Goal: Information Seeking & Learning: Learn about a topic

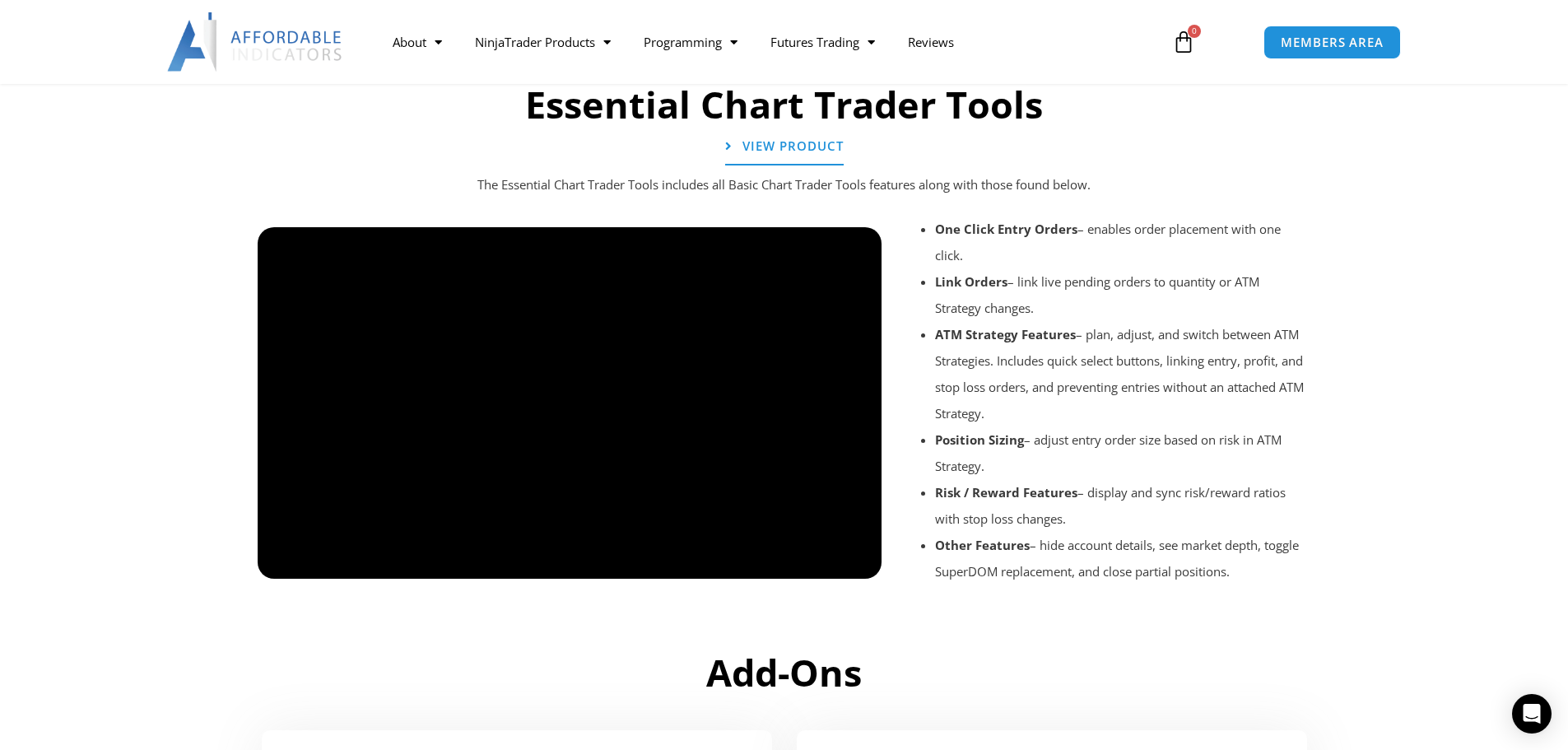
click at [284, 563] on div at bounding box center [570, 593] width 625 height 78
click at [285, 564] on div at bounding box center [570, 593] width 625 height 78
click at [500, 685] on h2 "Add-Ons" at bounding box center [784, 673] width 1054 height 49
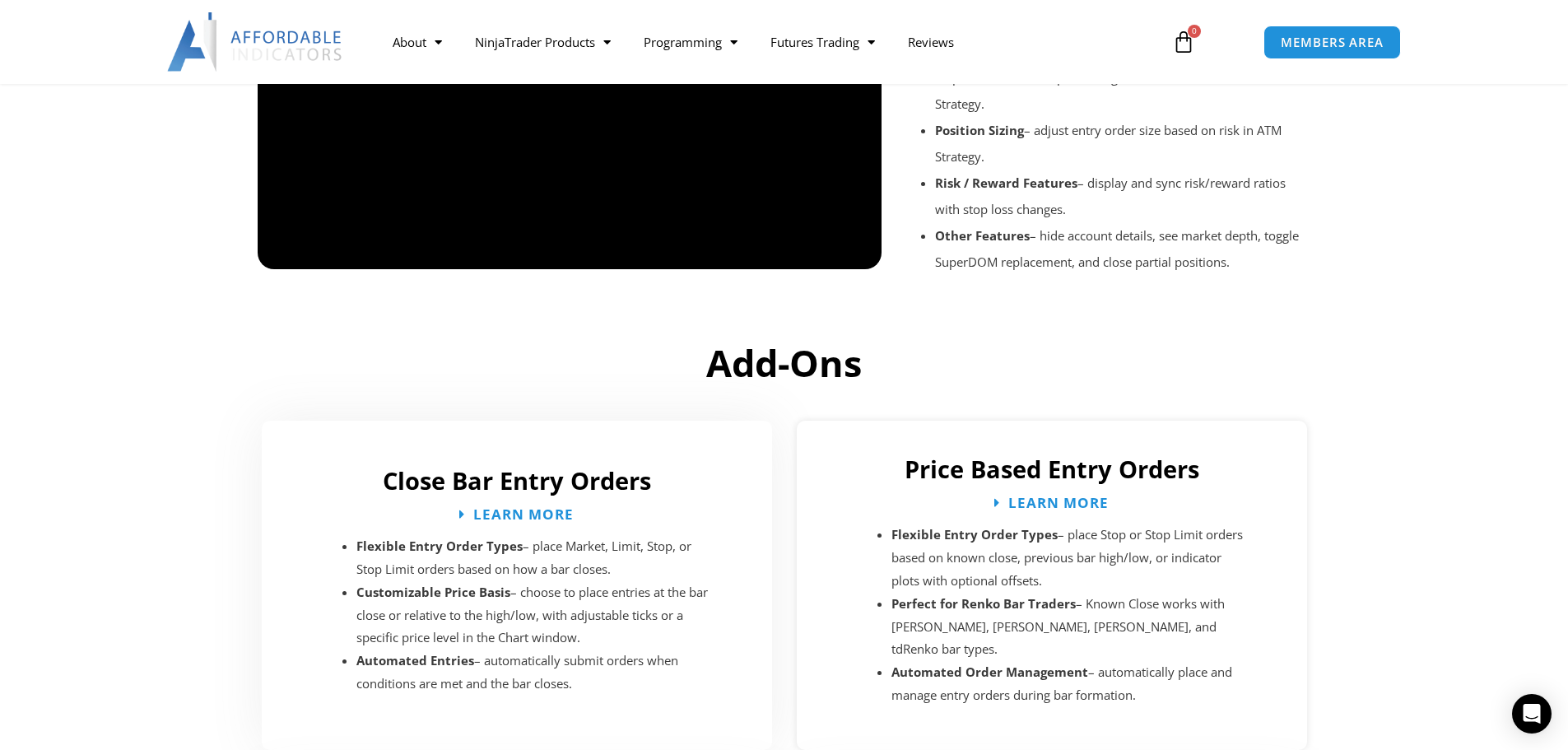
scroll to position [1894, 0]
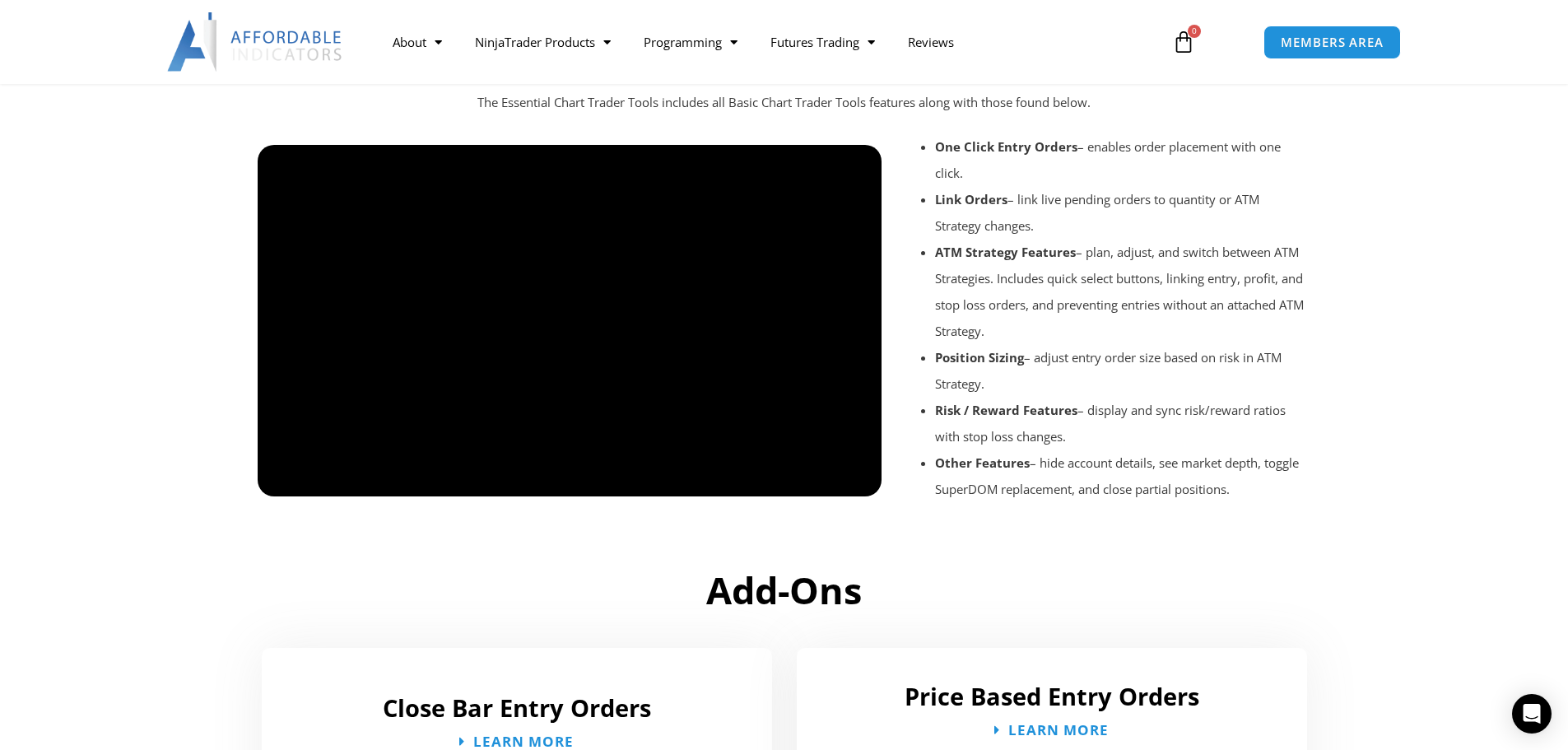
click at [284, 478] on div at bounding box center [570, 511] width 625 height 78
click at [281, 480] on div at bounding box center [570, 511] width 625 height 78
click at [285, 480] on div at bounding box center [570, 511] width 625 height 78
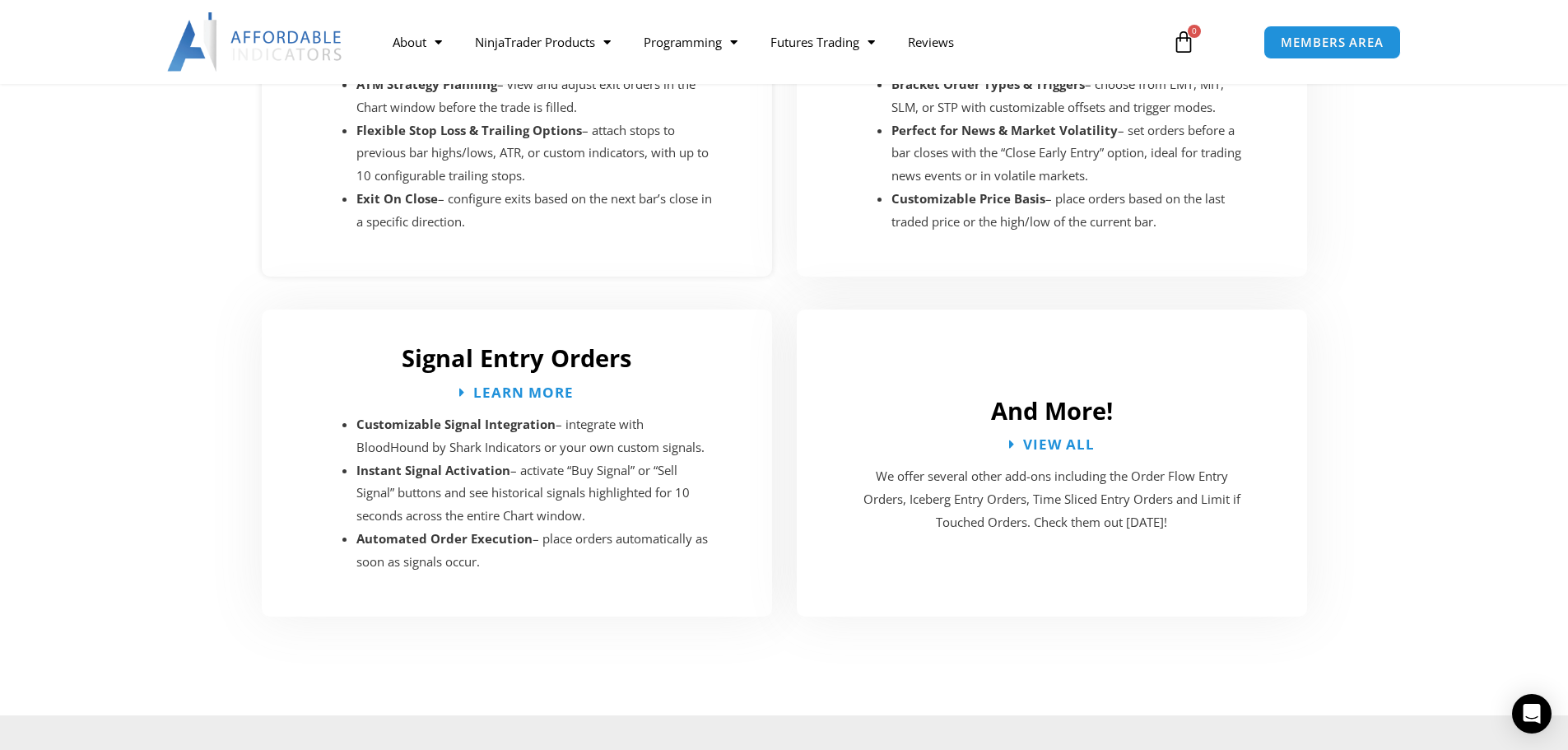
scroll to position [2965, 0]
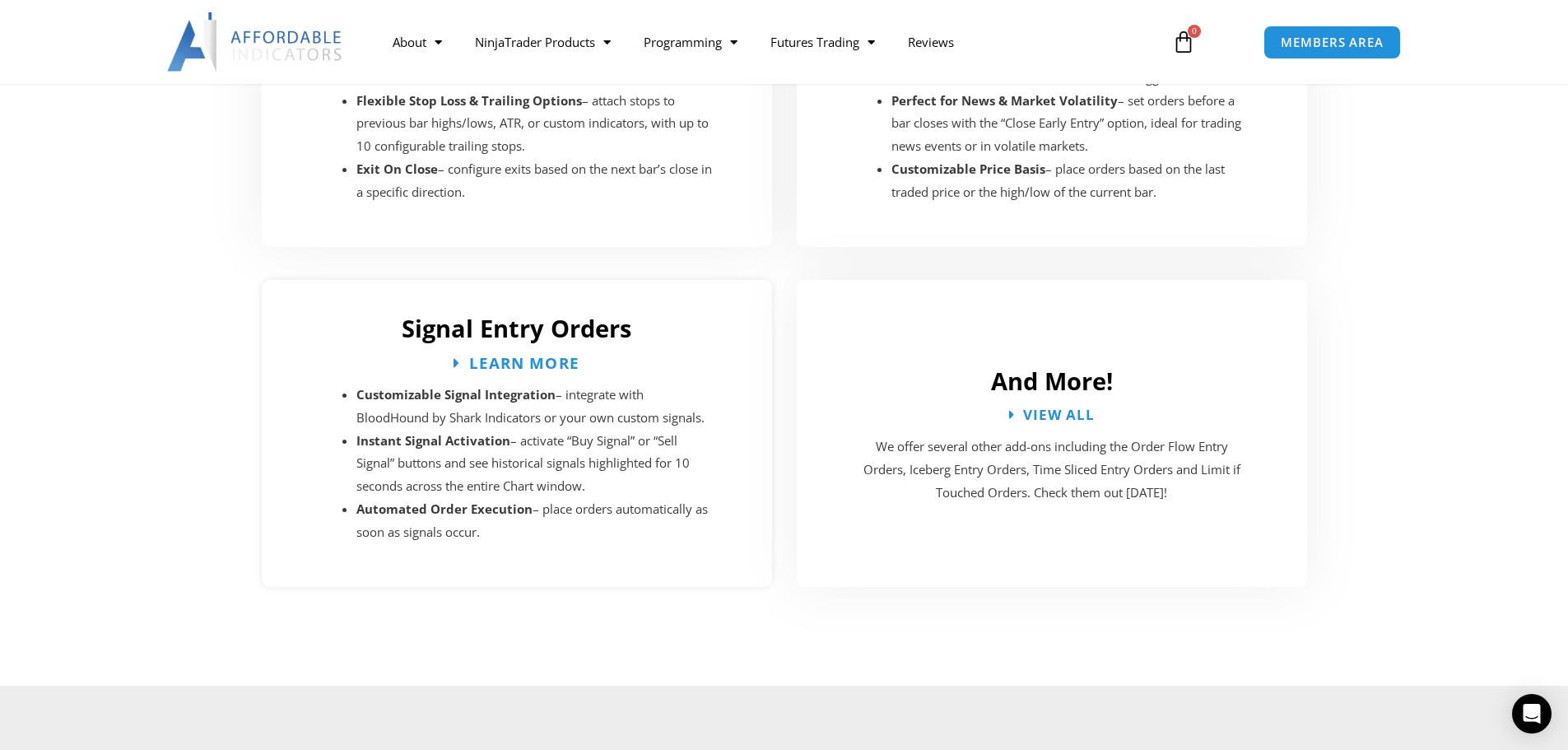
click at [511, 355] on span "Learn More" at bounding box center [524, 363] width 110 height 16
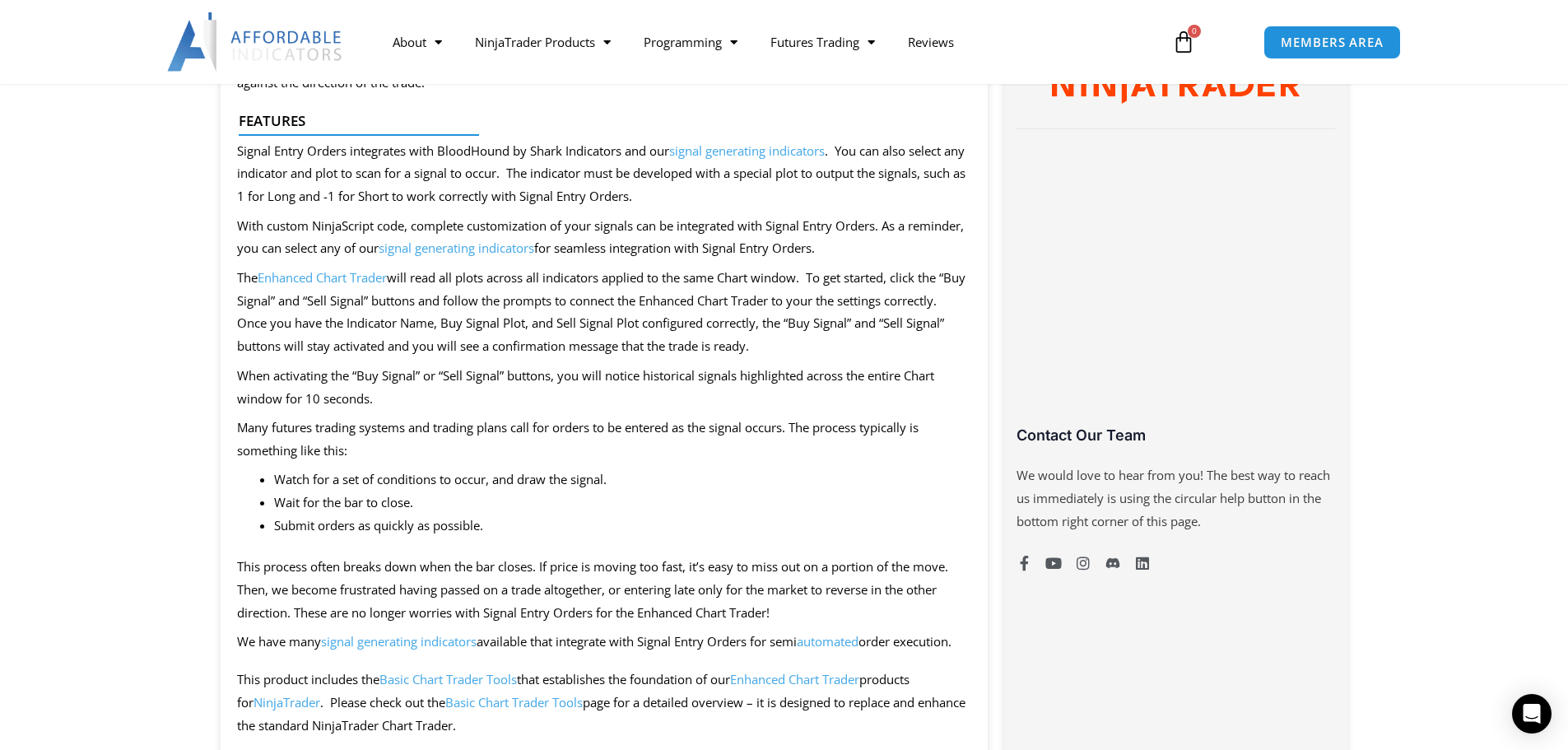
scroll to position [988, 0]
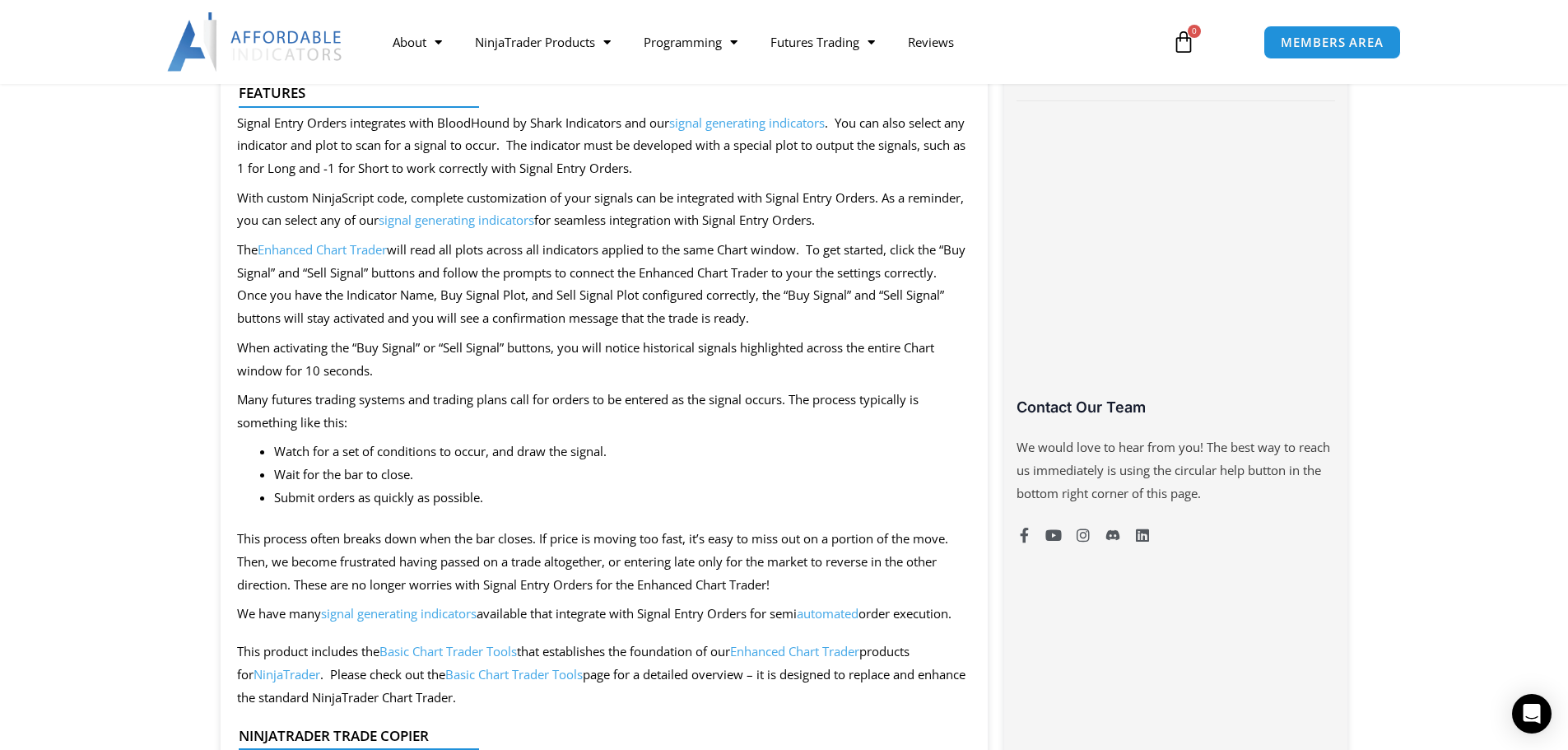
click at [440, 613] on span "signal generating indicators" at bounding box center [398, 613] width 156 height 17
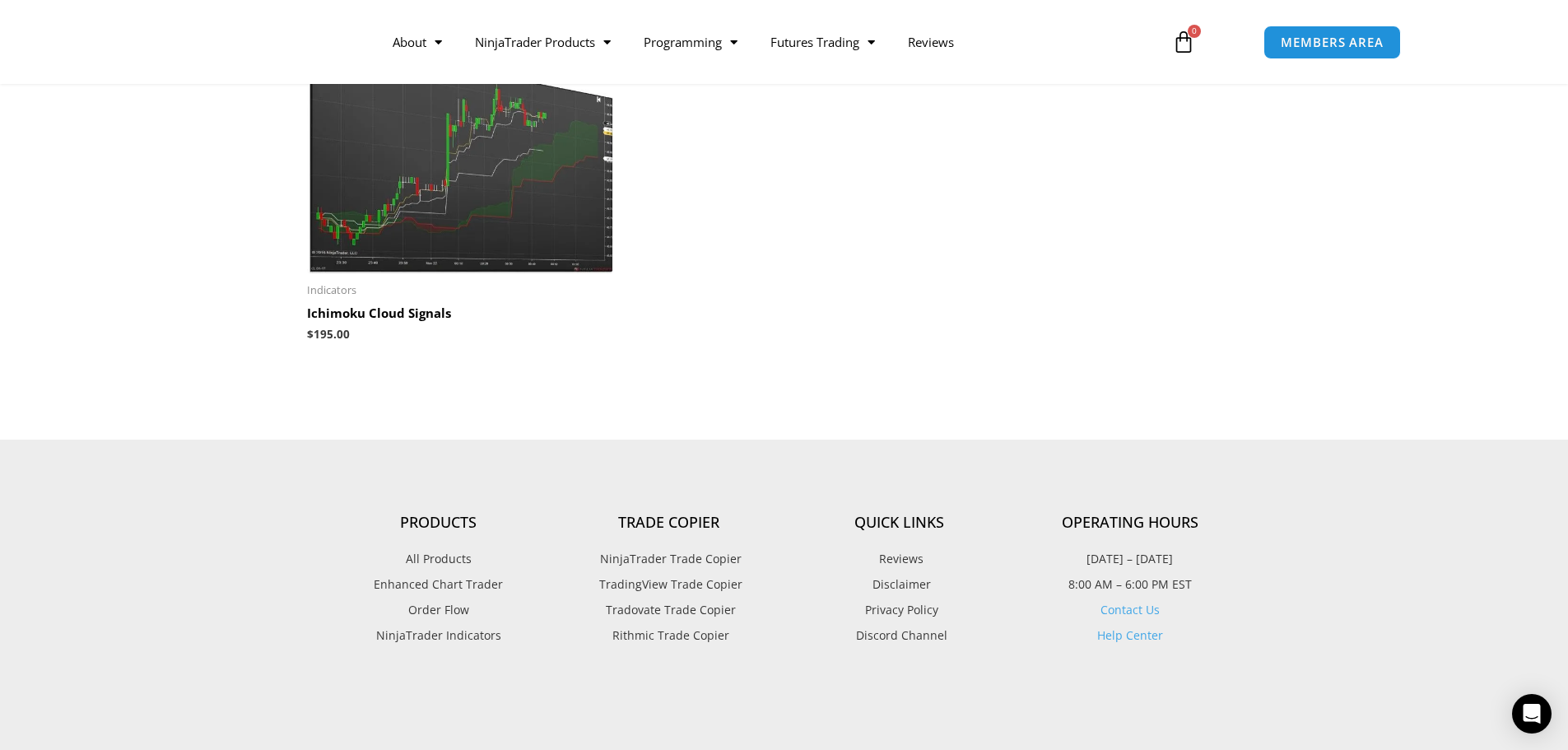
scroll to position [1235, 0]
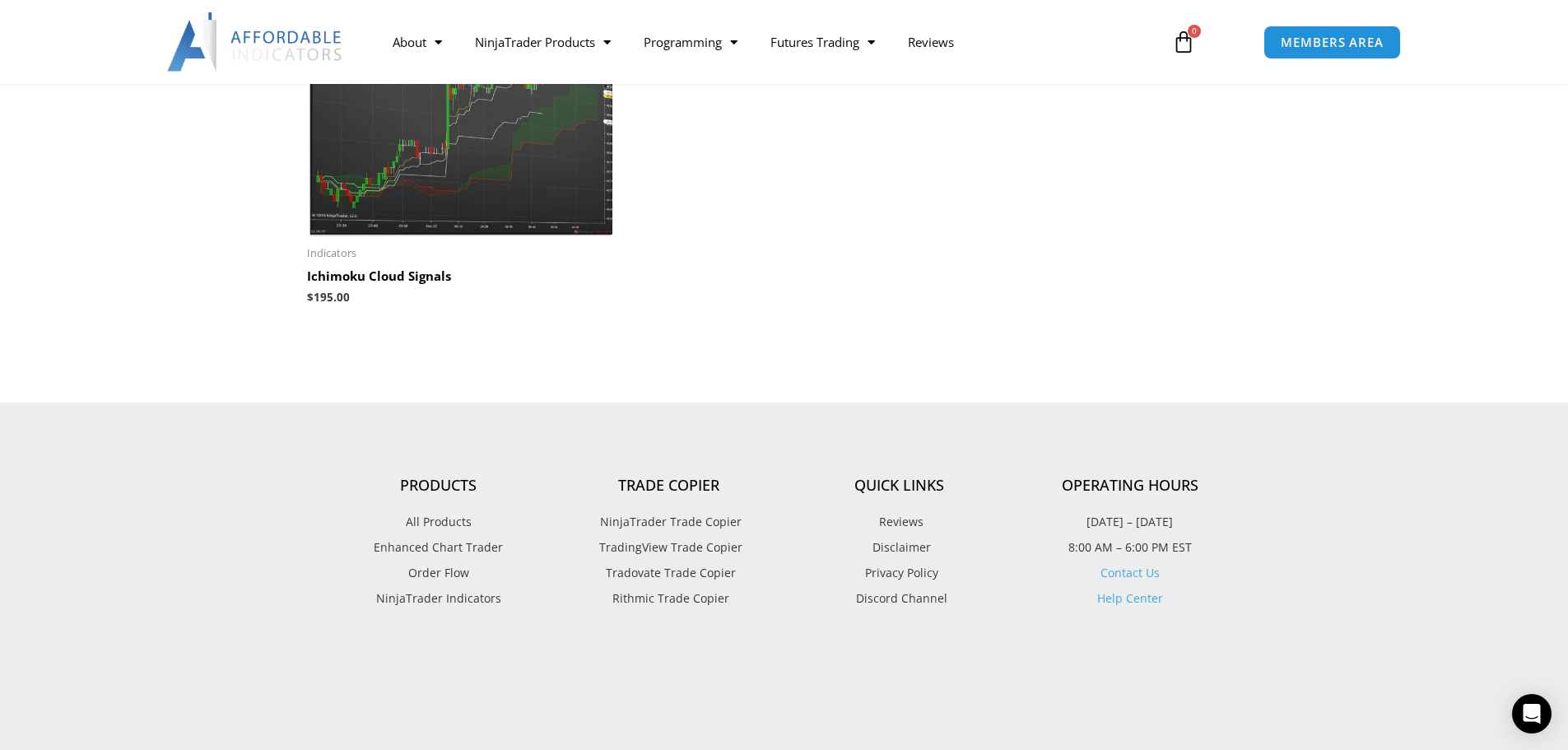
click at [663, 522] on span "NinjaTrader Trade Copier" at bounding box center [669, 522] width 146 height 22
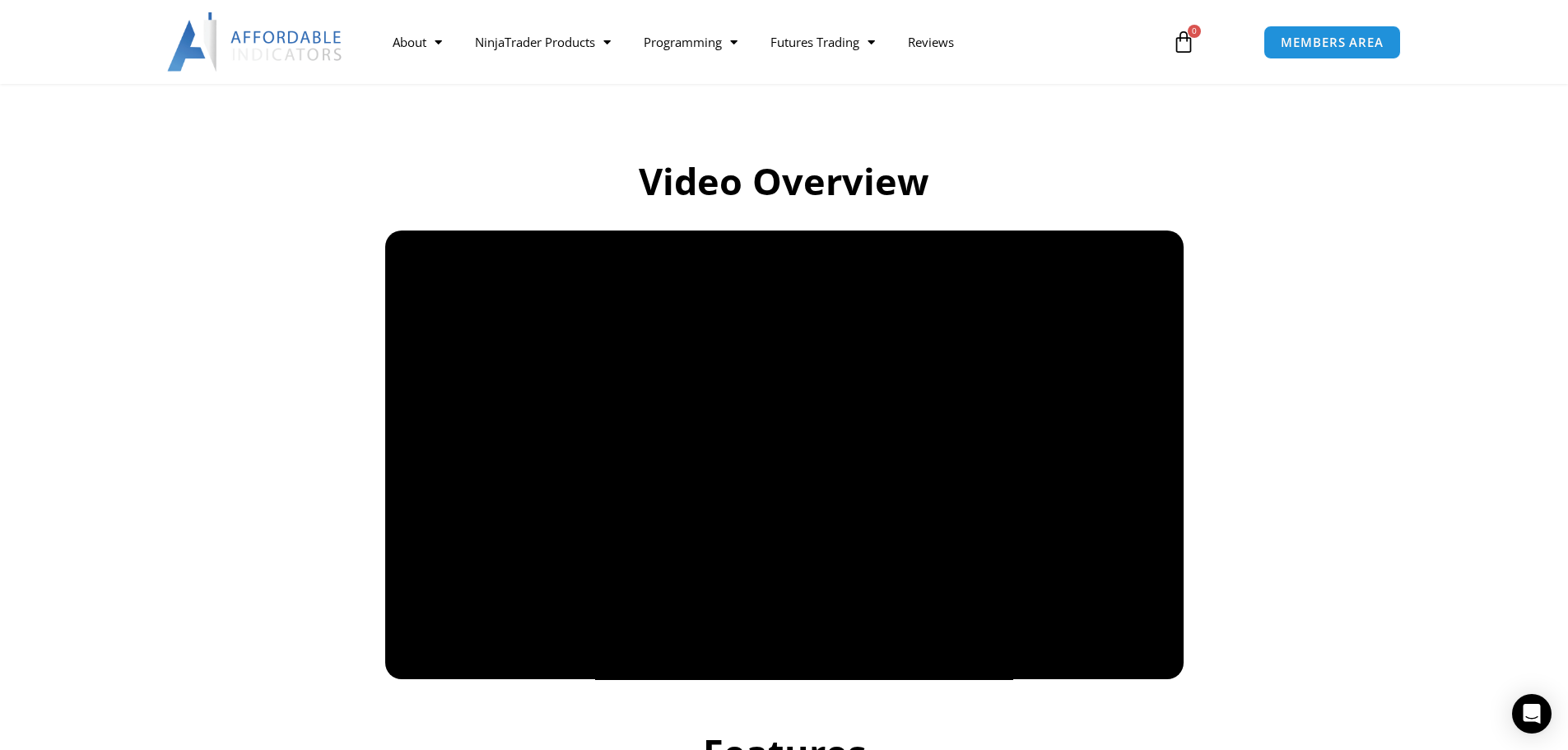
scroll to position [1071, 0]
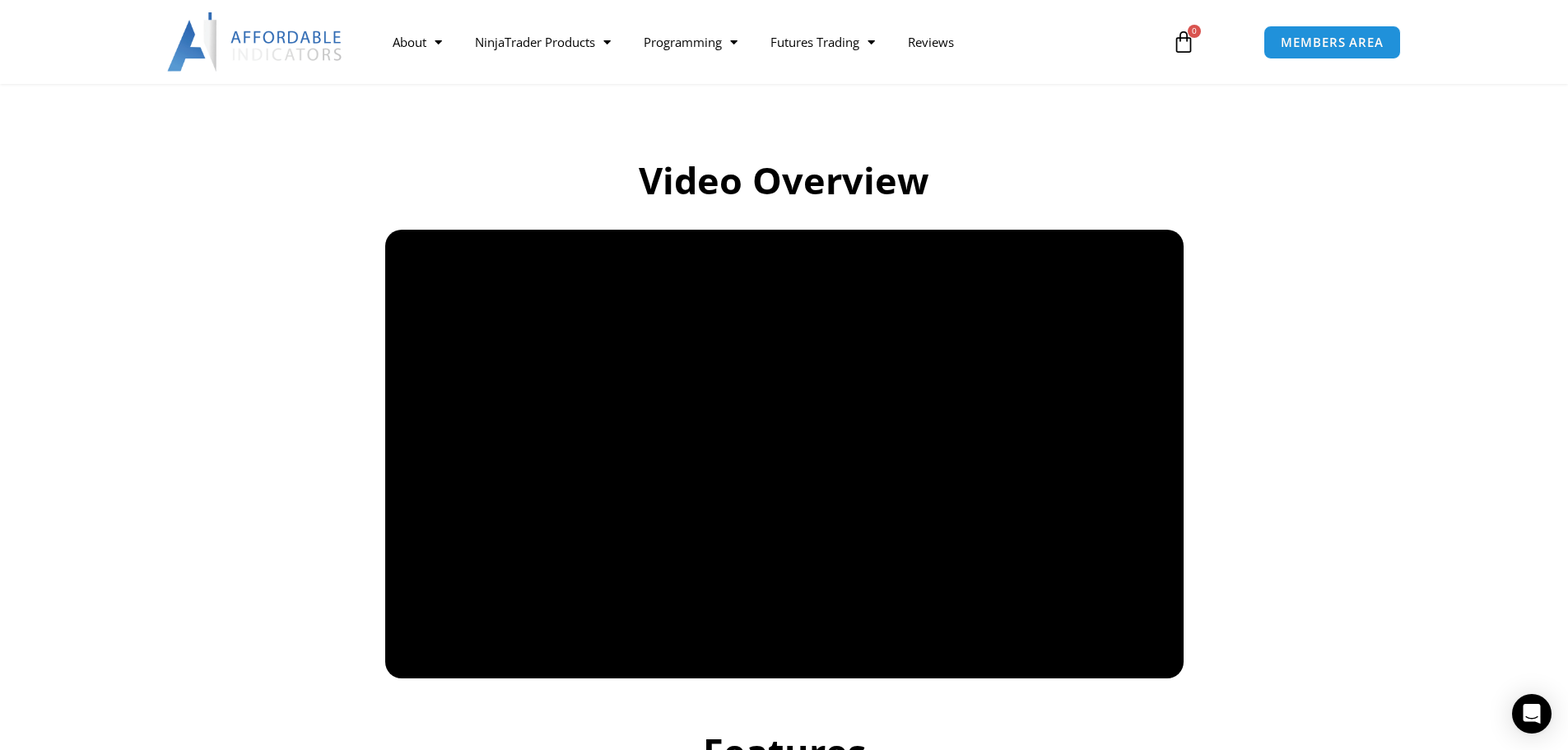
click at [1406, 559] on section "Video Overview" at bounding box center [784, 403] width 1568 height 567
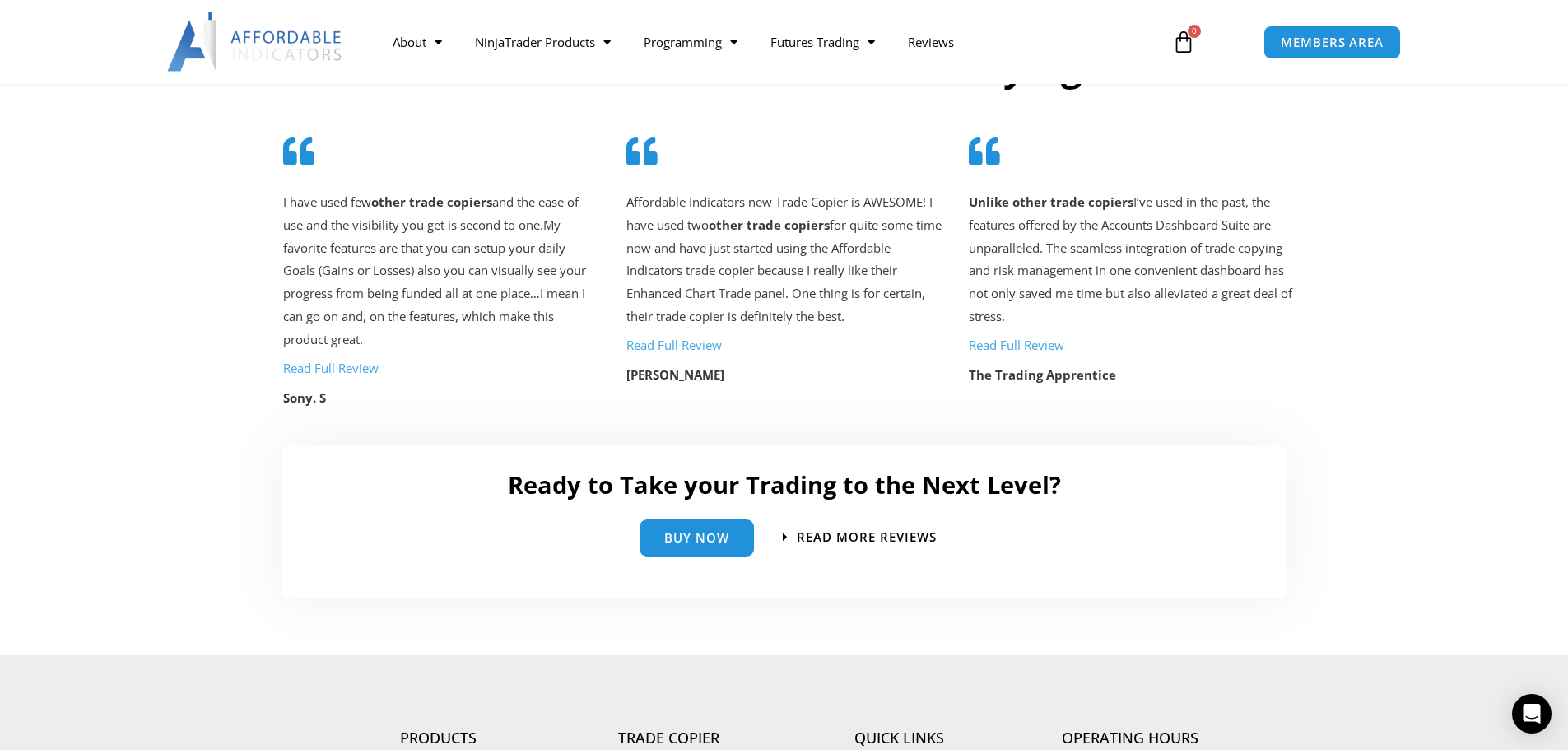
scroll to position [3542, 0]
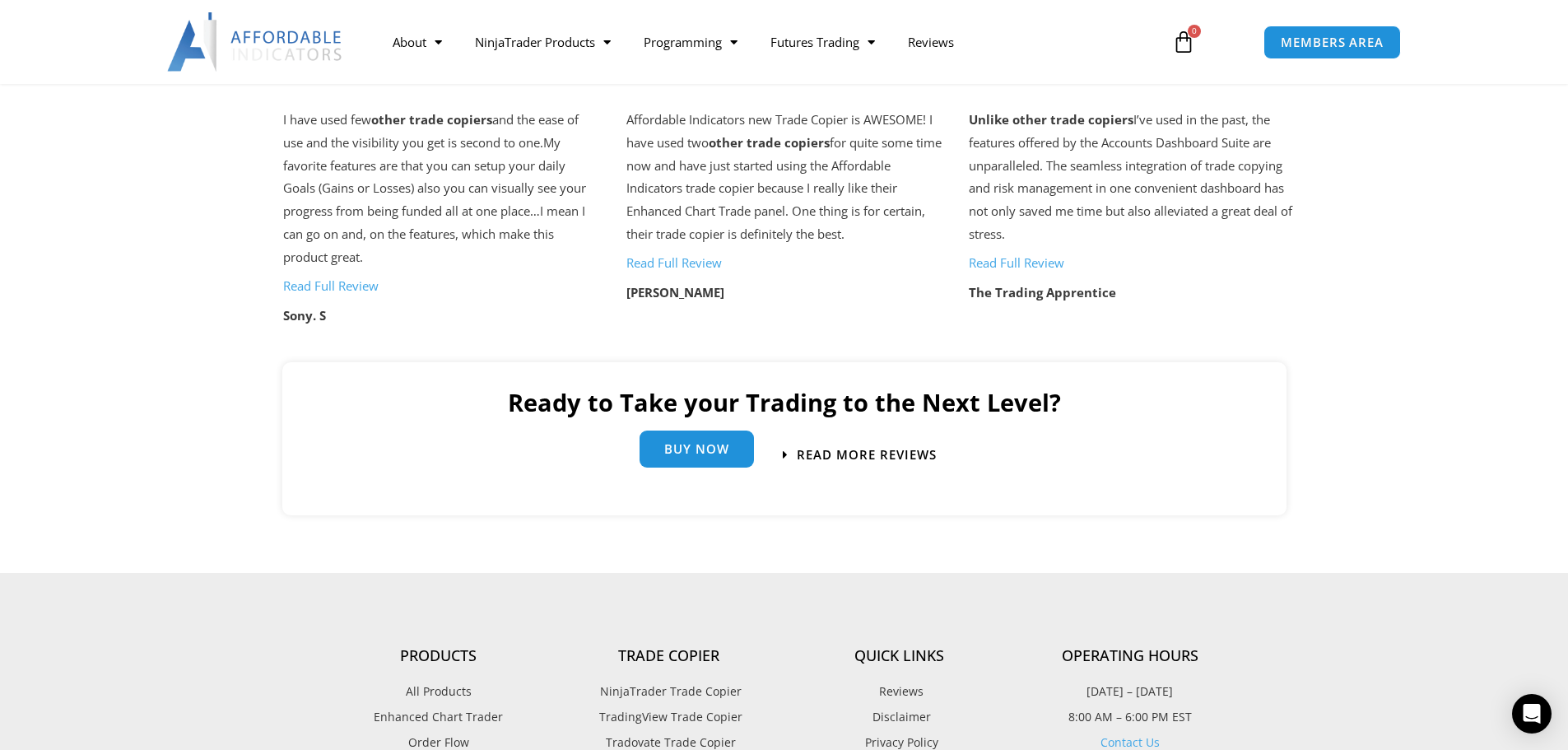
click at [699, 443] on span "Buy Now" at bounding box center [697, 449] width 65 height 12
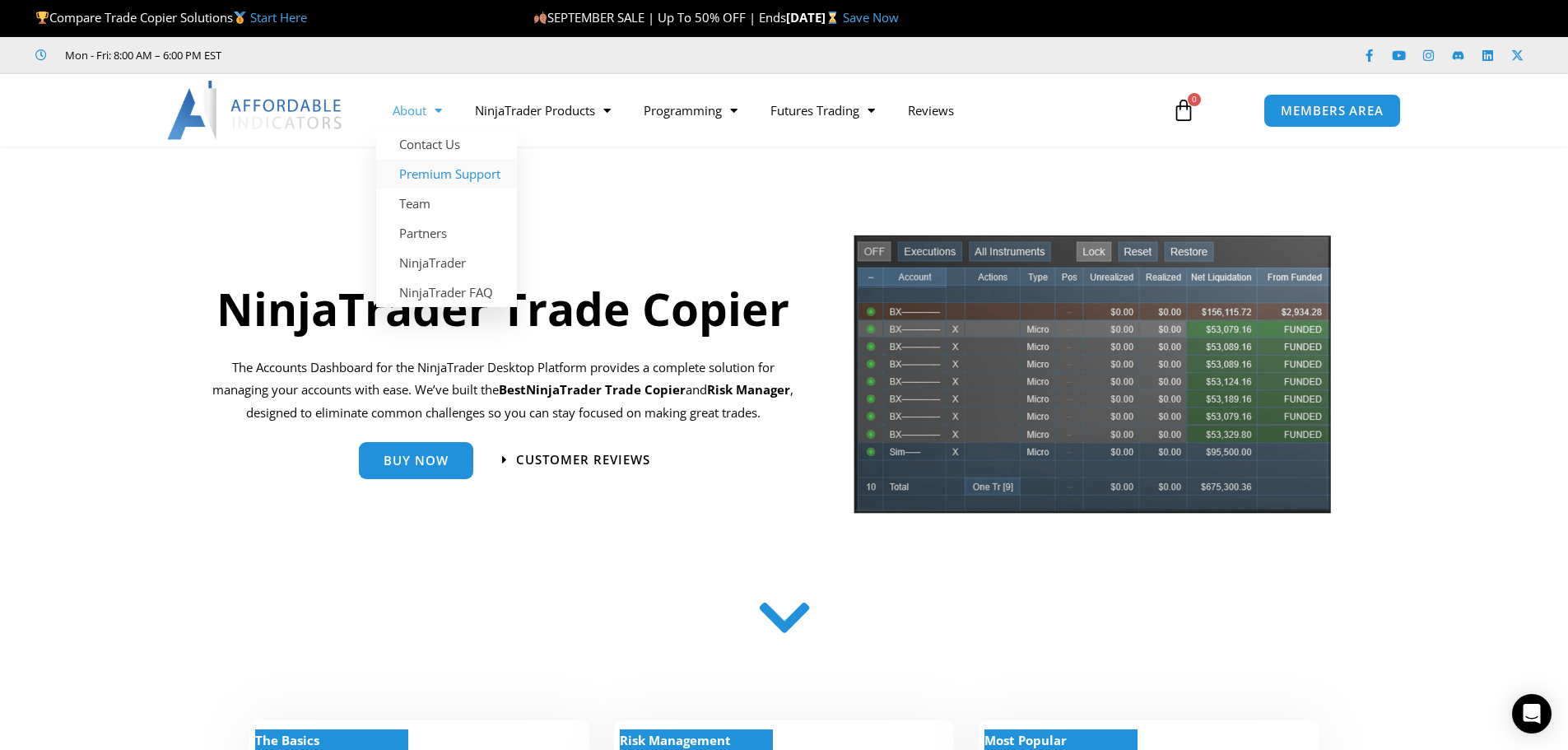
click at [425, 174] on link "Premium Support" at bounding box center [447, 174] width 141 height 30
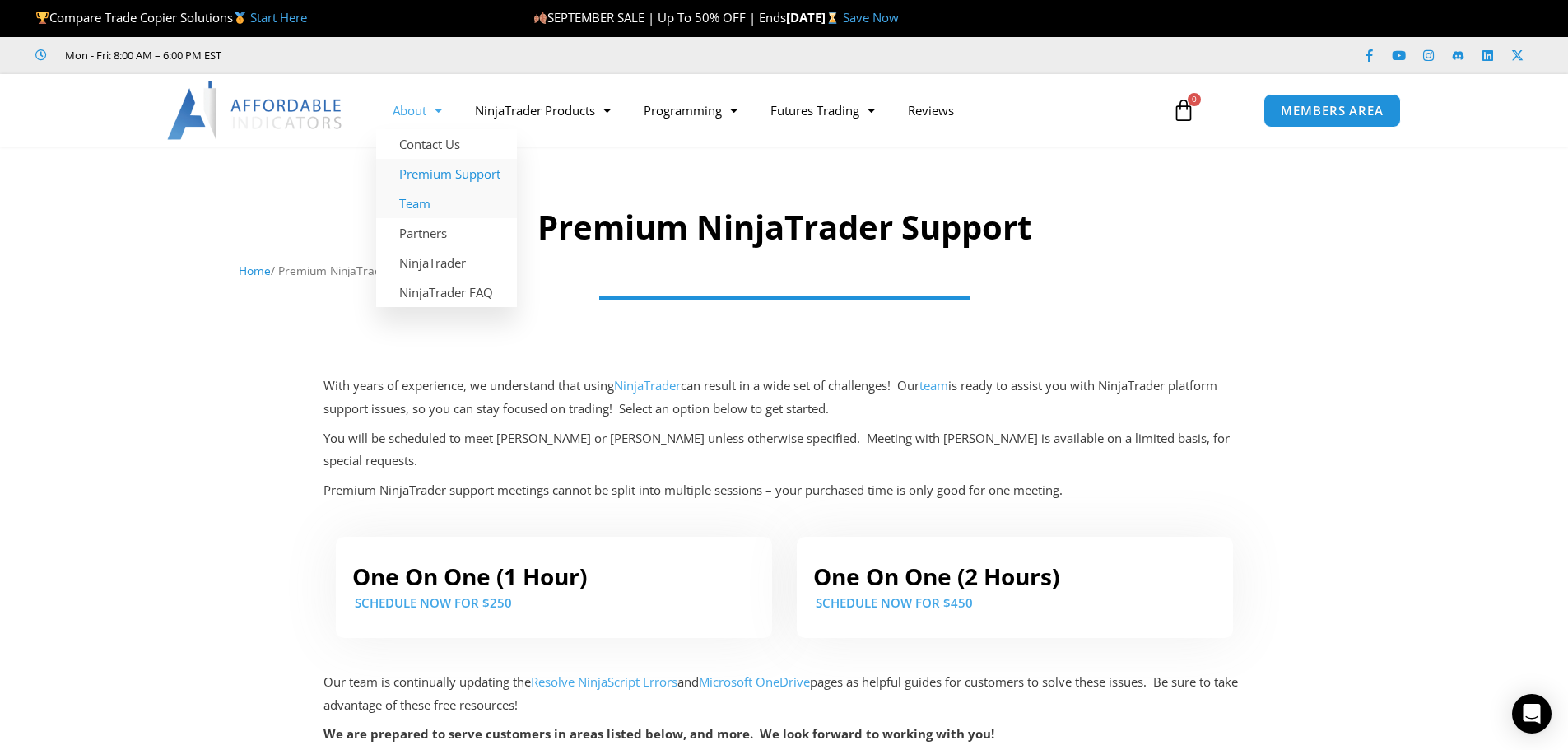
click at [410, 204] on link "Team" at bounding box center [447, 204] width 141 height 30
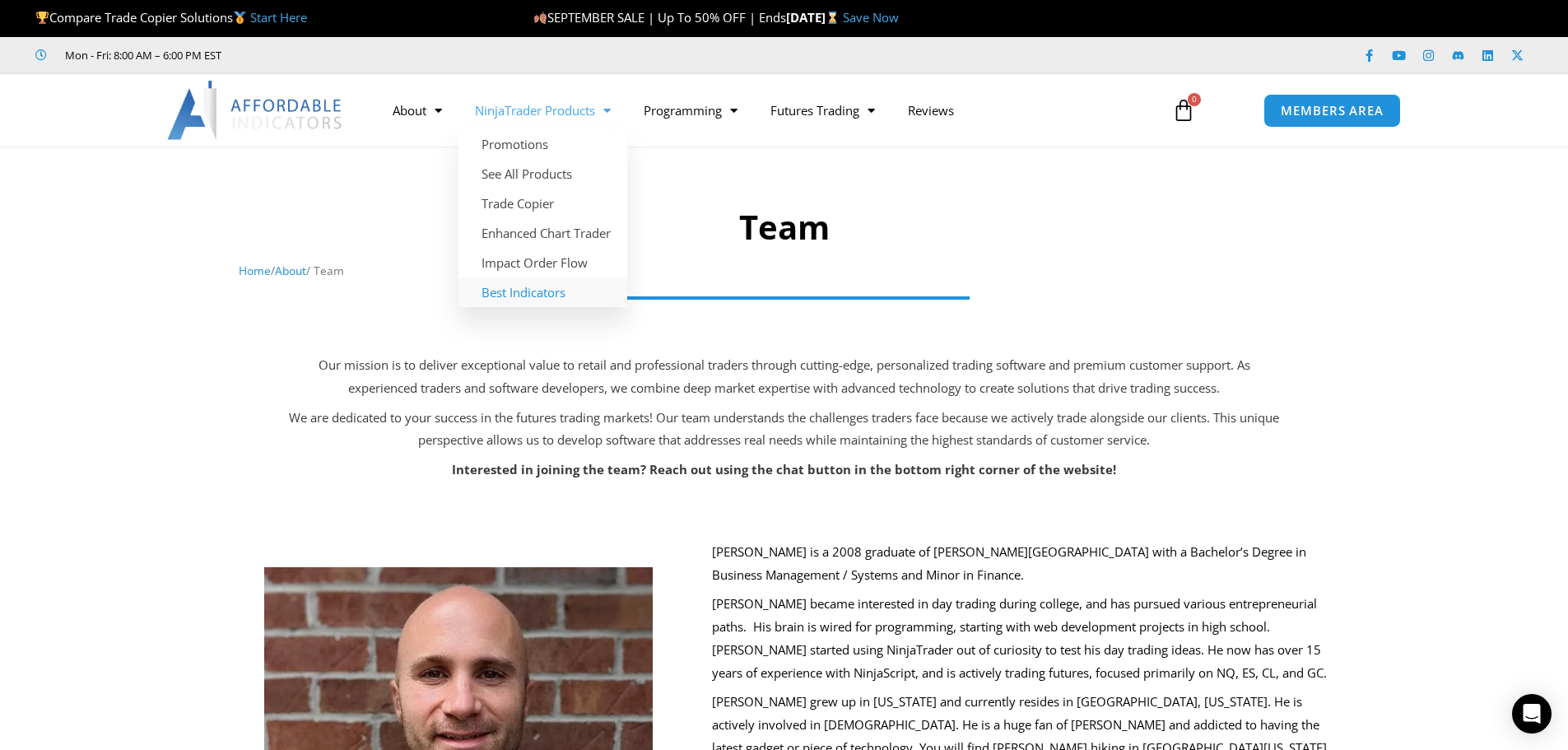
click at [497, 297] on link "Best Indicators" at bounding box center [543, 292] width 169 height 30
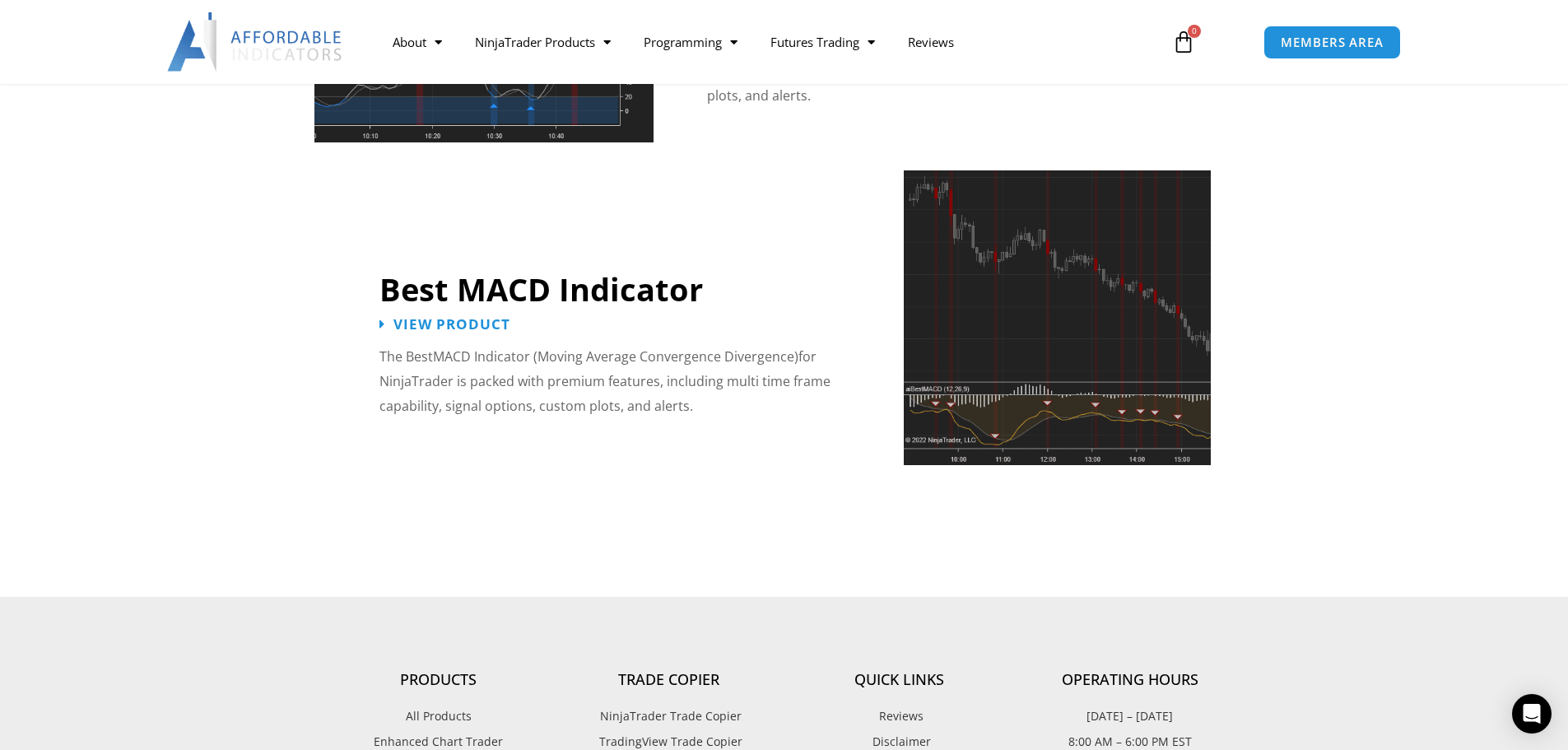
scroll to position [3542, 0]
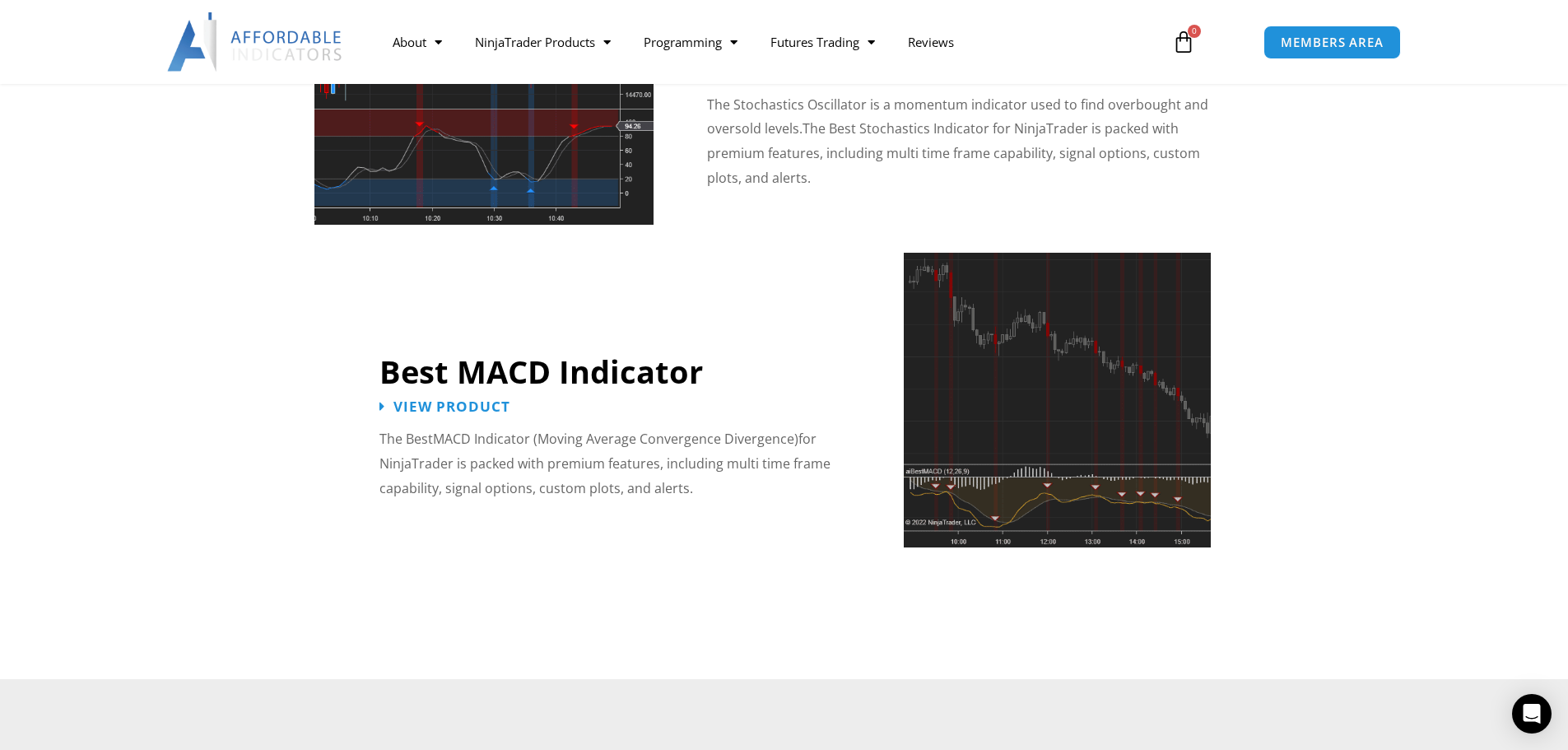
click at [1052, 405] on img at bounding box center [1057, 400] width 307 height 295
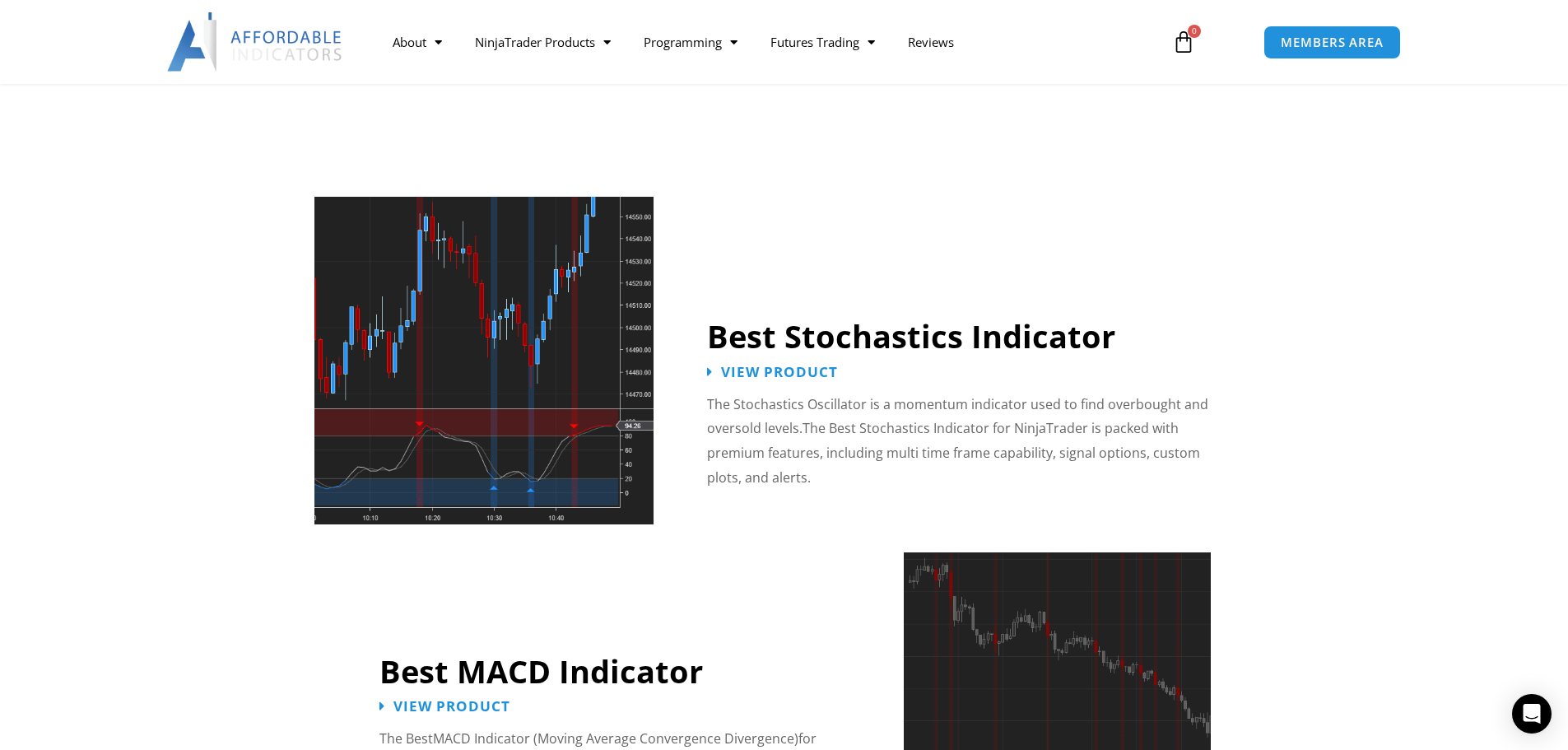
scroll to position [3212, 0]
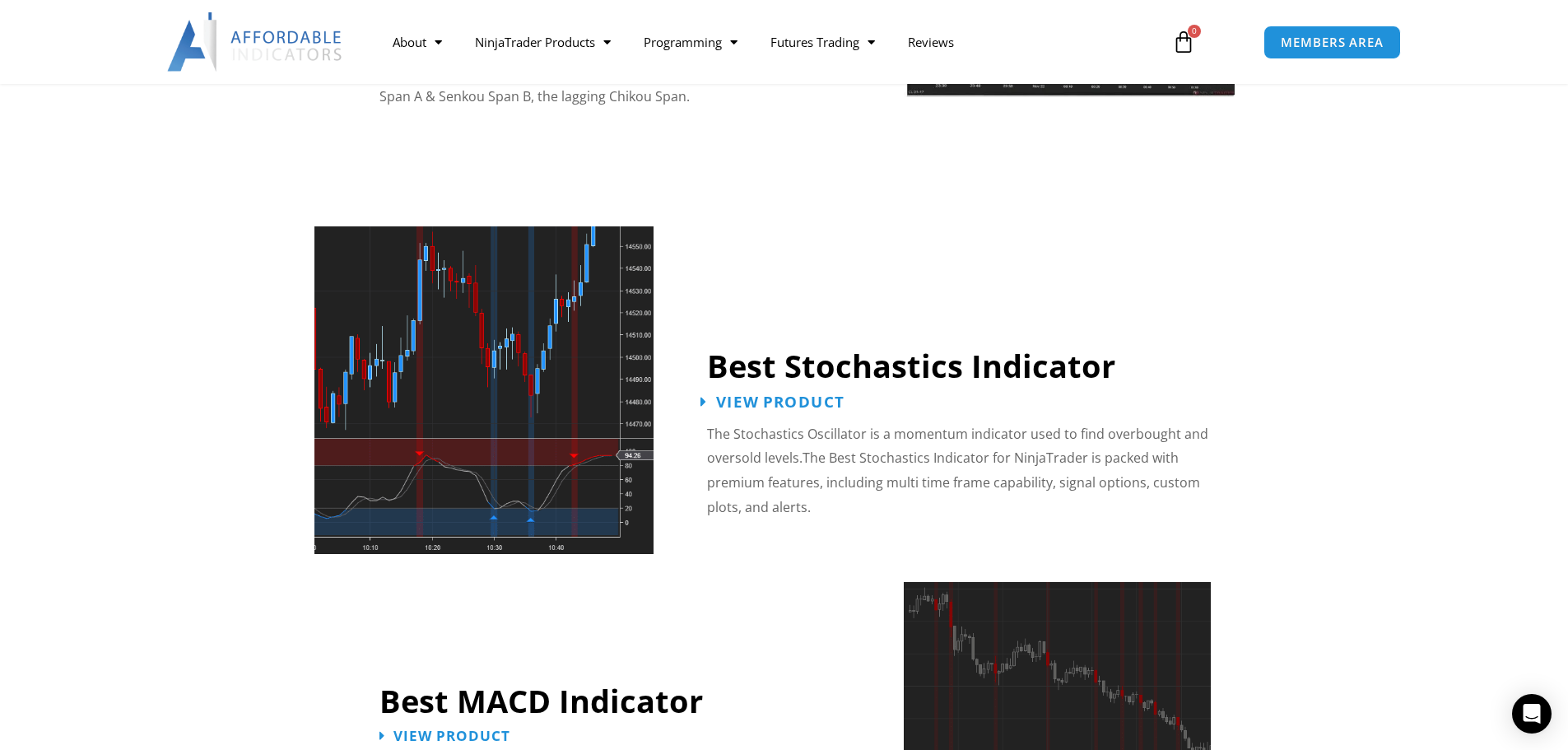
click at [742, 394] on span "View Product" at bounding box center [781, 402] width 129 height 16
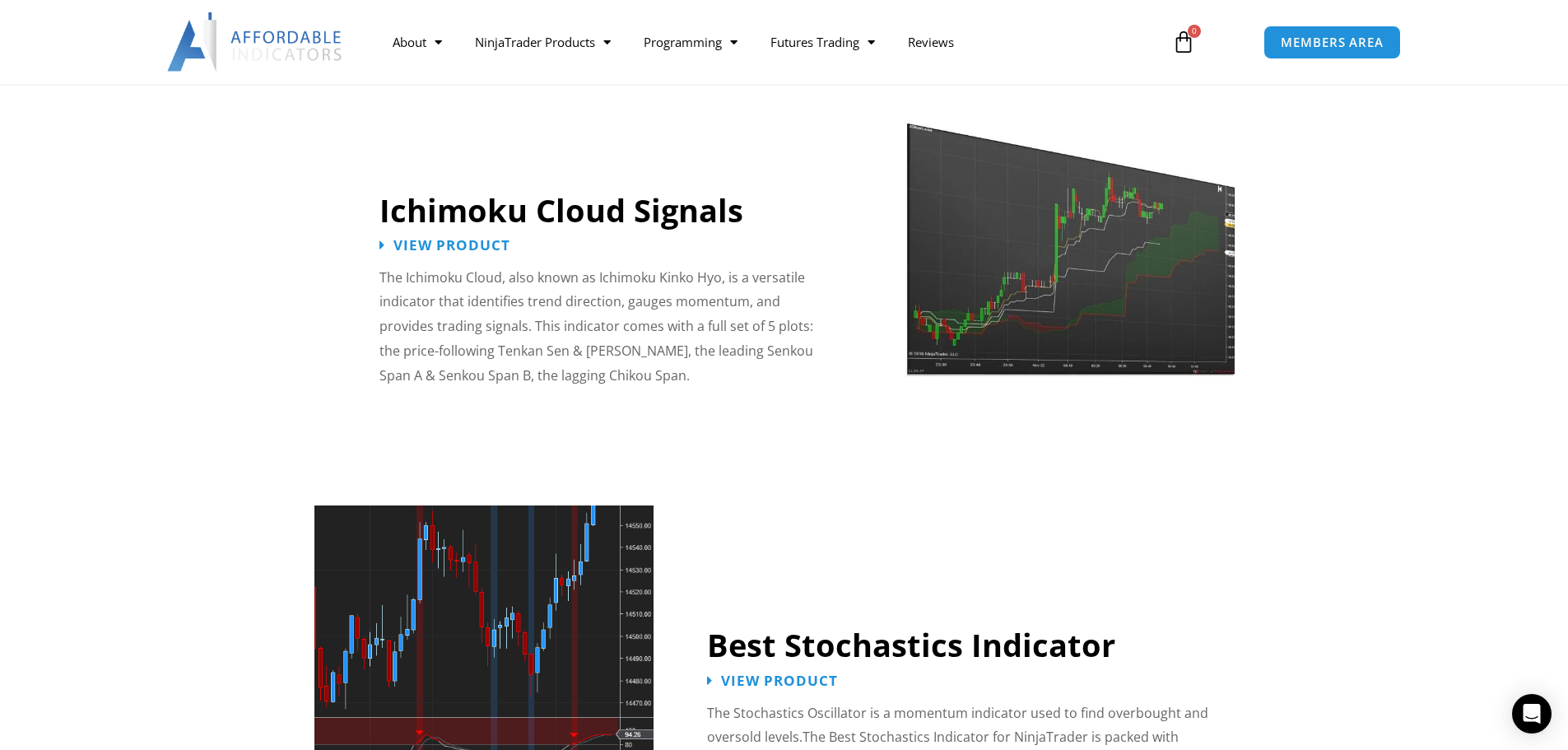
scroll to position [2883, 0]
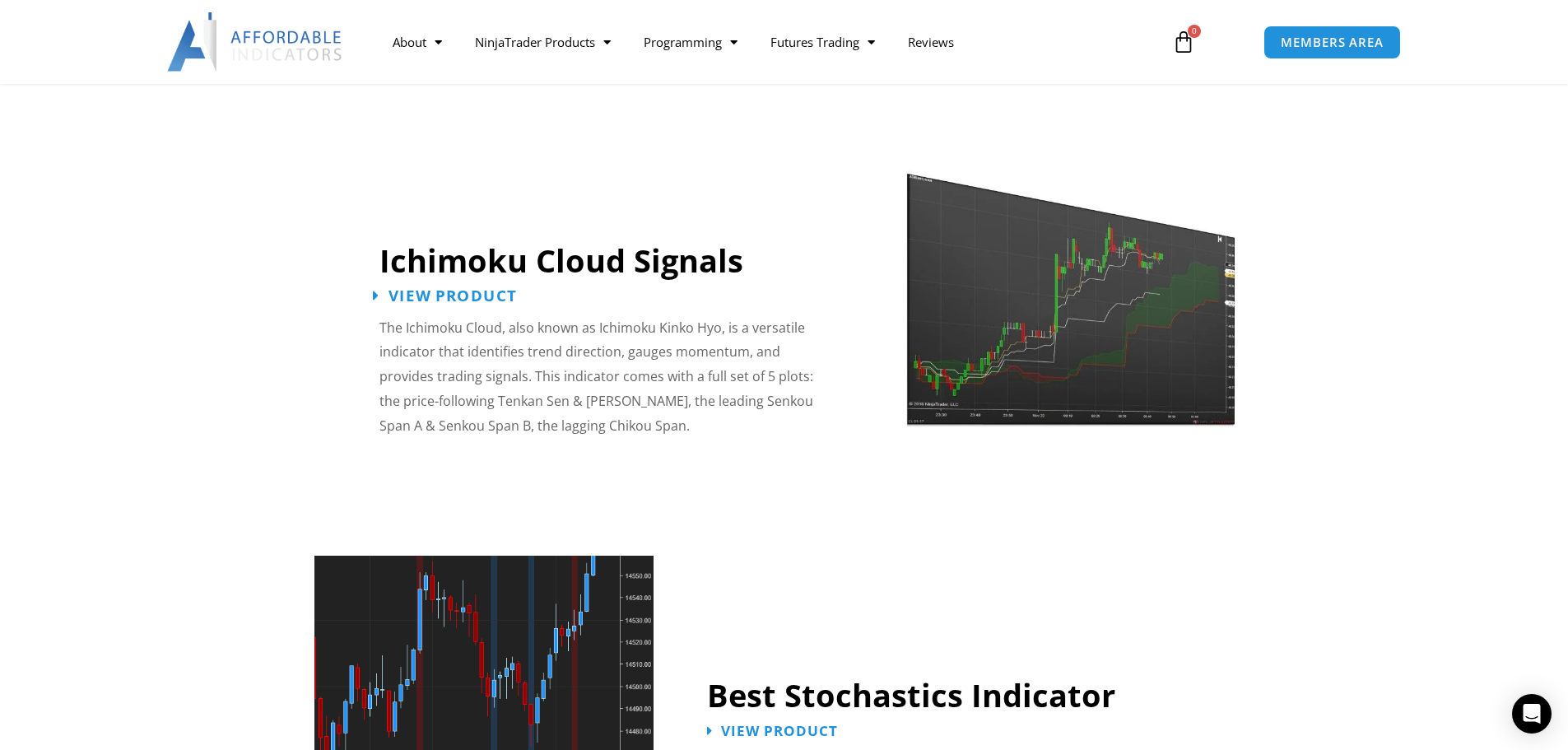
click at [447, 287] on span "View Product" at bounding box center [453, 295] width 129 height 16
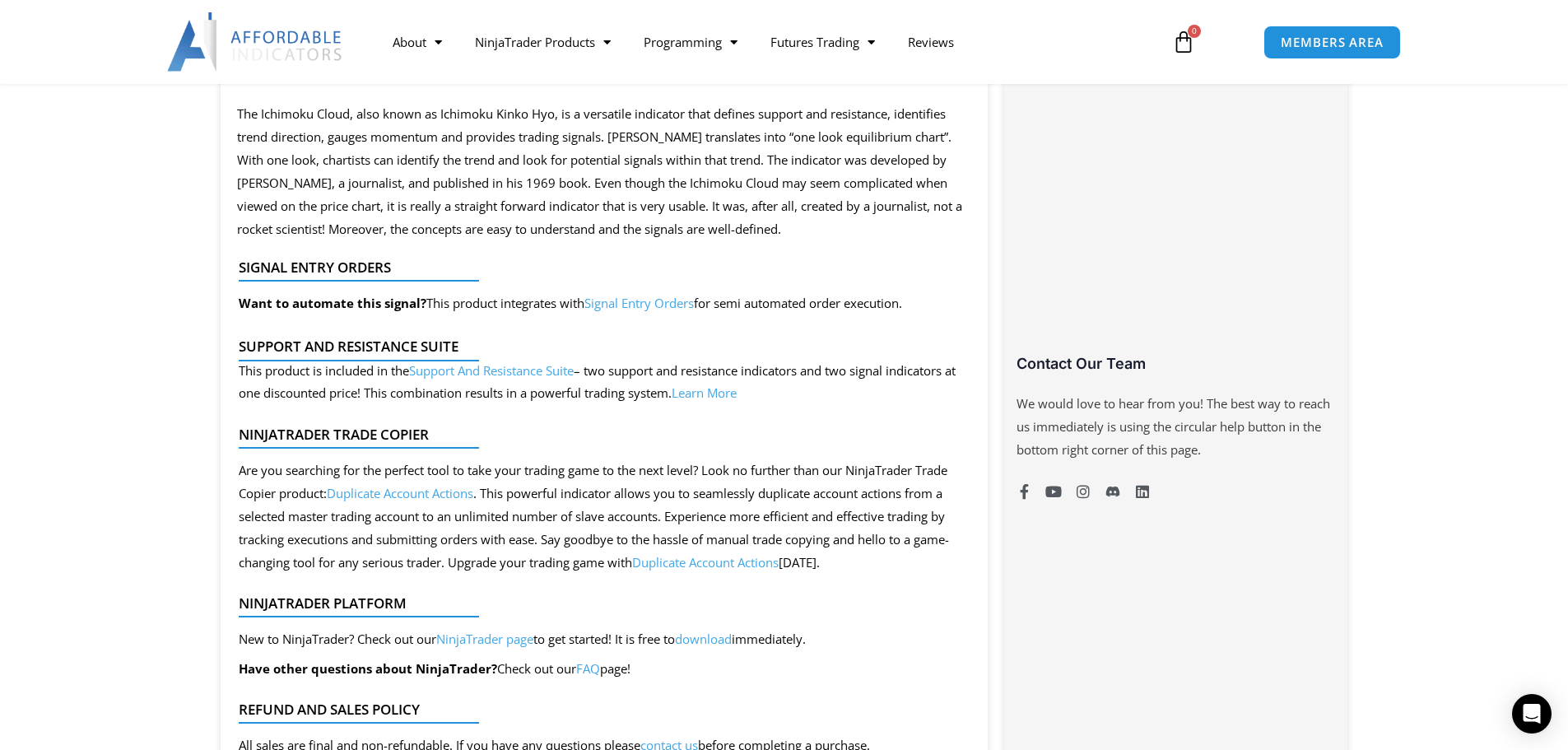
scroll to position [1071, 0]
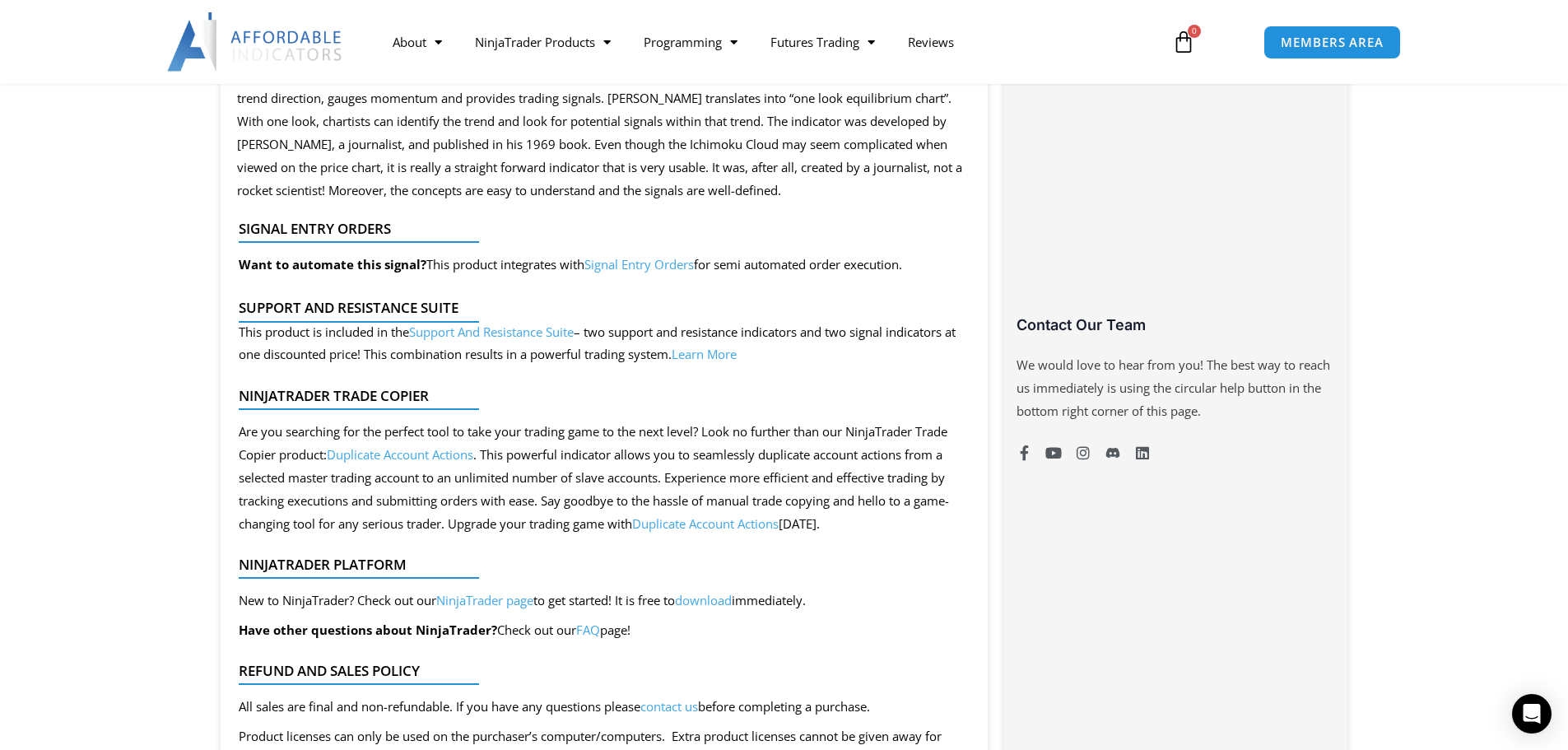
click at [737, 356] on link "Learn More" at bounding box center [704, 354] width 65 height 17
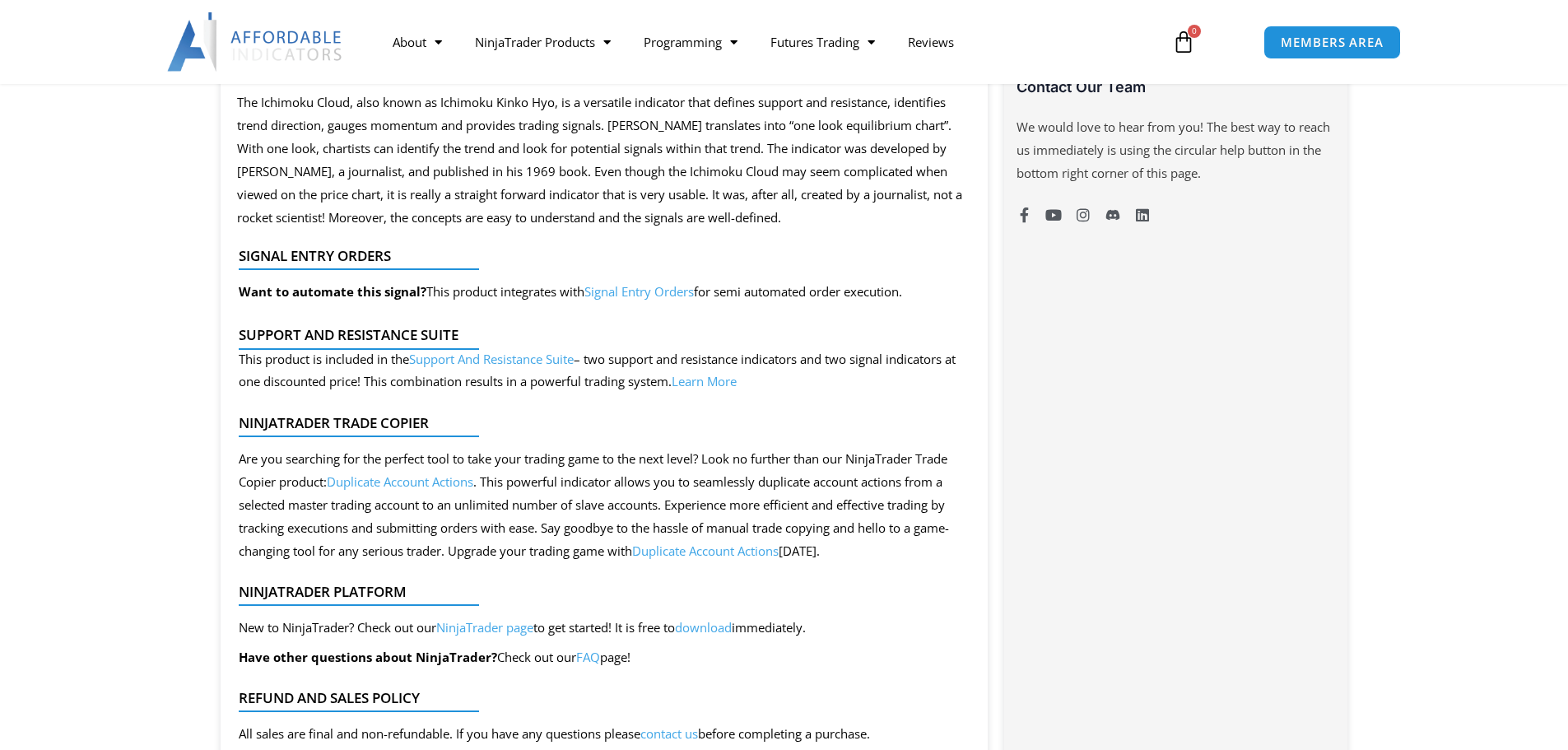
scroll to position [1071, 0]
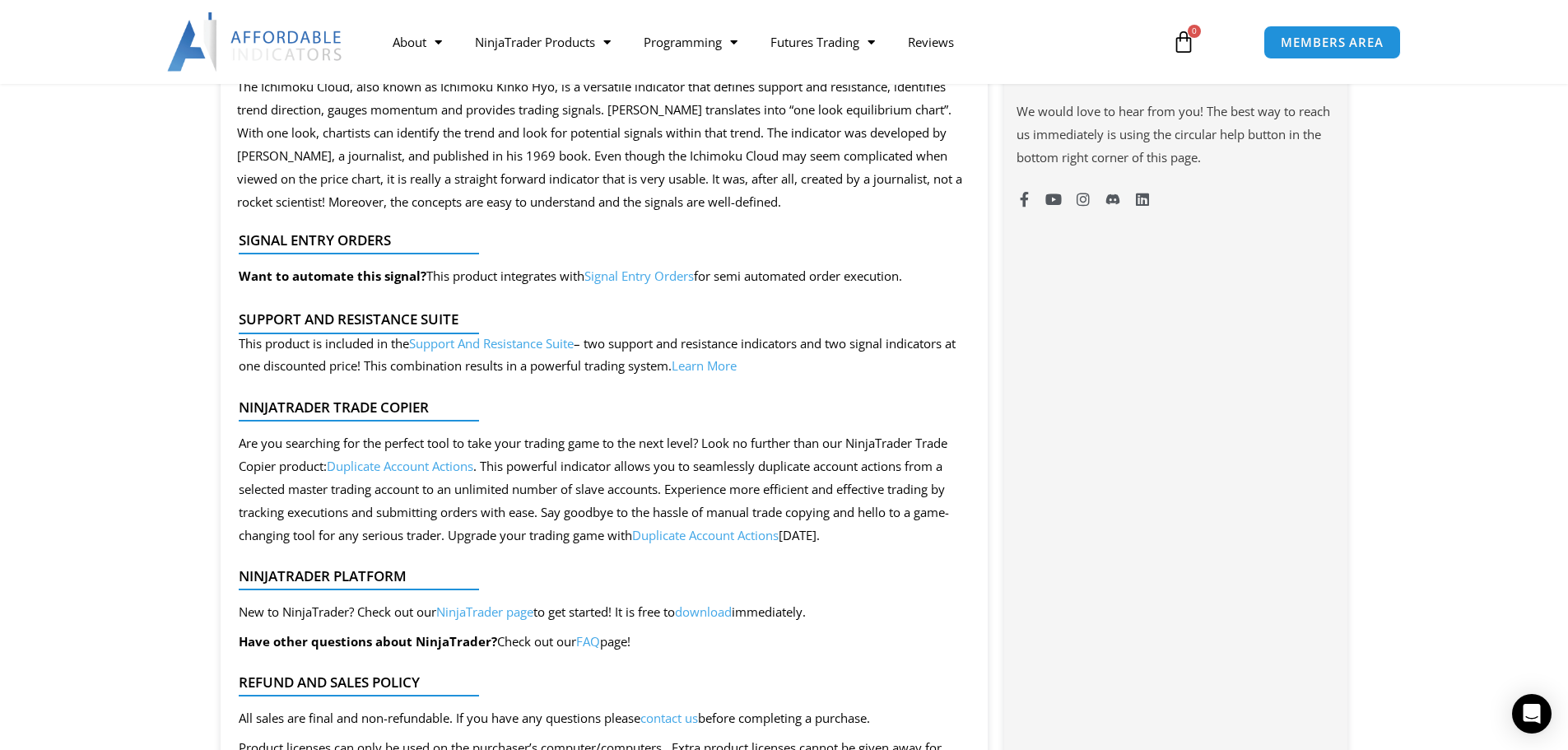
click at [521, 345] on link "Support And Resistance Suite" at bounding box center [490, 343] width 164 height 17
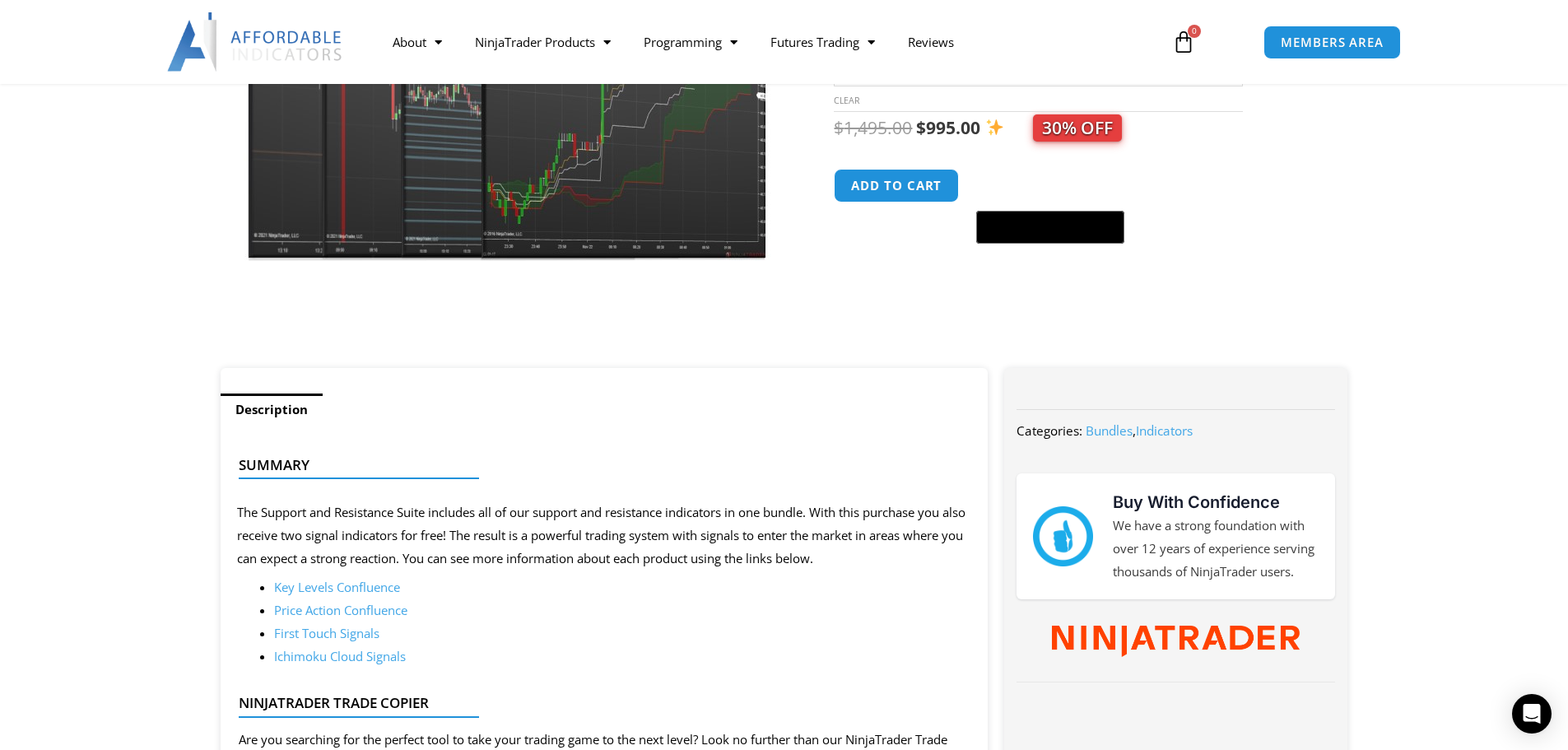
scroll to position [412, 0]
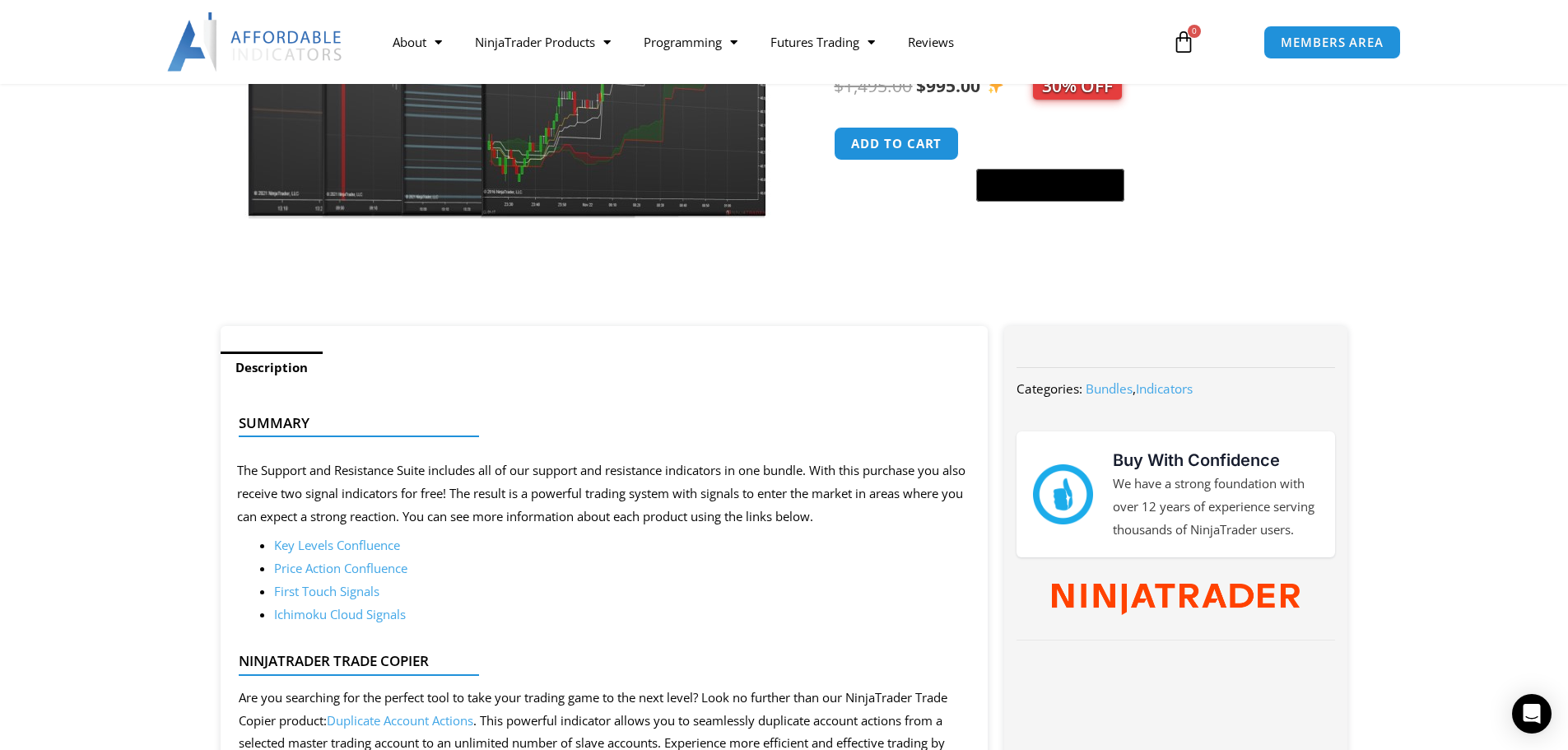
click at [316, 546] on link "Key Levels Confluence" at bounding box center [337, 545] width 126 height 17
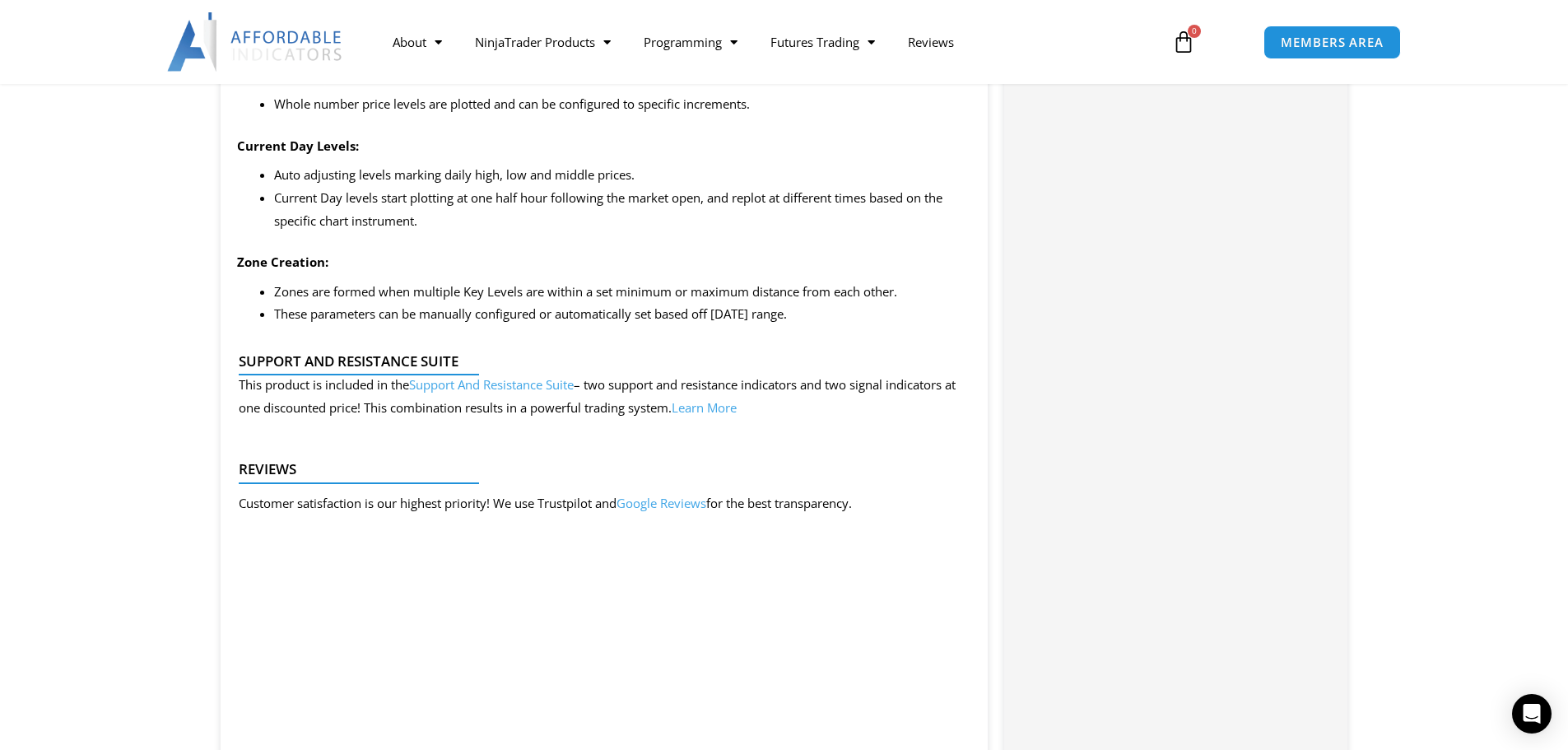
scroll to position [1894, 0]
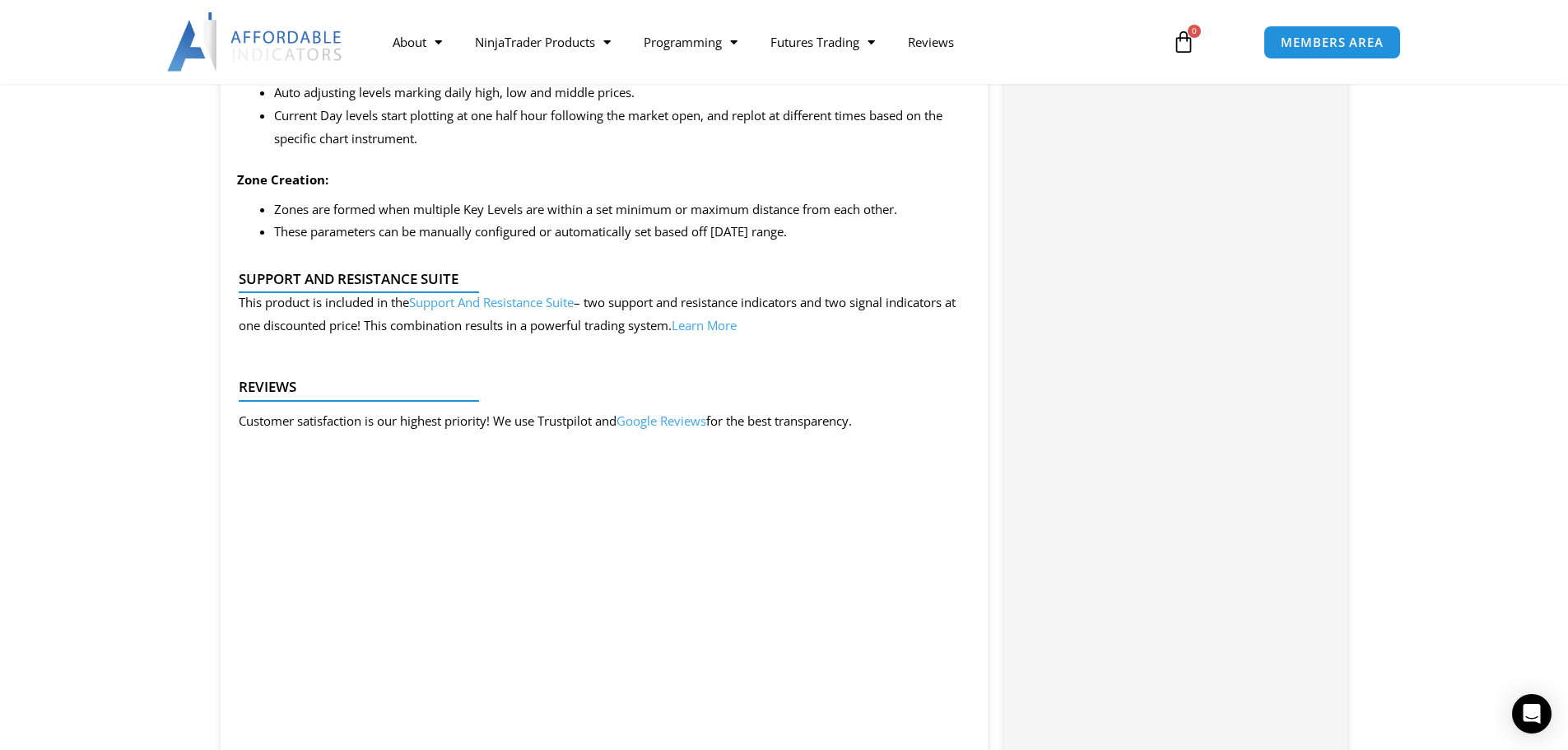
click at [657, 421] on link "Google Reviews" at bounding box center [661, 420] width 90 height 17
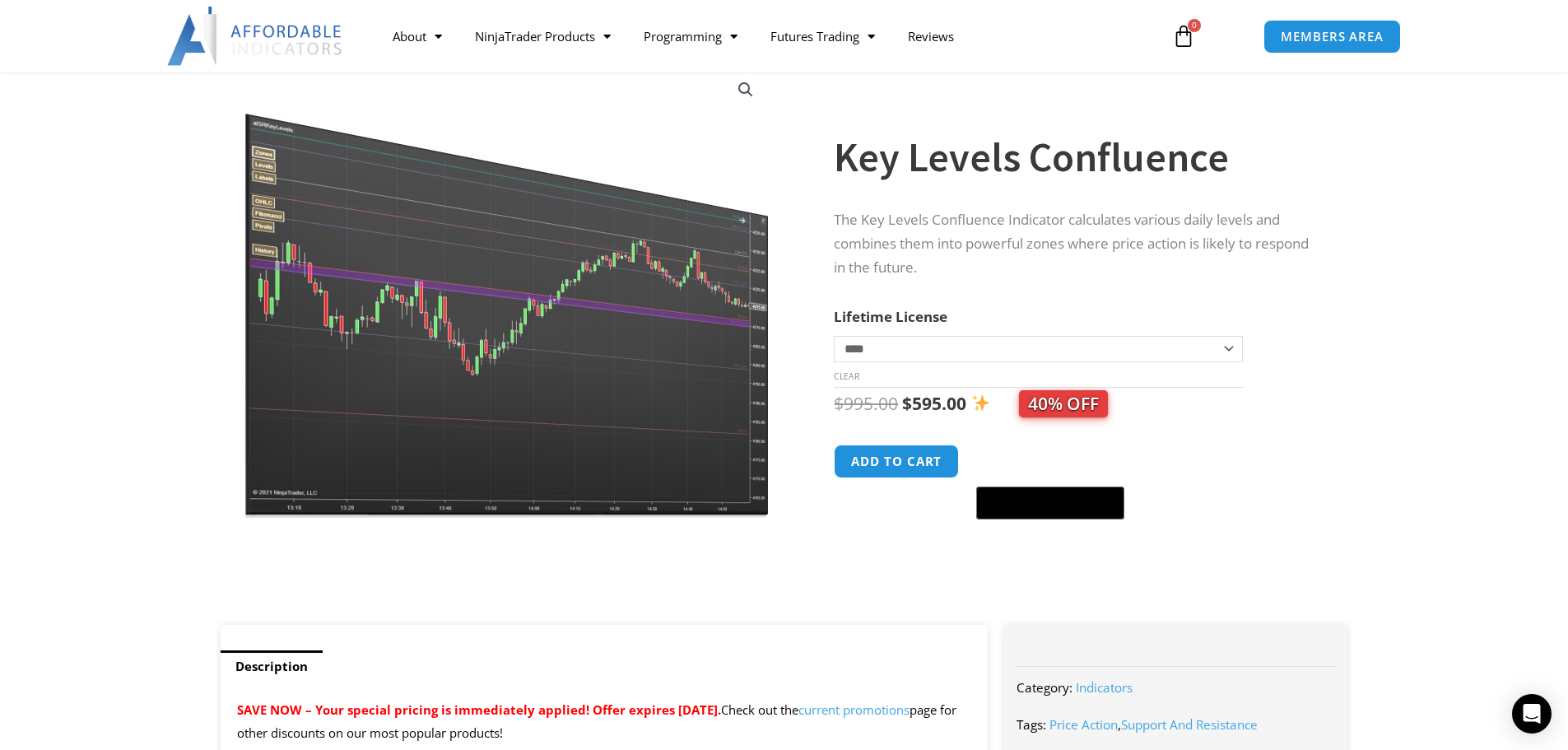
scroll to position [83, 0]
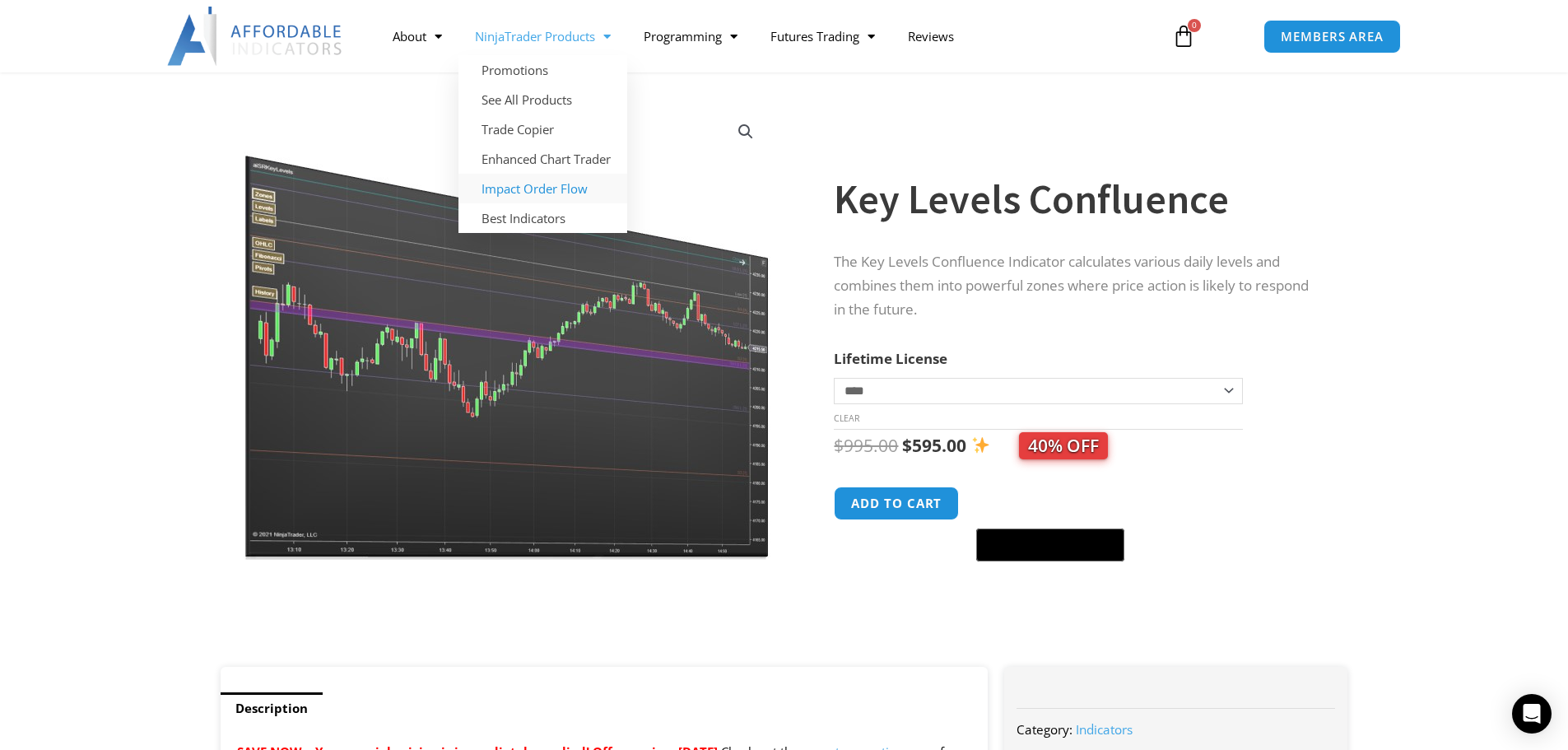
click at [529, 185] on link "Impact Order Flow" at bounding box center [543, 189] width 169 height 30
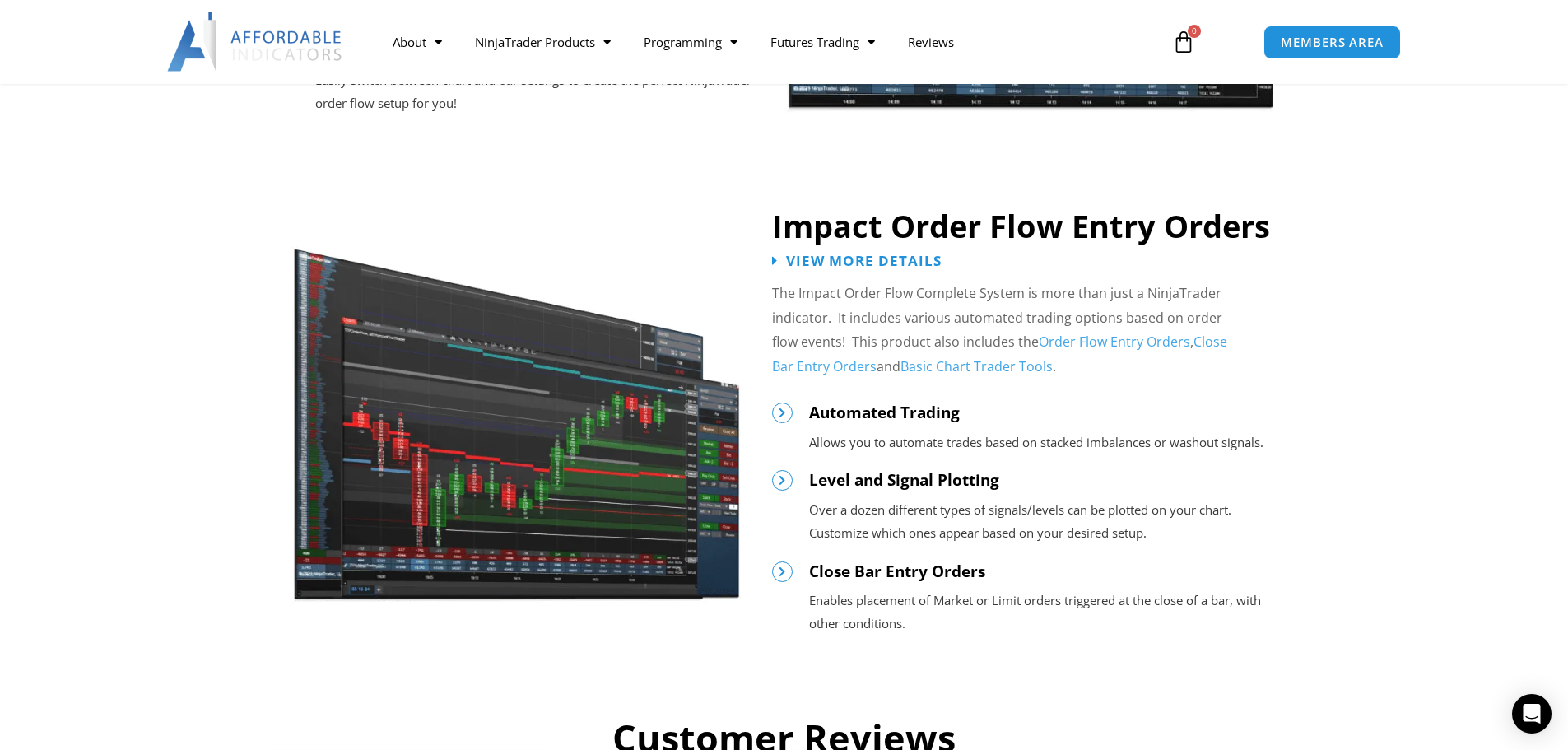
scroll to position [1647, 0]
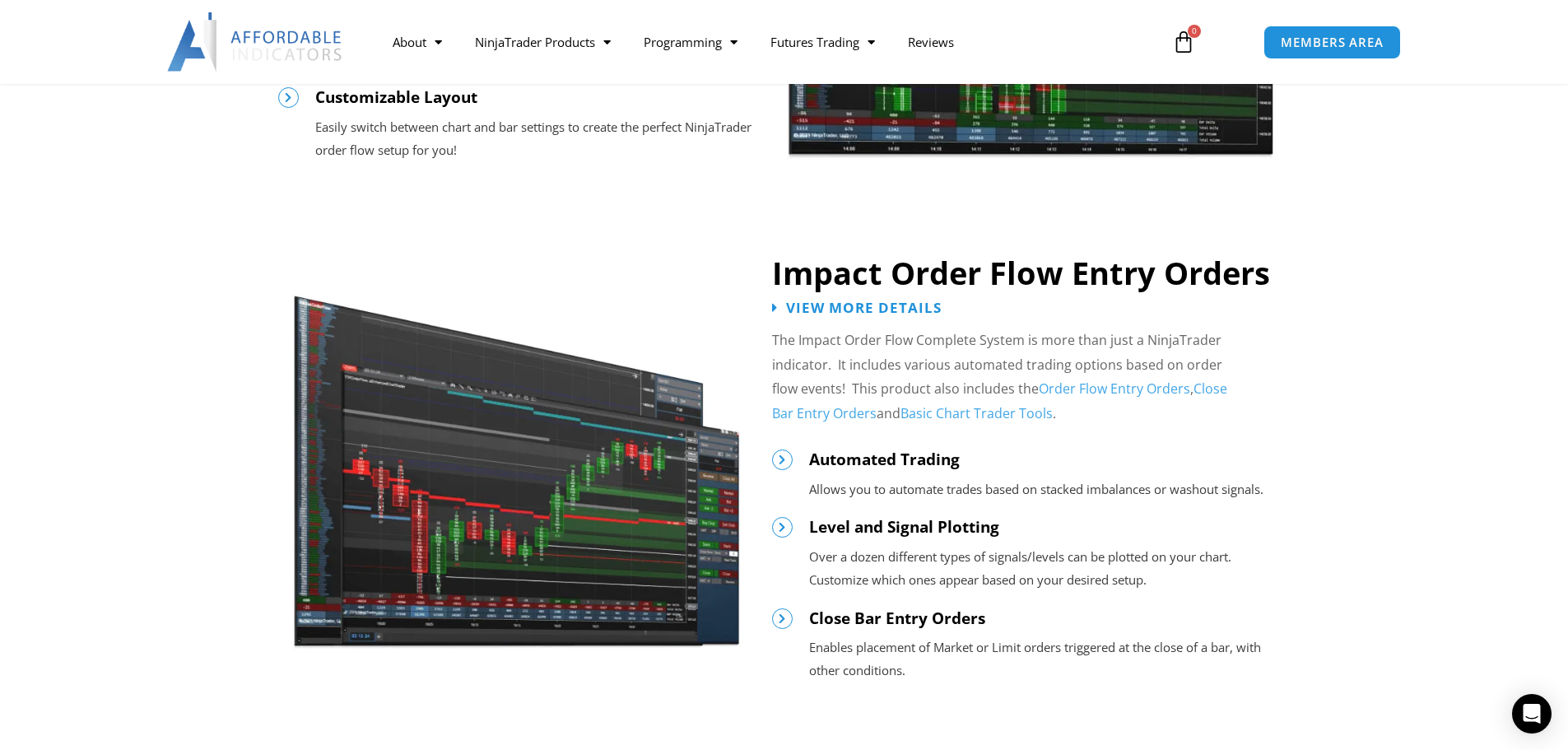
click at [510, 460] on img at bounding box center [517, 460] width 449 height 378
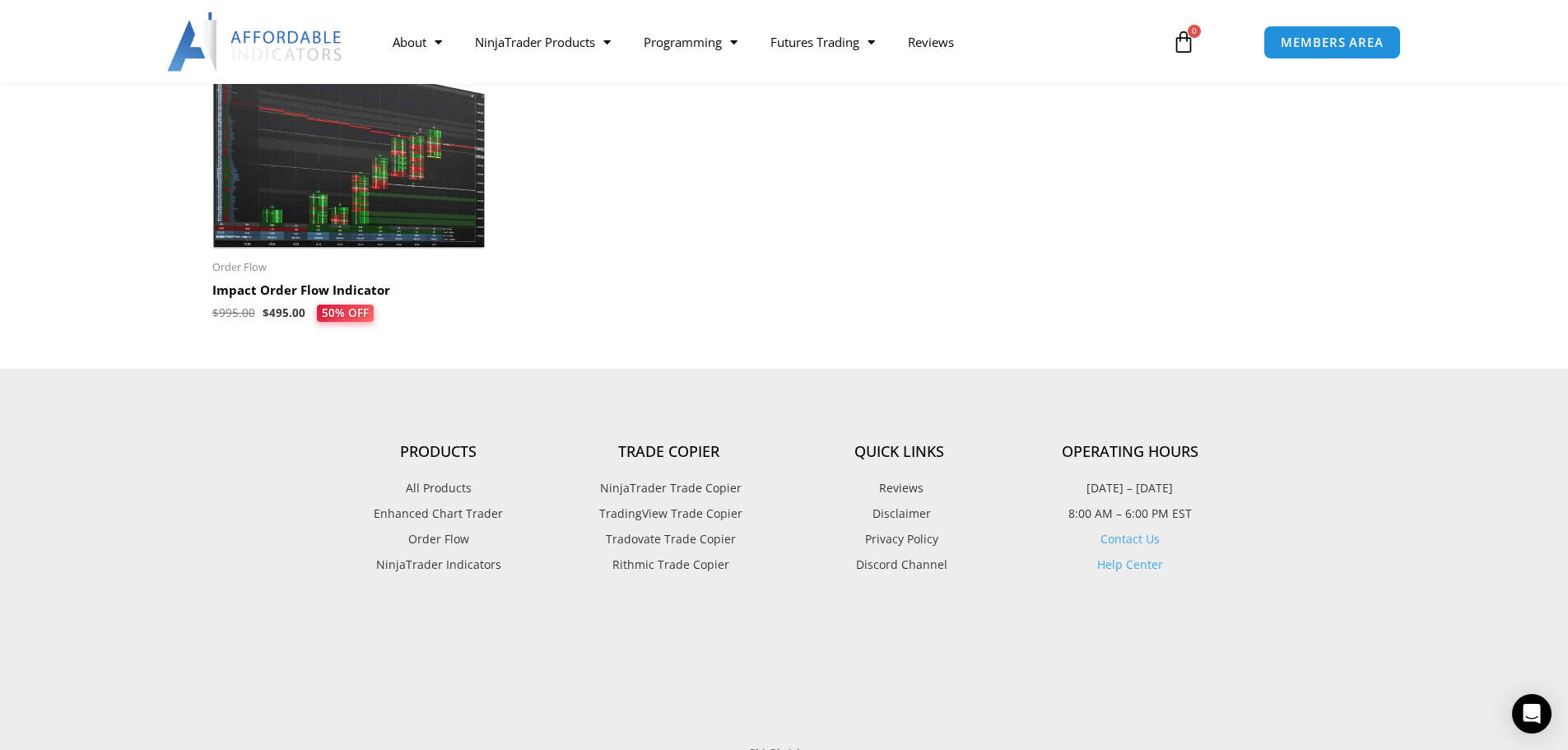
scroll to position [3295, 0]
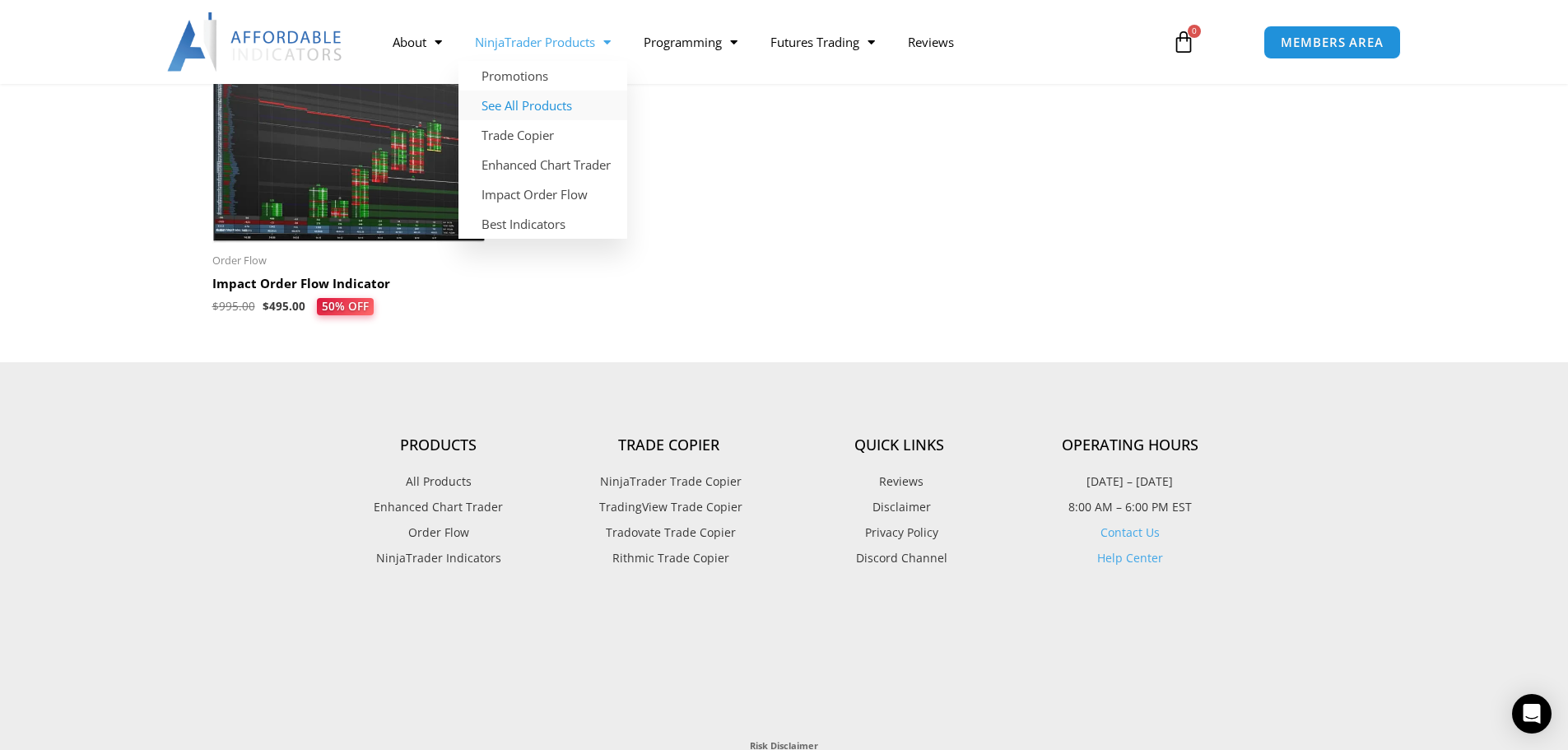
click at [515, 105] on link "See All Products" at bounding box center [543, 105] width 169 height 30
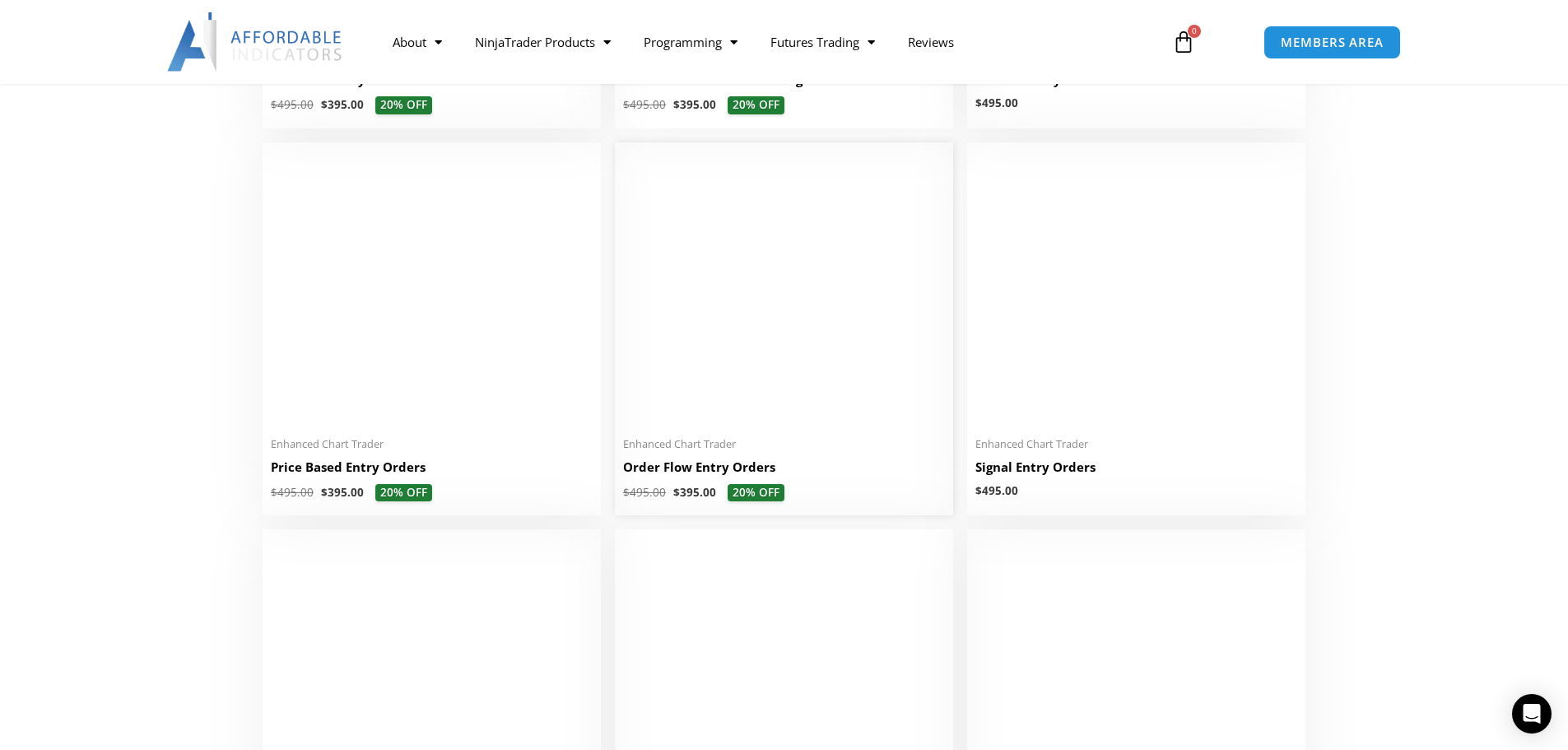
scroll to position [1483, 0]
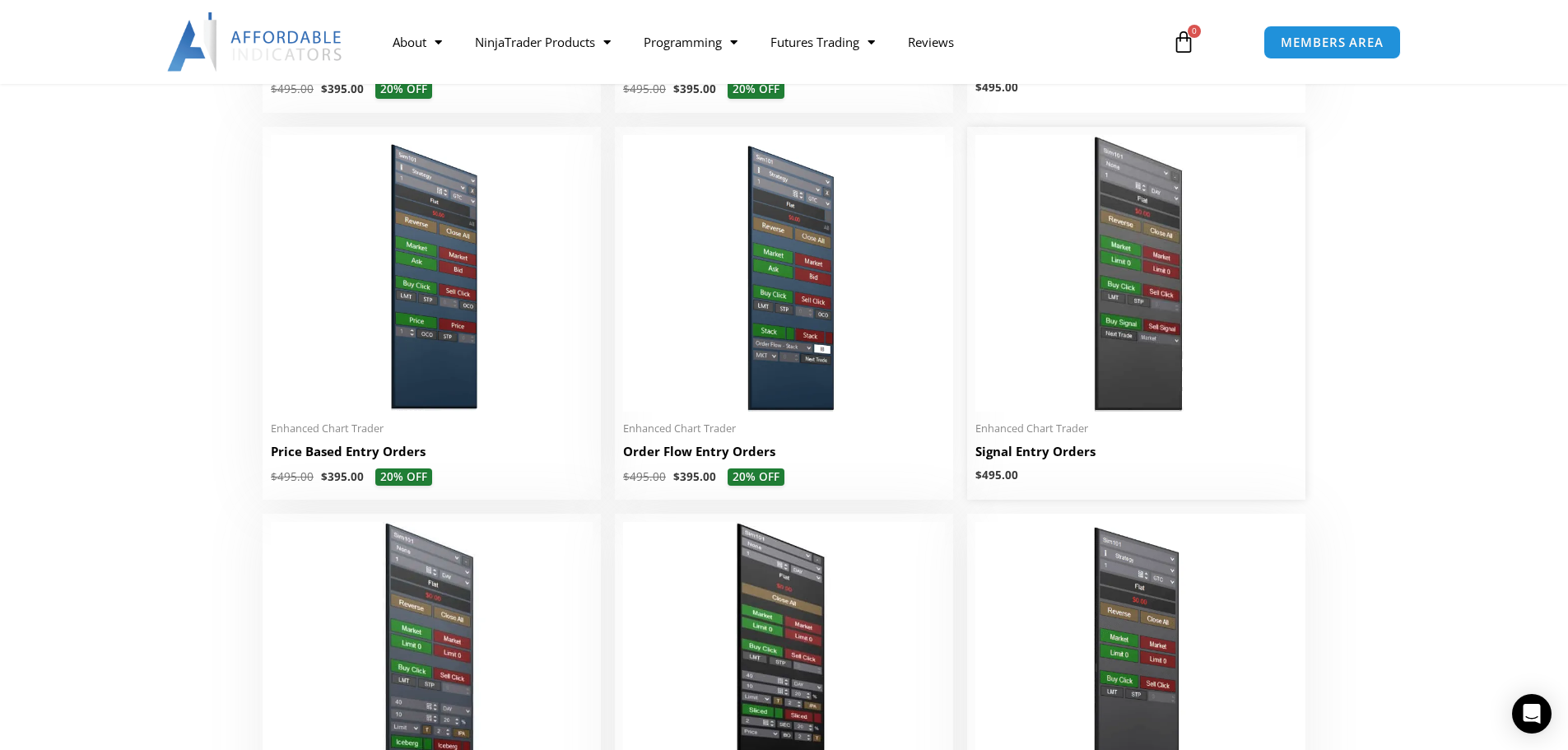
click at [1111, 394] on img at bounding box center [1137, 273] width 322 height 277
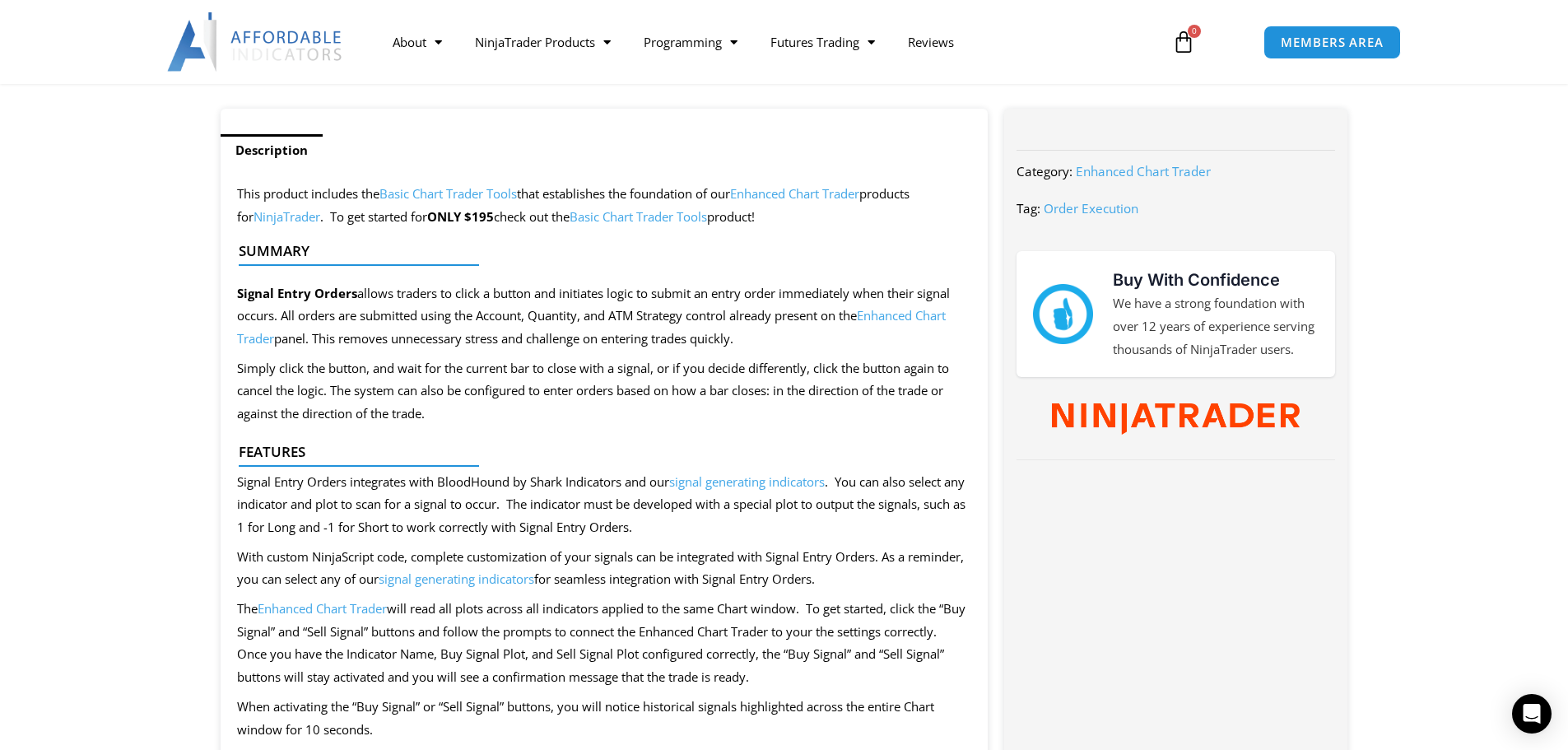
scroll to position [659, 0]
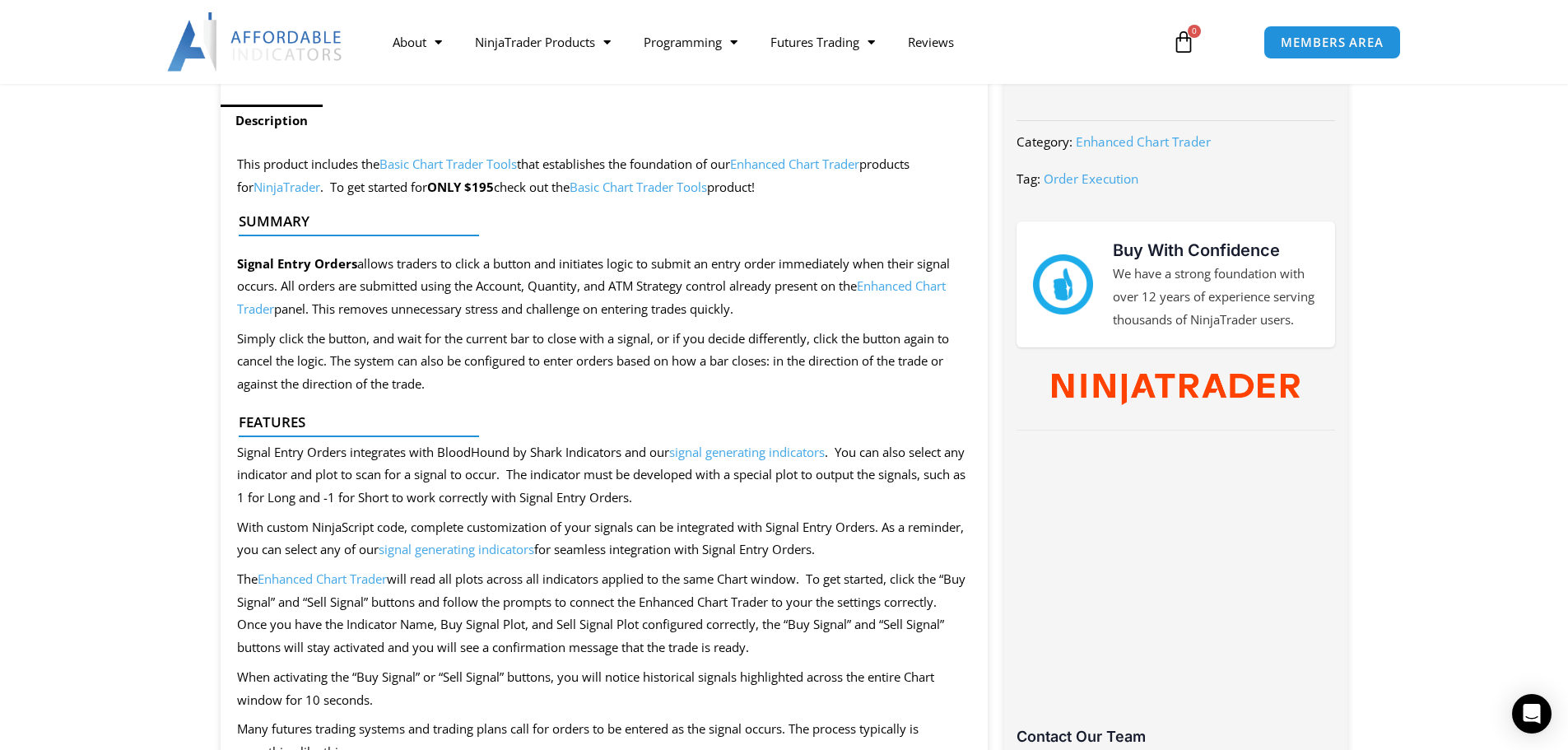
click at [758, 456] on div at bounding box center [598, 451] width 718 height 38
click at [709, 452] on div at bounding box center [598, 443] width 718 height 23
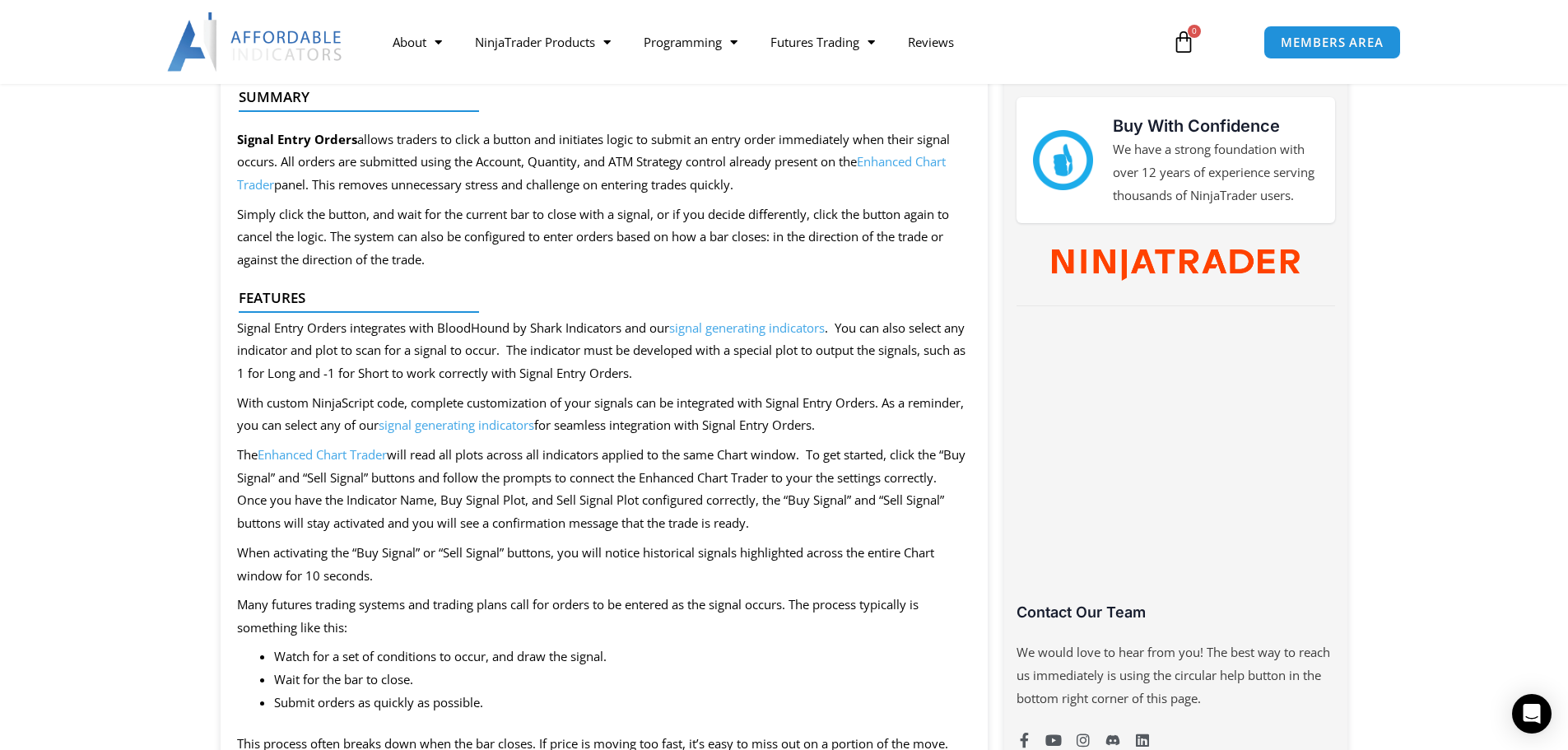
scroll to position [824, 0]
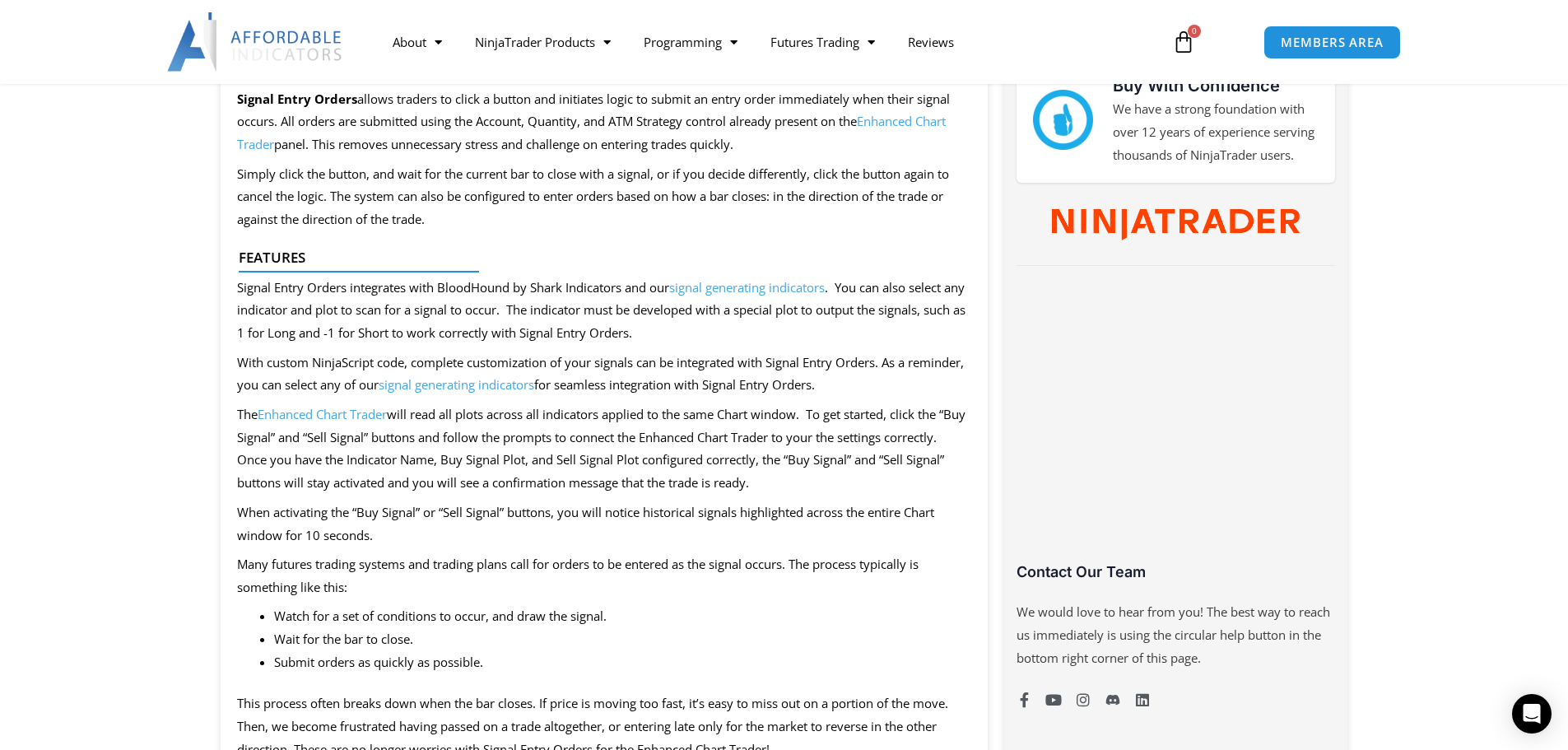
click at [519, 385] on link "signal generating indicators" at bounding box center [456, 385] width 156 height 17
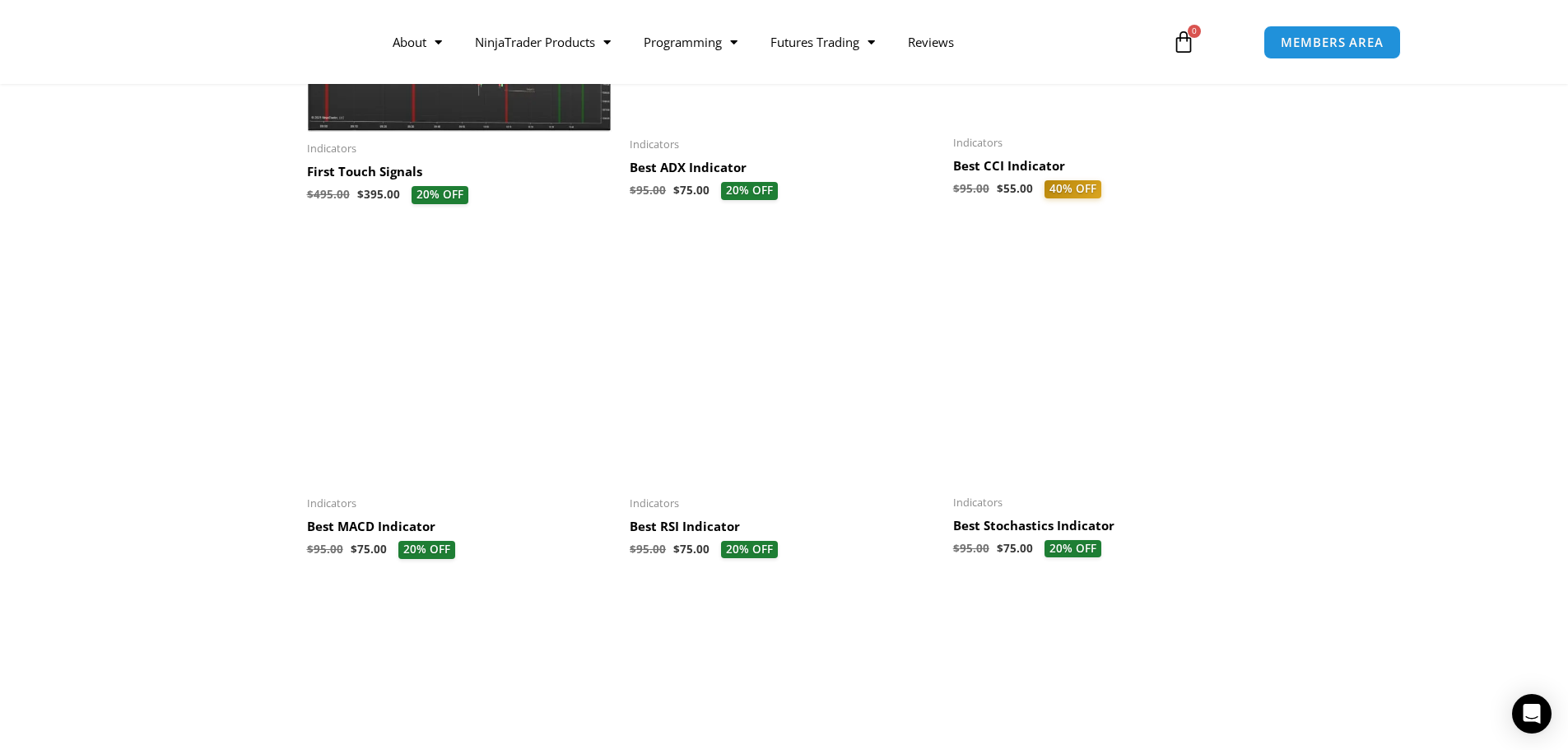
scroll to position [412, 0]
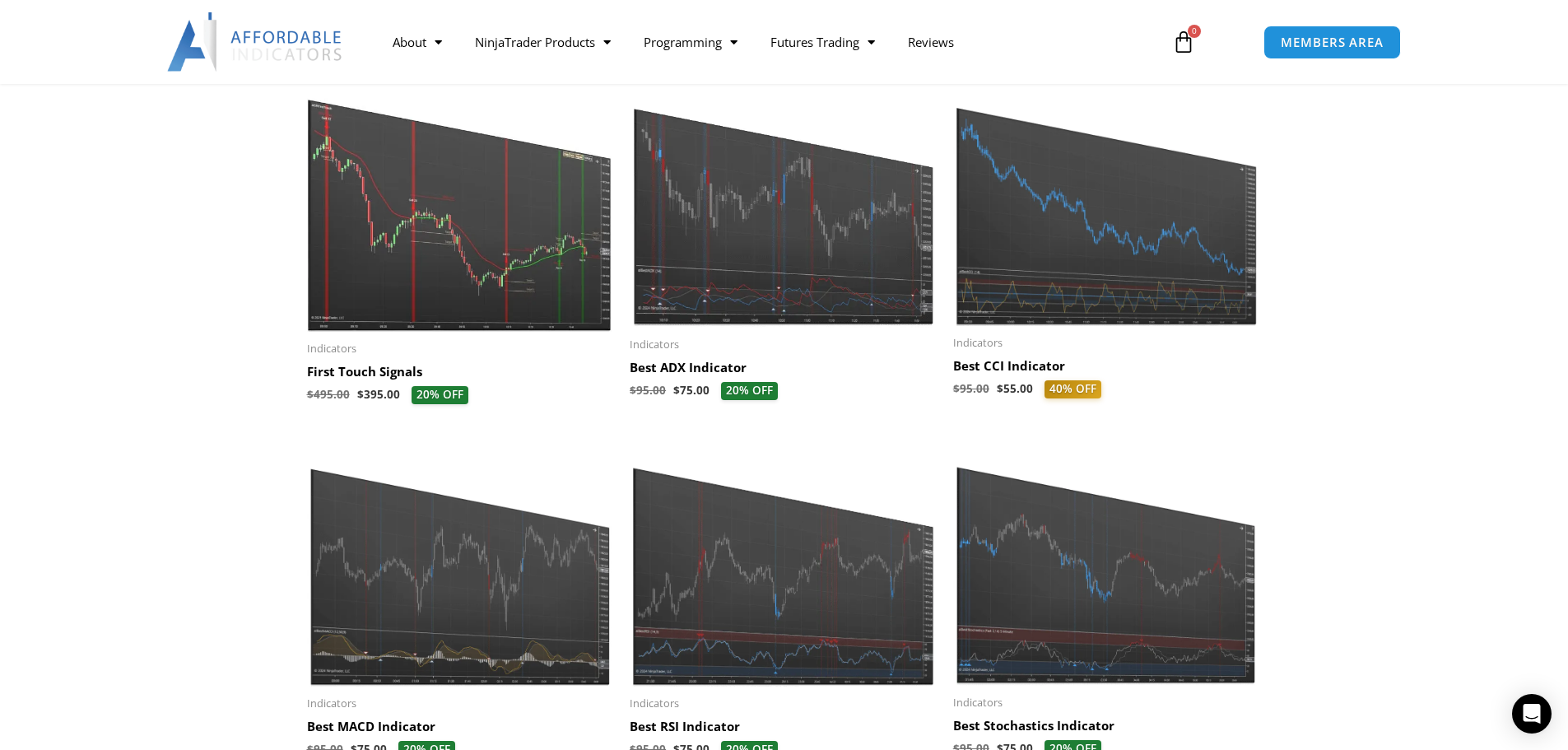
click at [799, 287] on img at bounding box center [783, 198] width 307 height 260
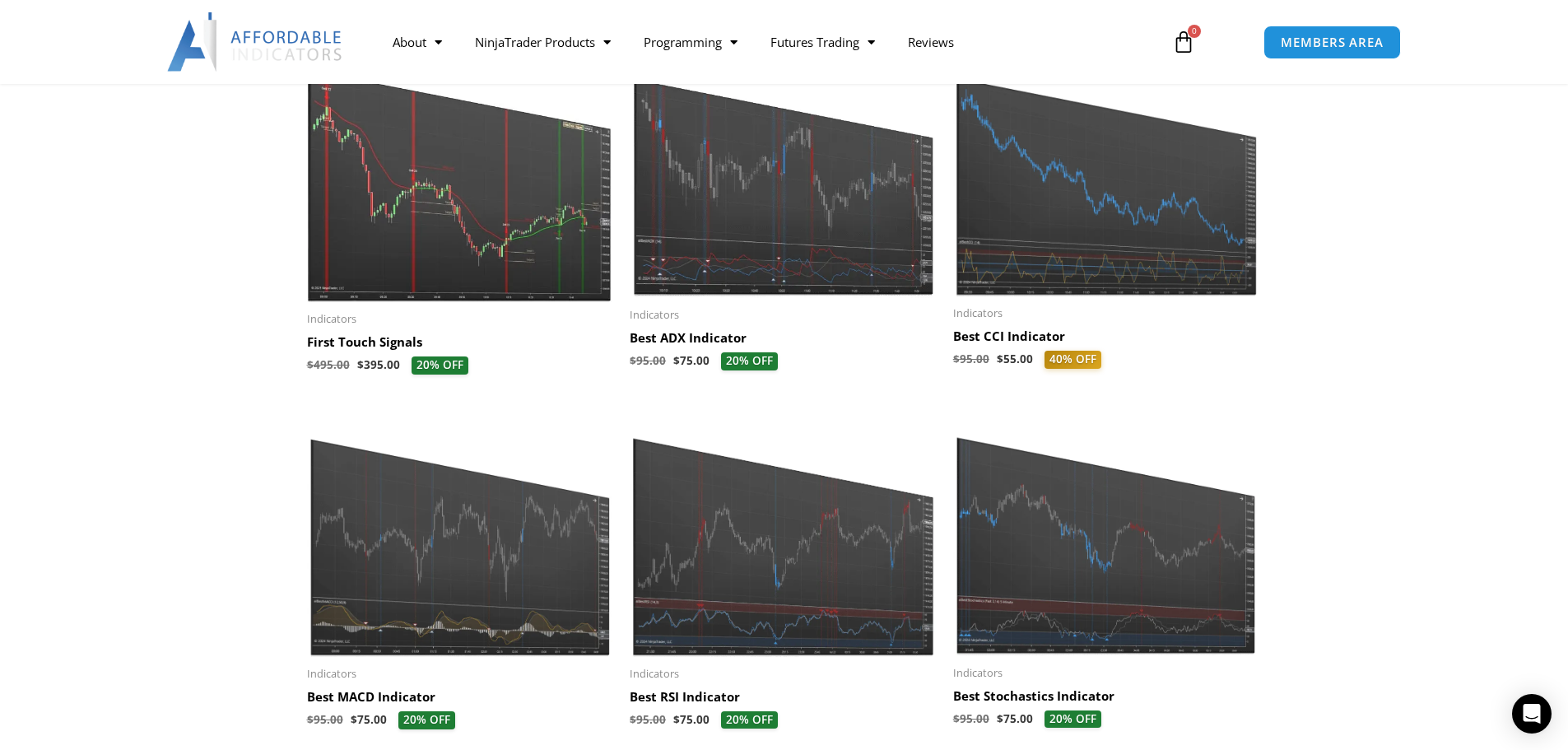
scroll to position [412, 0]
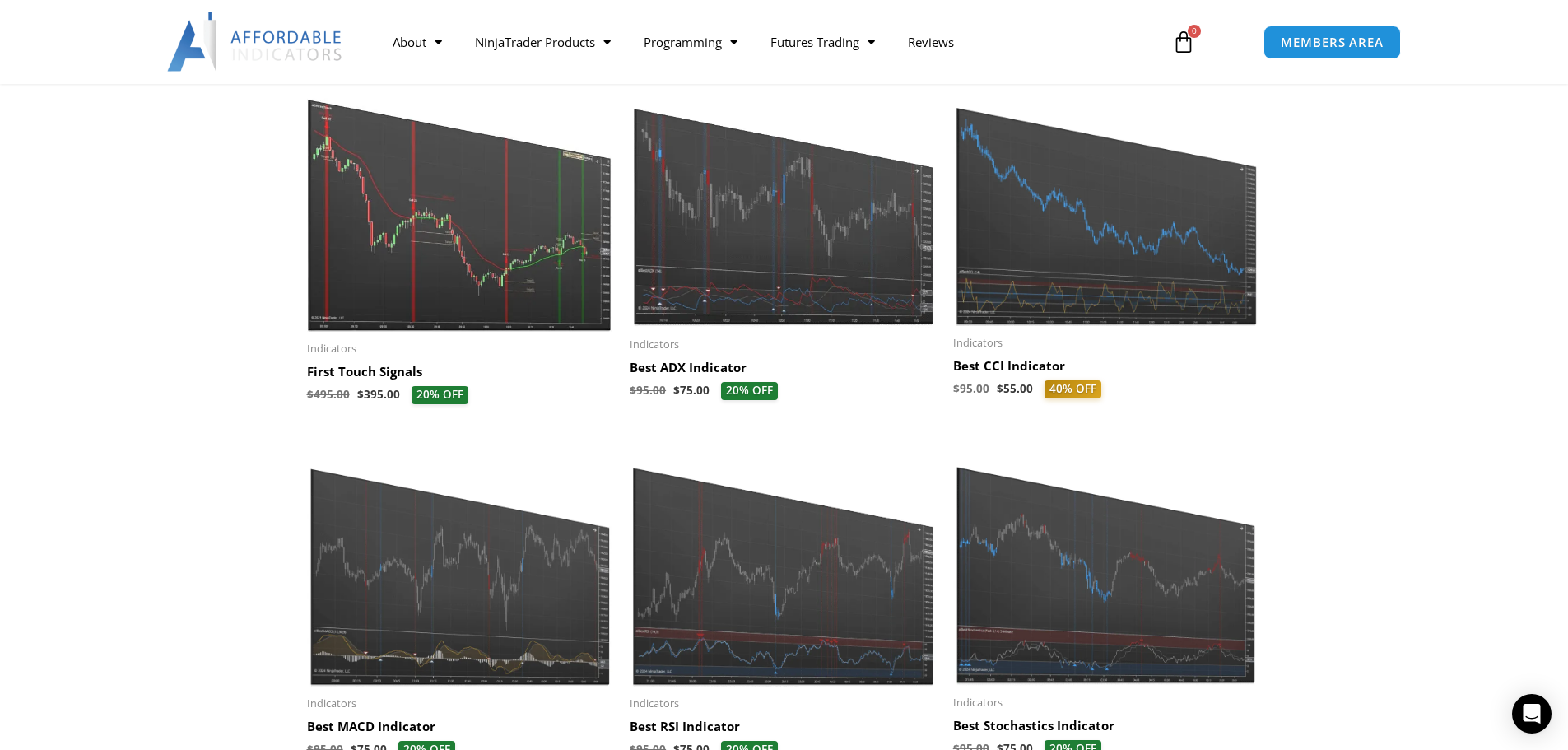
click at [510, 262] on img at bounding box center [460, 200] width 307 height 264
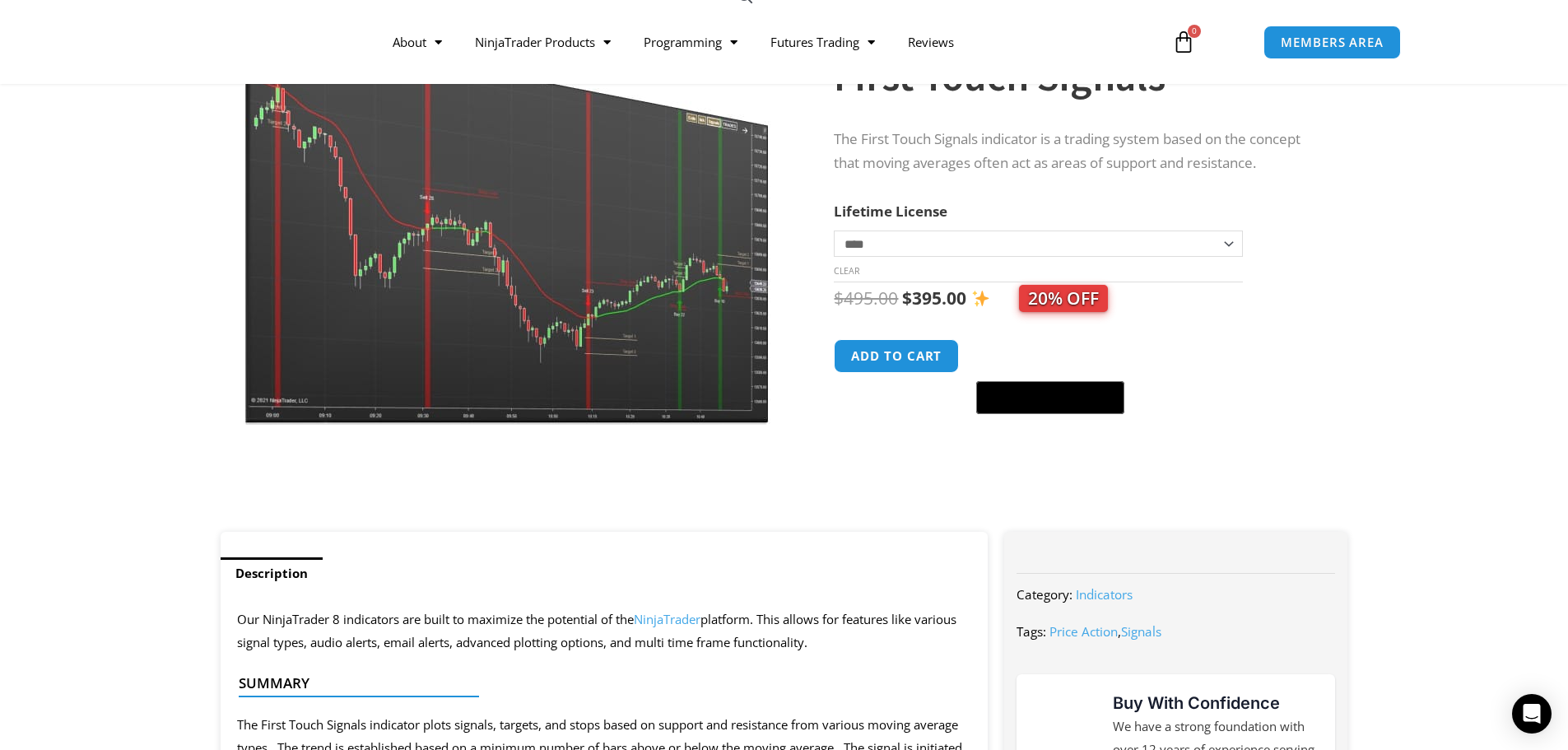
scroll to position [164, 0]
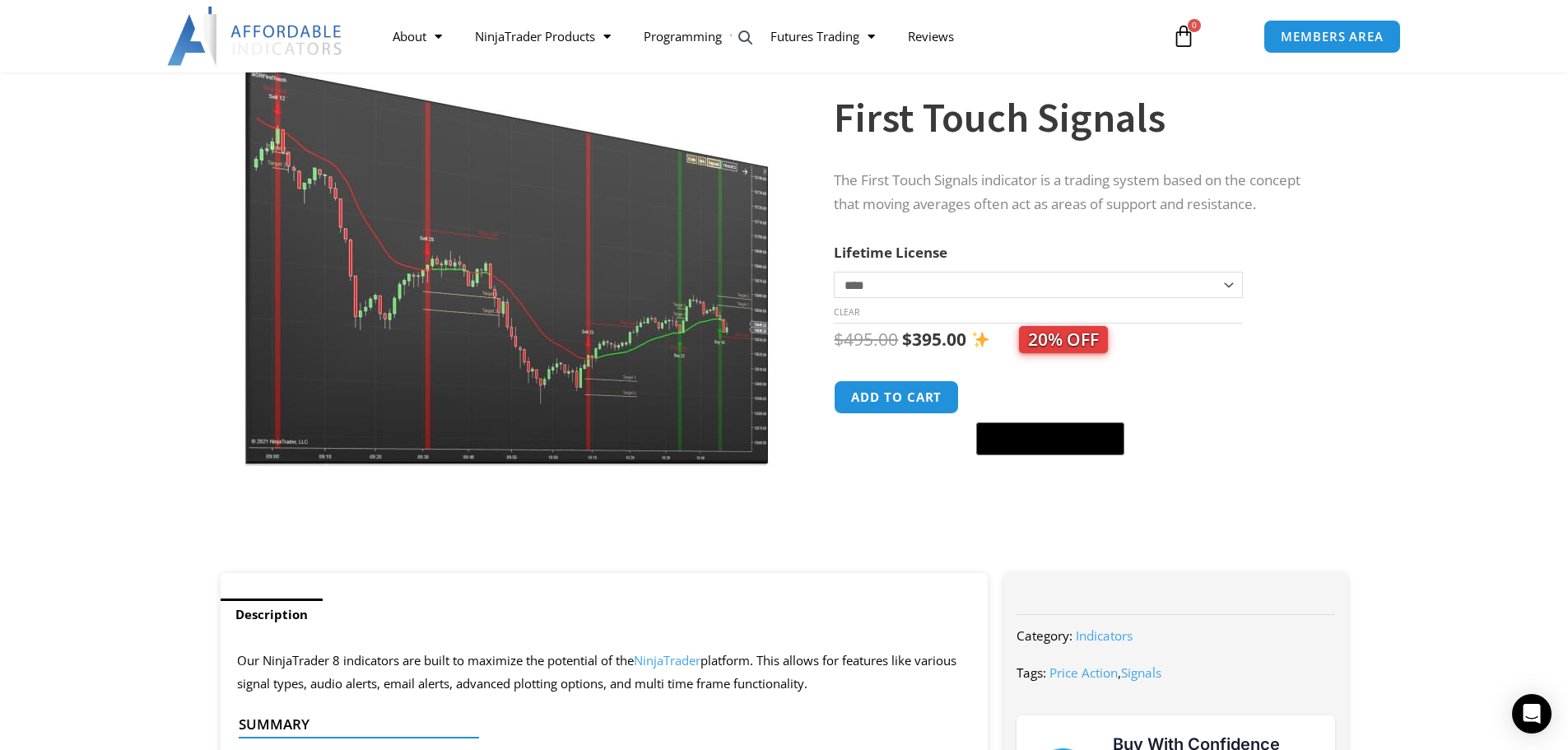
click at [537, 388] on img at bounding box center [508, 238] width 530 height 456
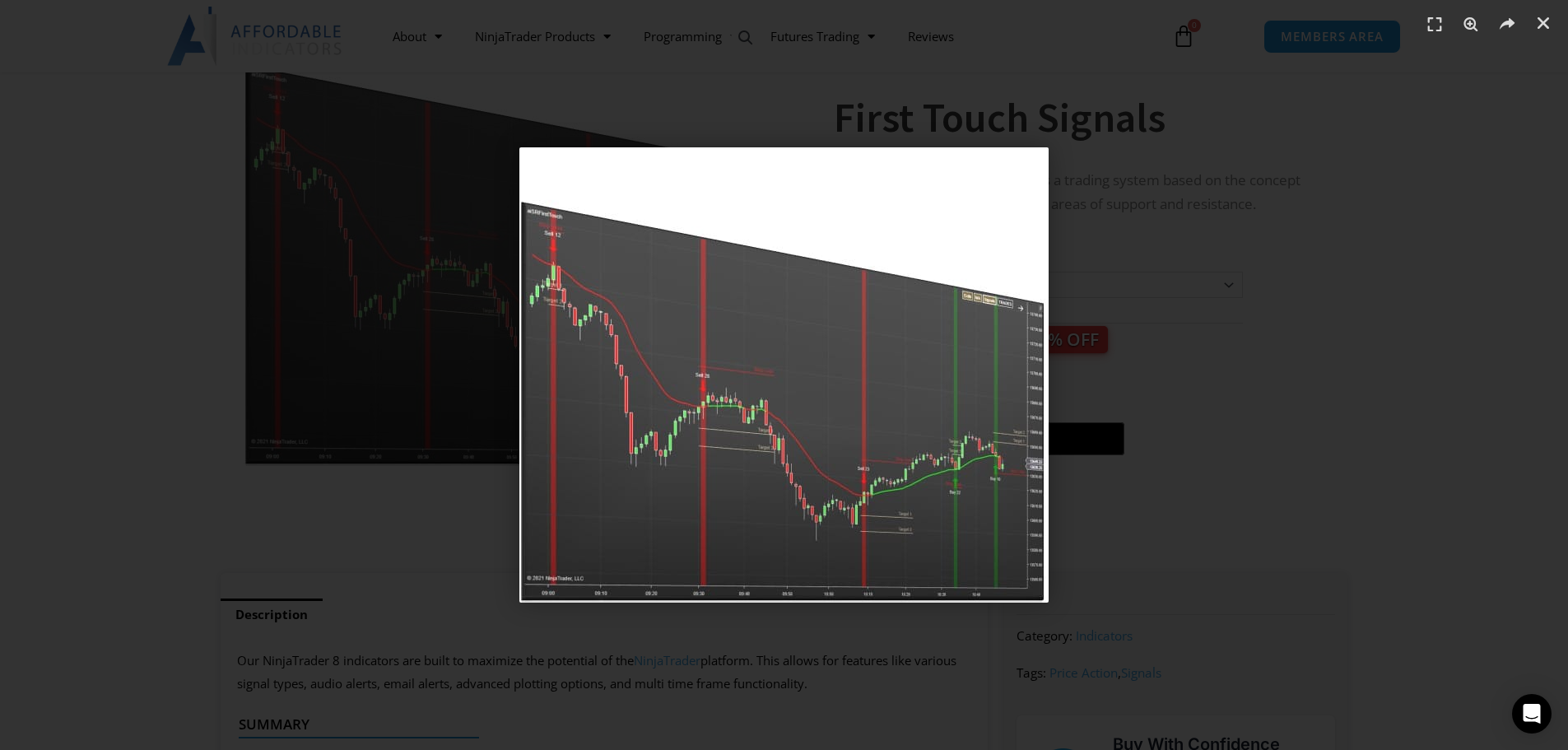
click at [1178, 571] on div "1 / 1" at bounding box center [784, 375] width 1453 height 635
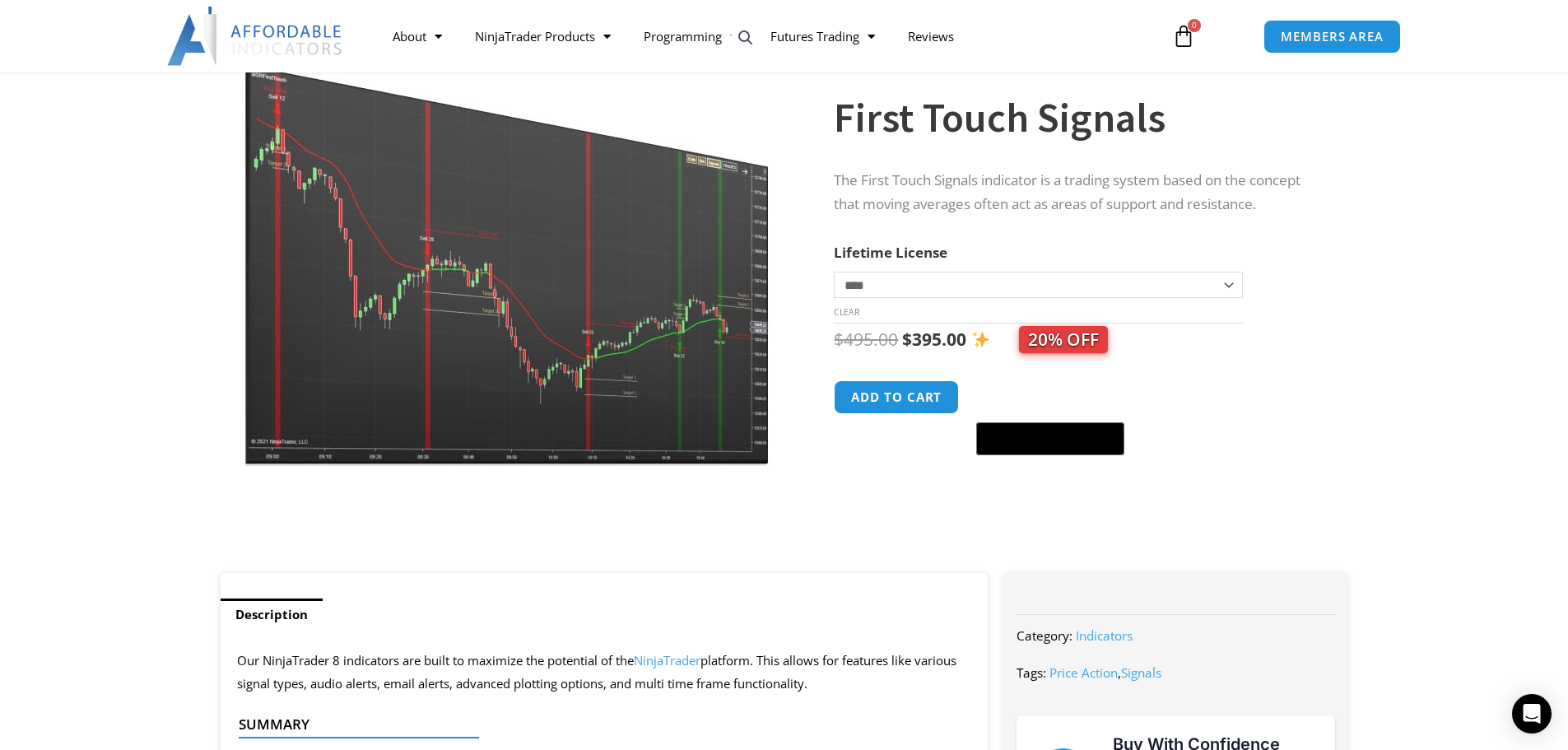
scroll to position [0, 0]
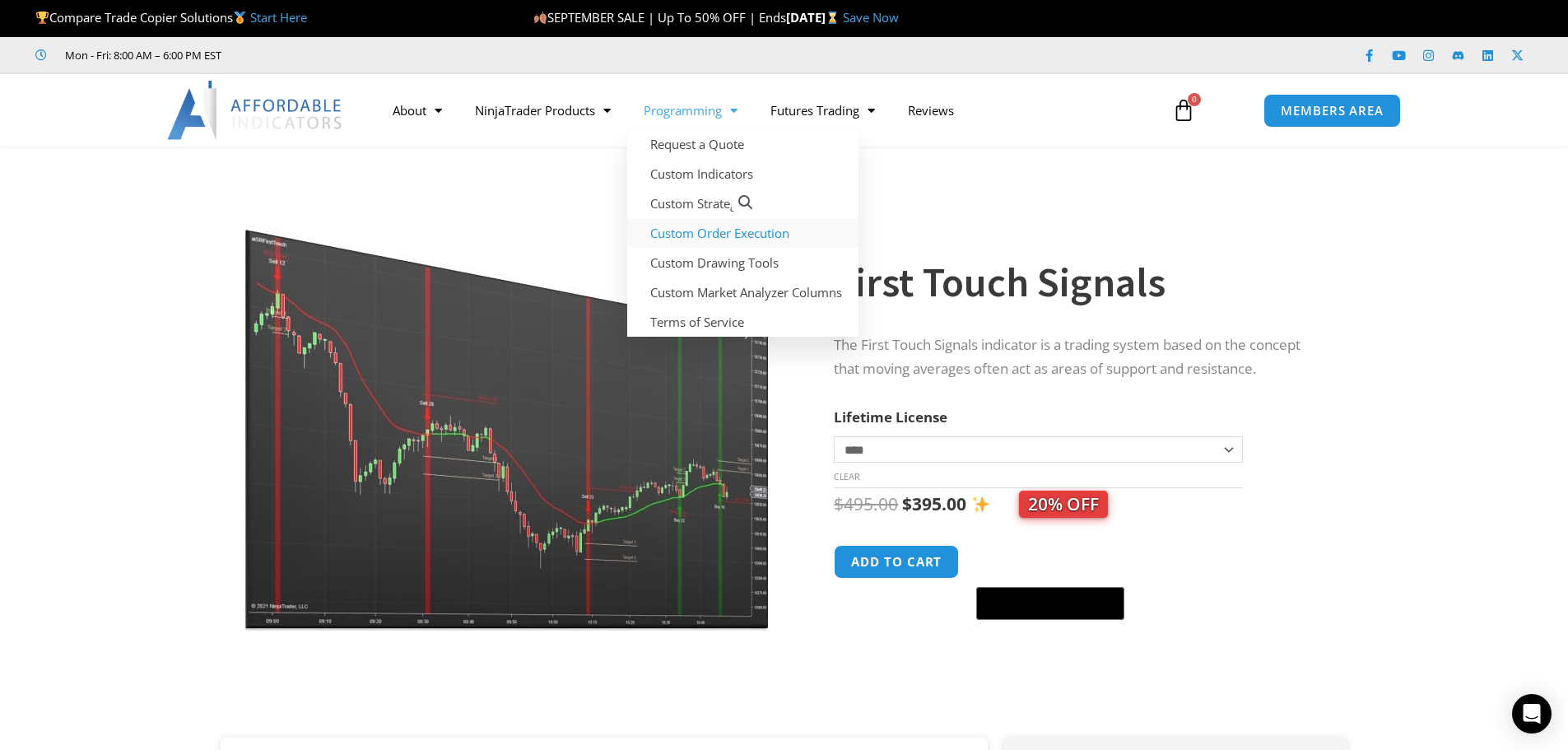
click at [689, 231] on link "Custom Order Execution" at bounding box center [743, 233] width 231 height 30
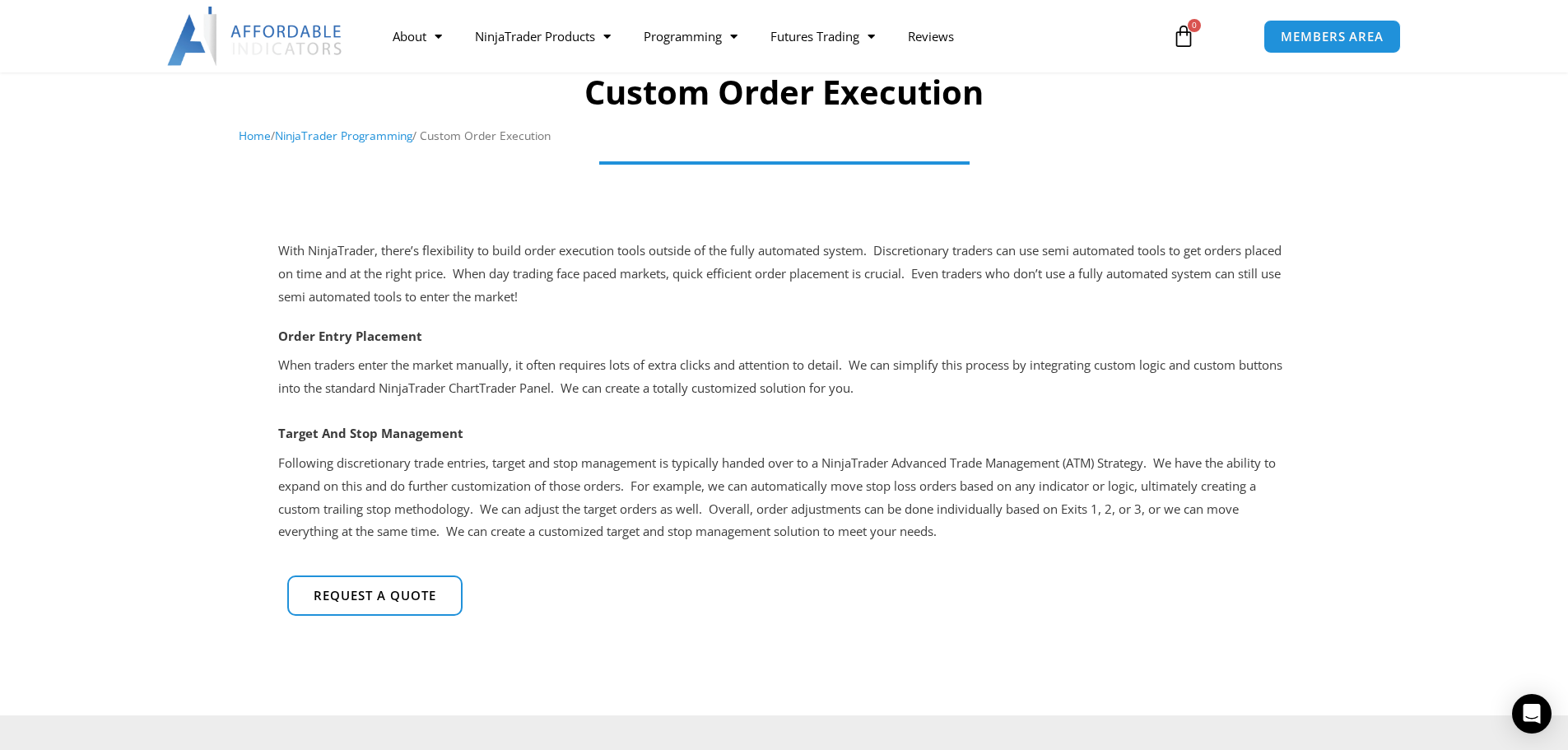
scroll to position [164, 0]
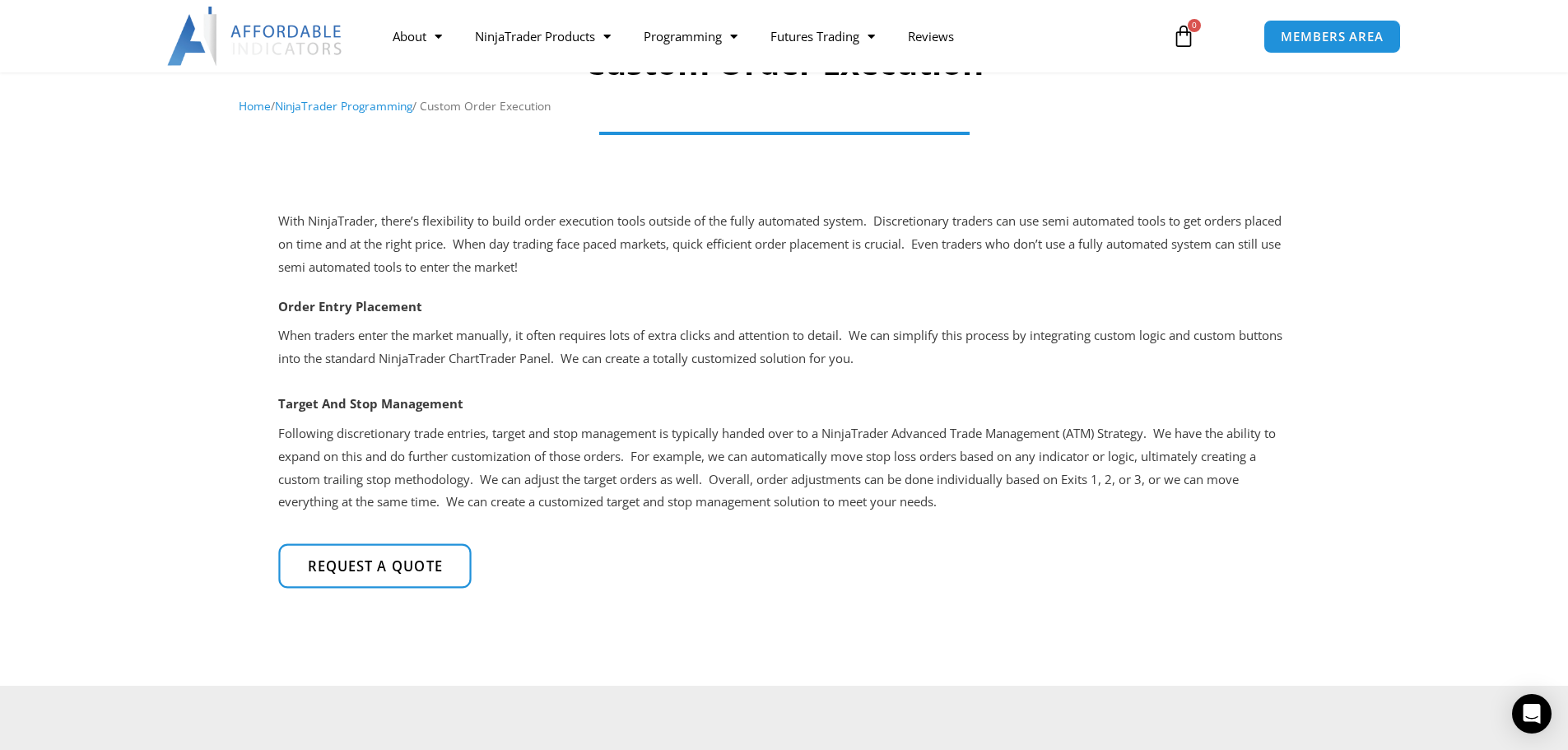
click at [361, 569] on span "Request a quote" at bounding box center [374, 566] width 135 height 14
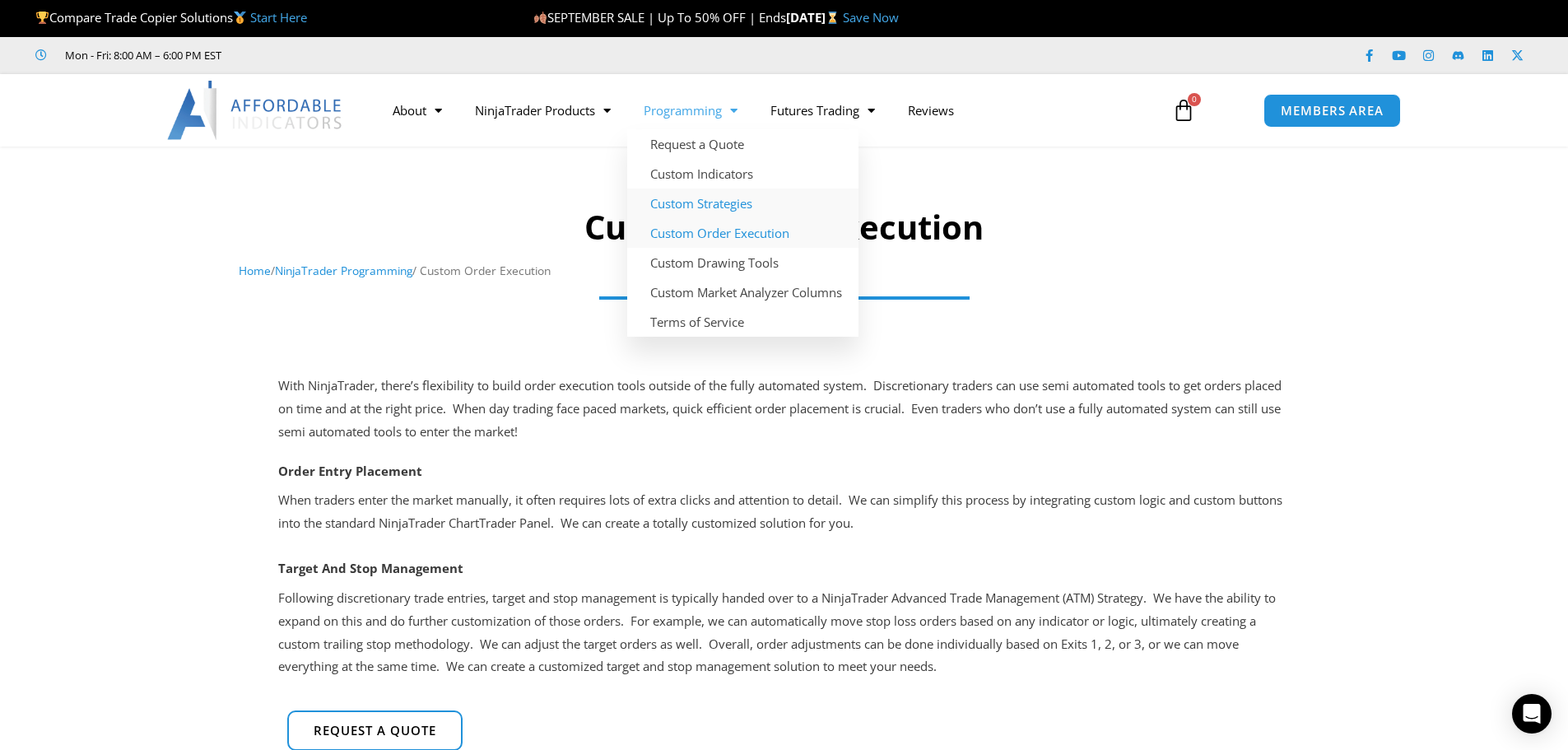
click at [713, 206] on link "Custom Strategies" at bounding box center [743, 204] width 231 height 30
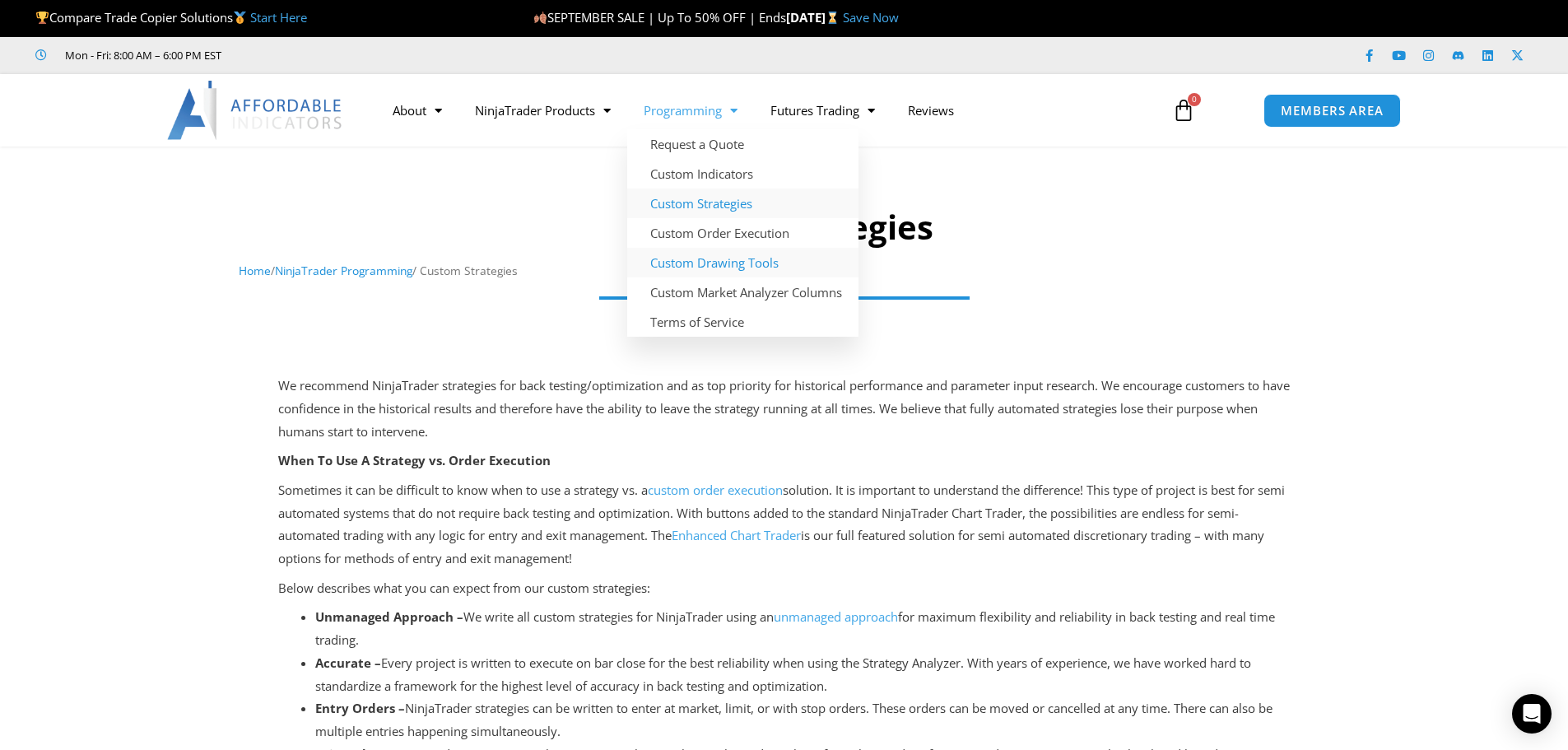
click at [707, 265] on link "Custom Drawing Tools" at bounding box center [743, 263] width 231 height 30
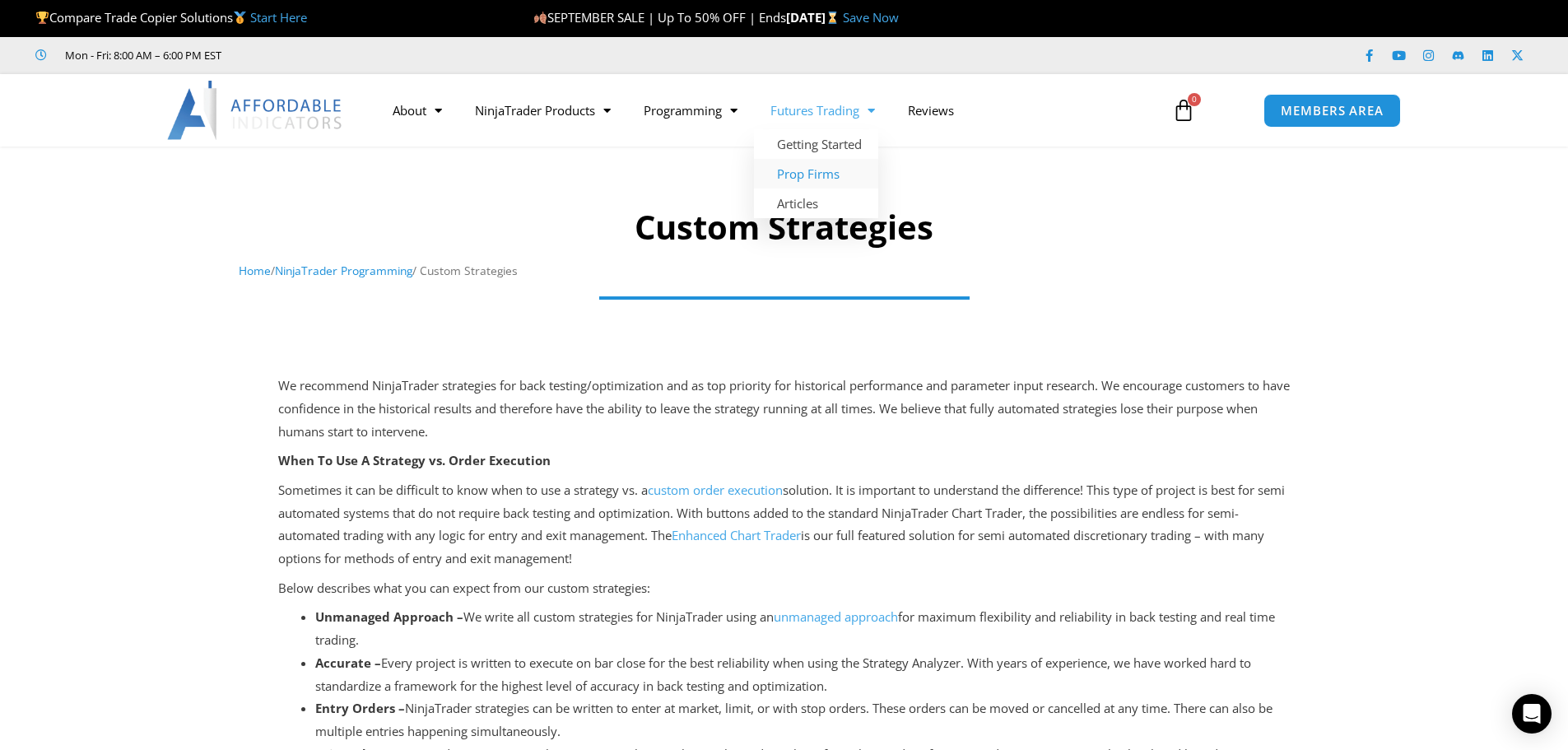
click at [818, 171] on link "Prop Firms" at bounding box center [816, 174] width 124 height 30
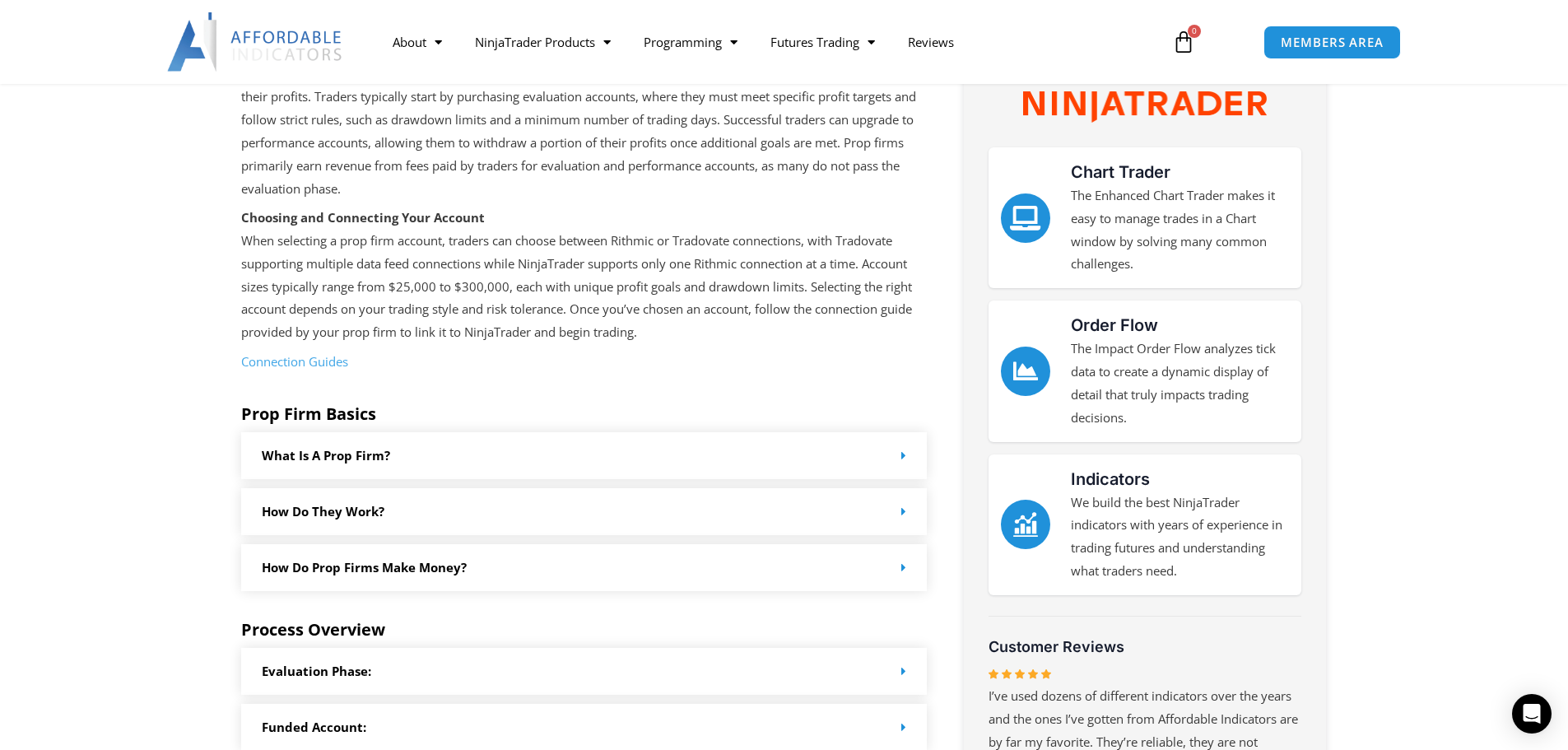
scroll to position [330, 0]
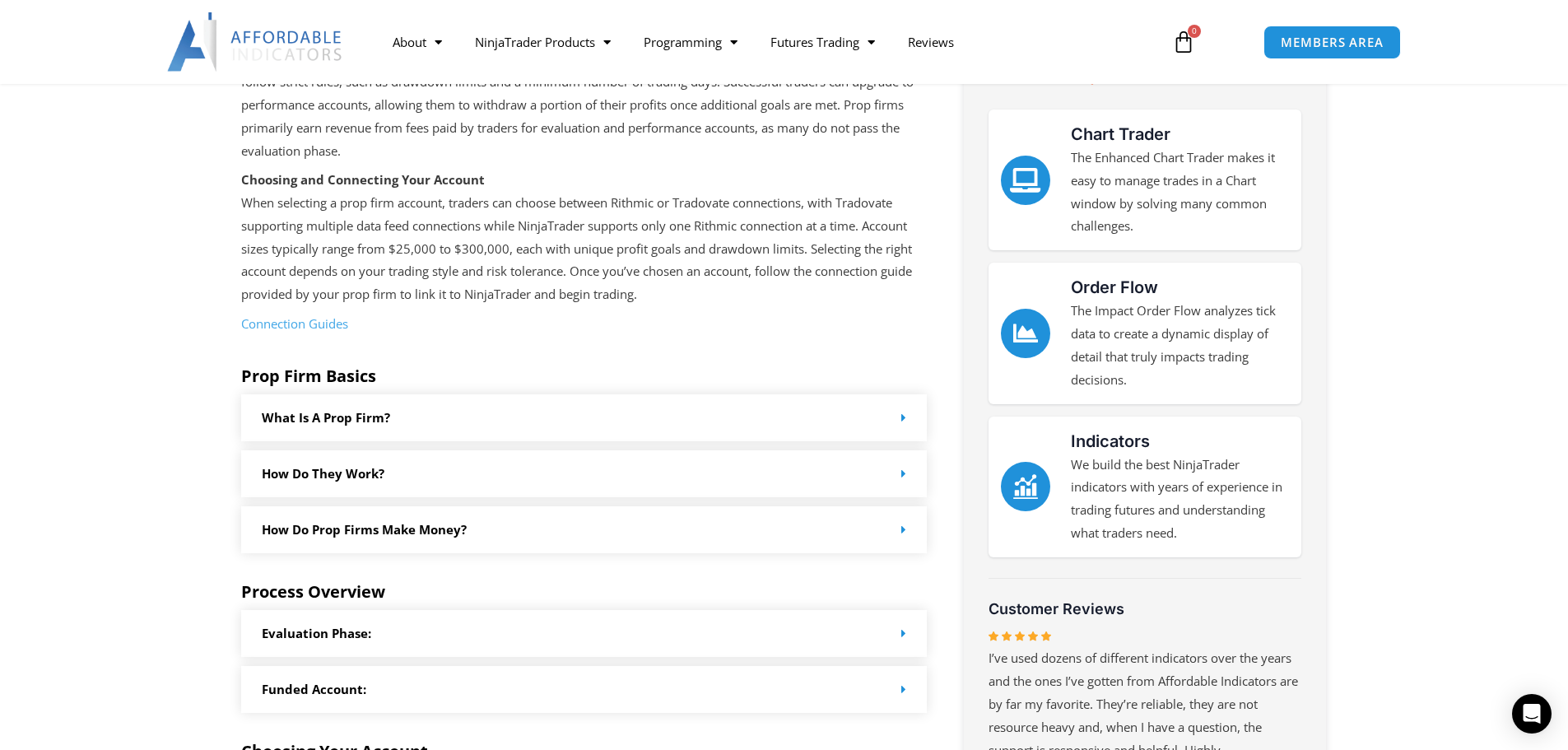
click at [315, 473] on link "How Do they work?" at bounding box center [323, 473] width 123 height 17
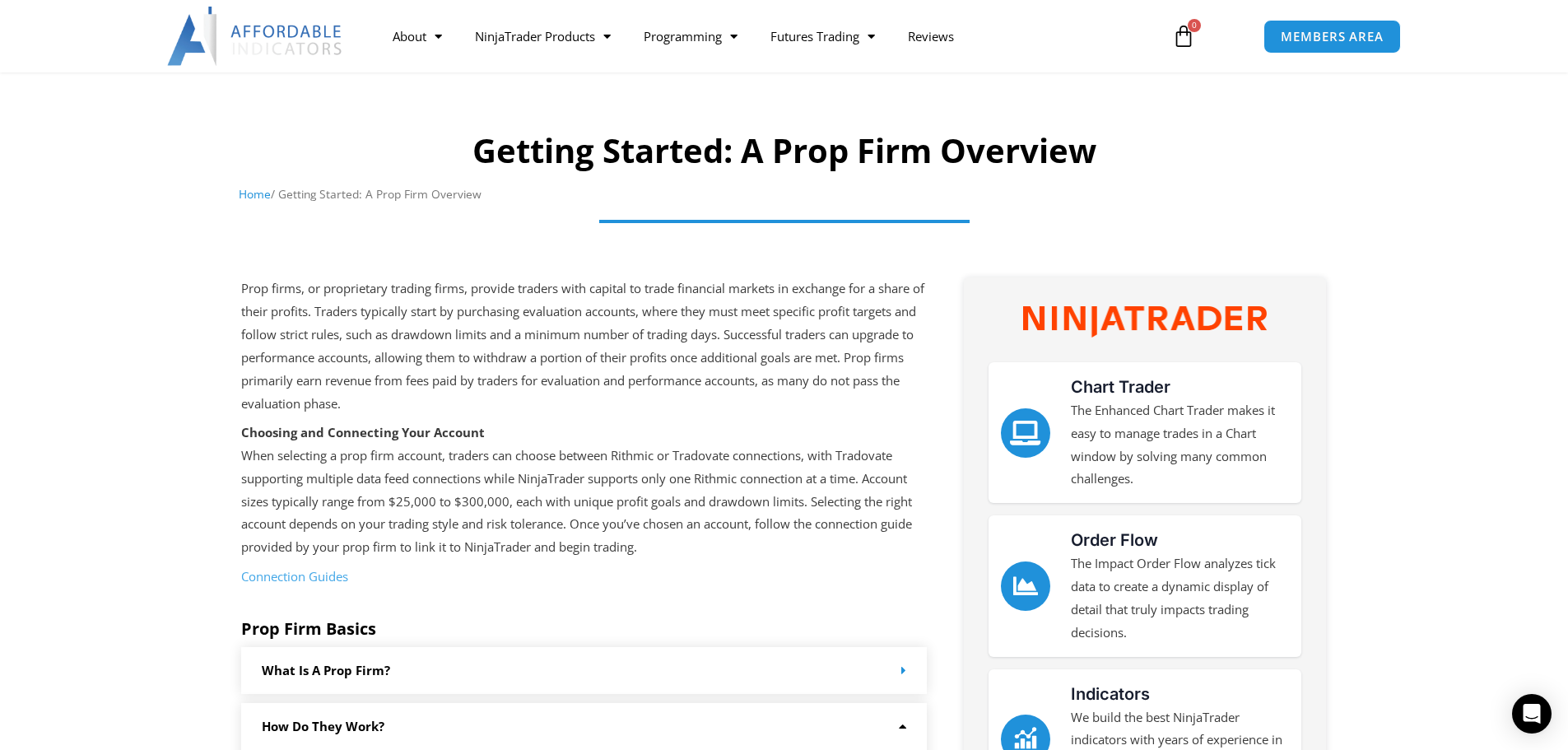
scroll to position [0, 0]
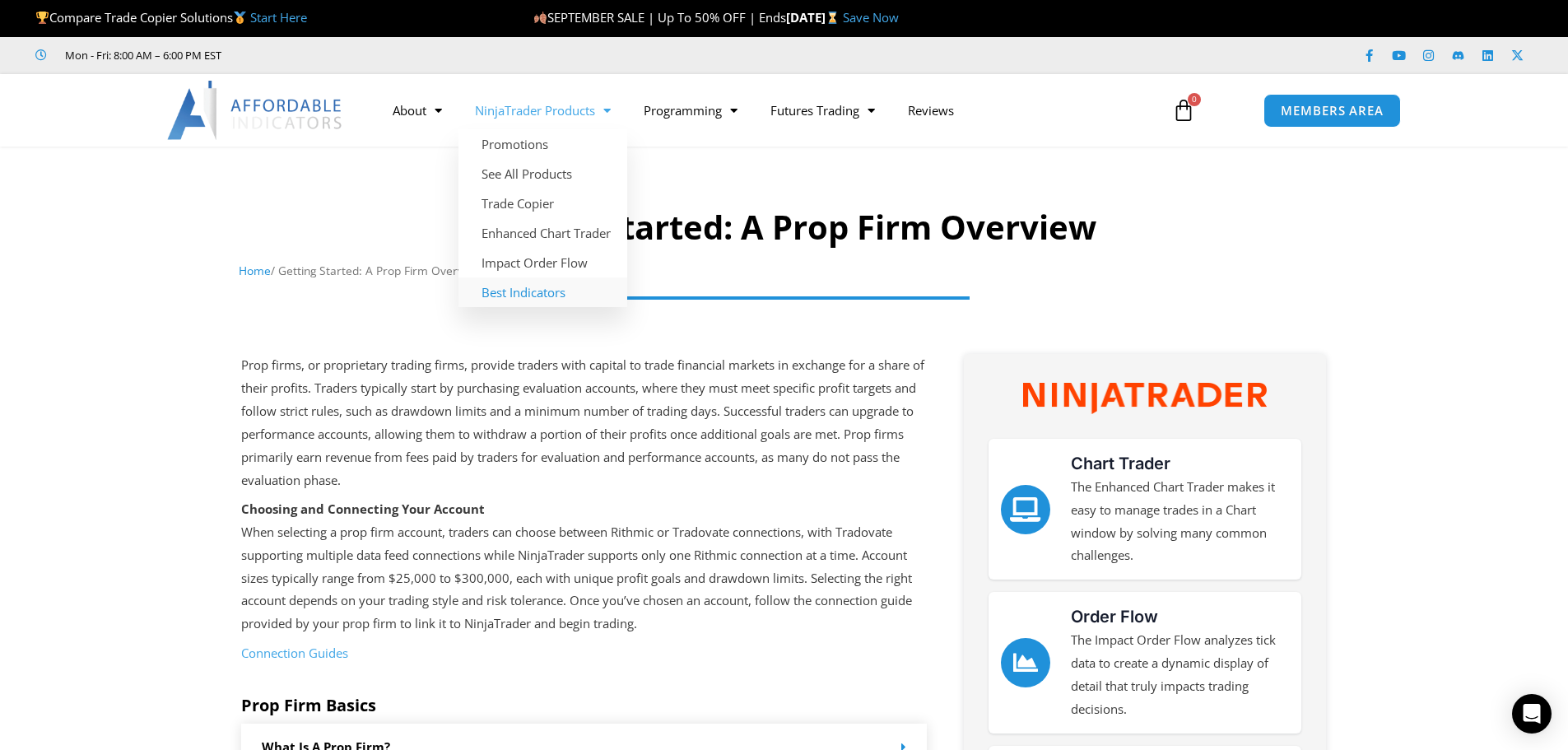
click at [510, 291] on link "Best Indicators" at bounding box center [543, 292] width 169 height 30
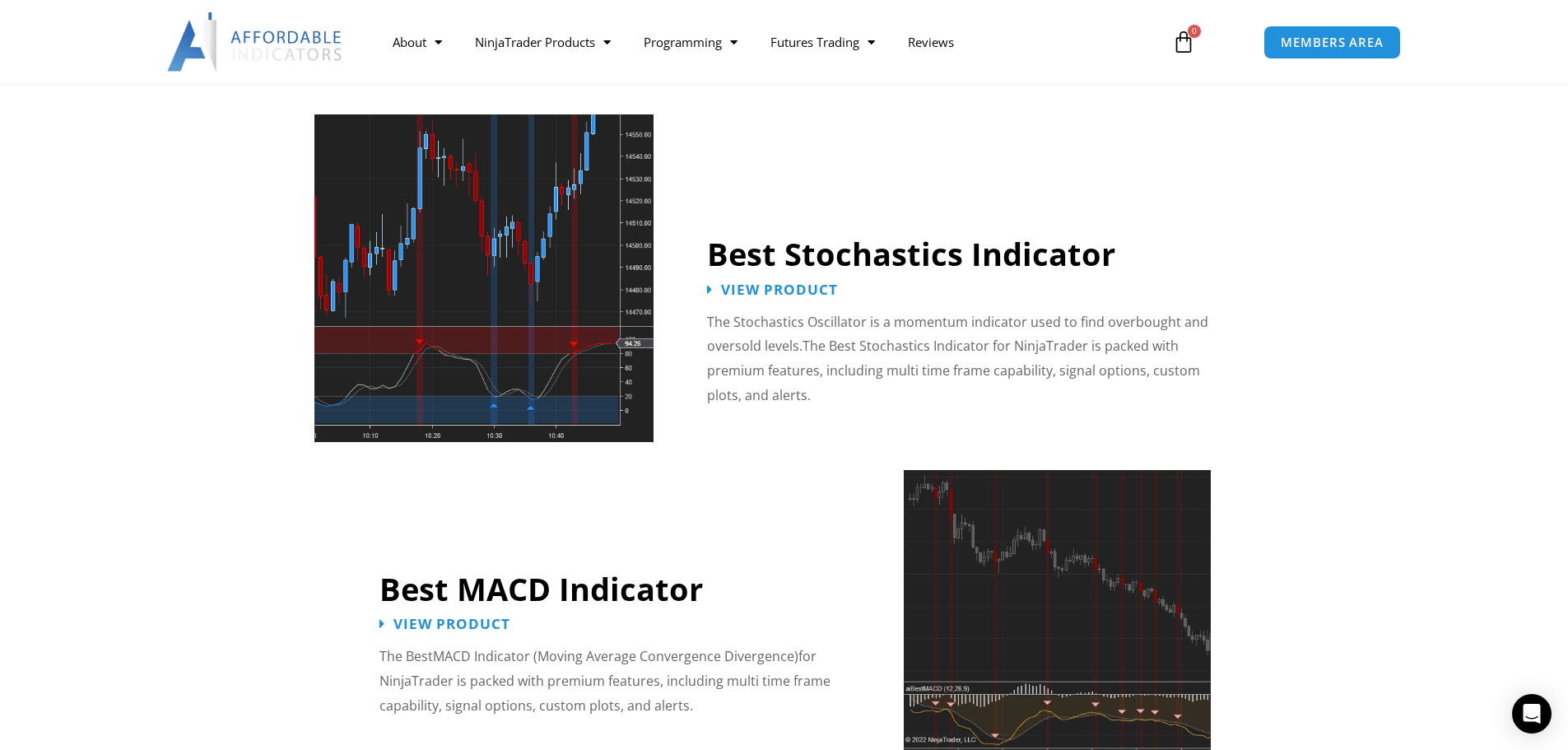
scroll to position [3295, 0]
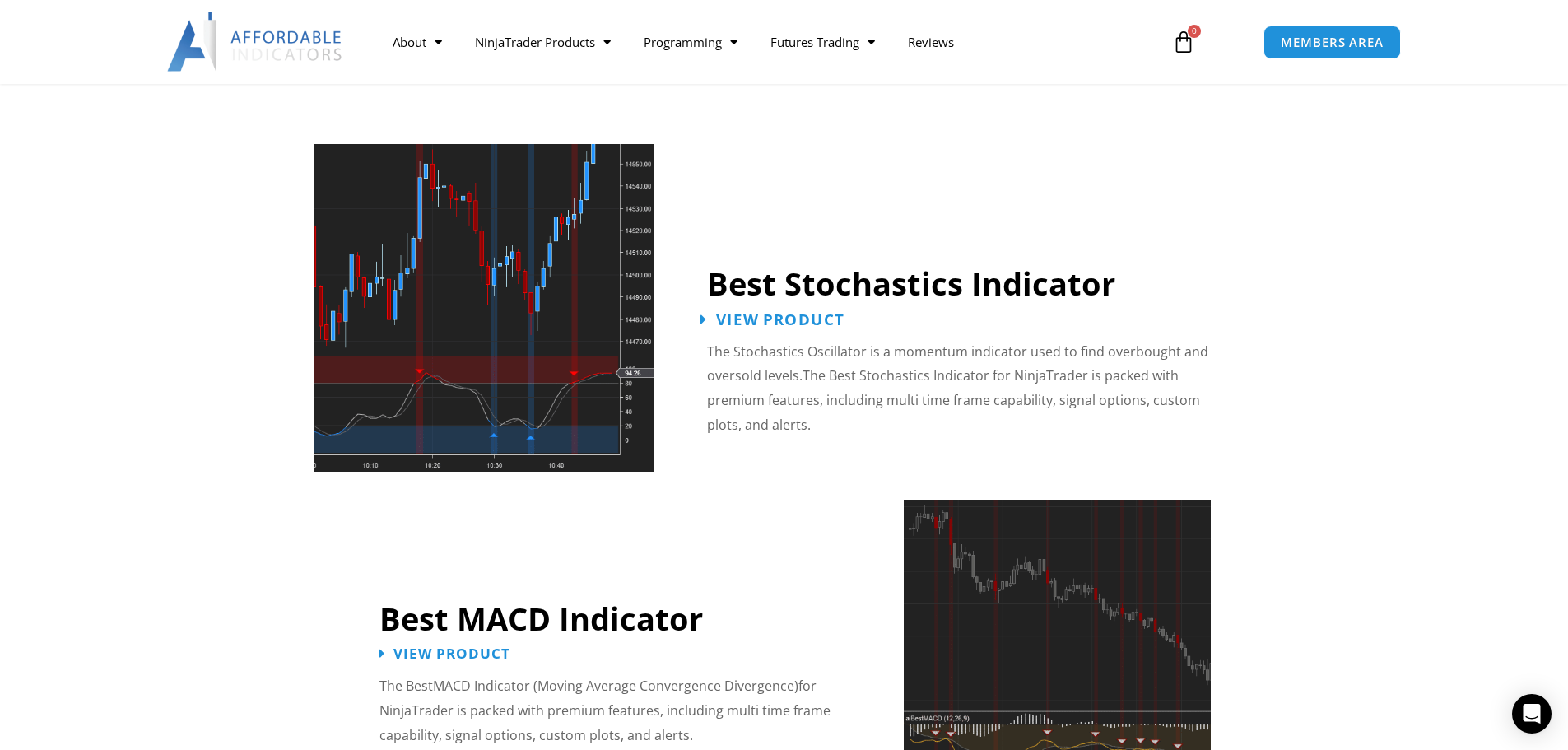
click at [751, 311] on span "View Product" at bounding box center [781, 319] width 129 height 16
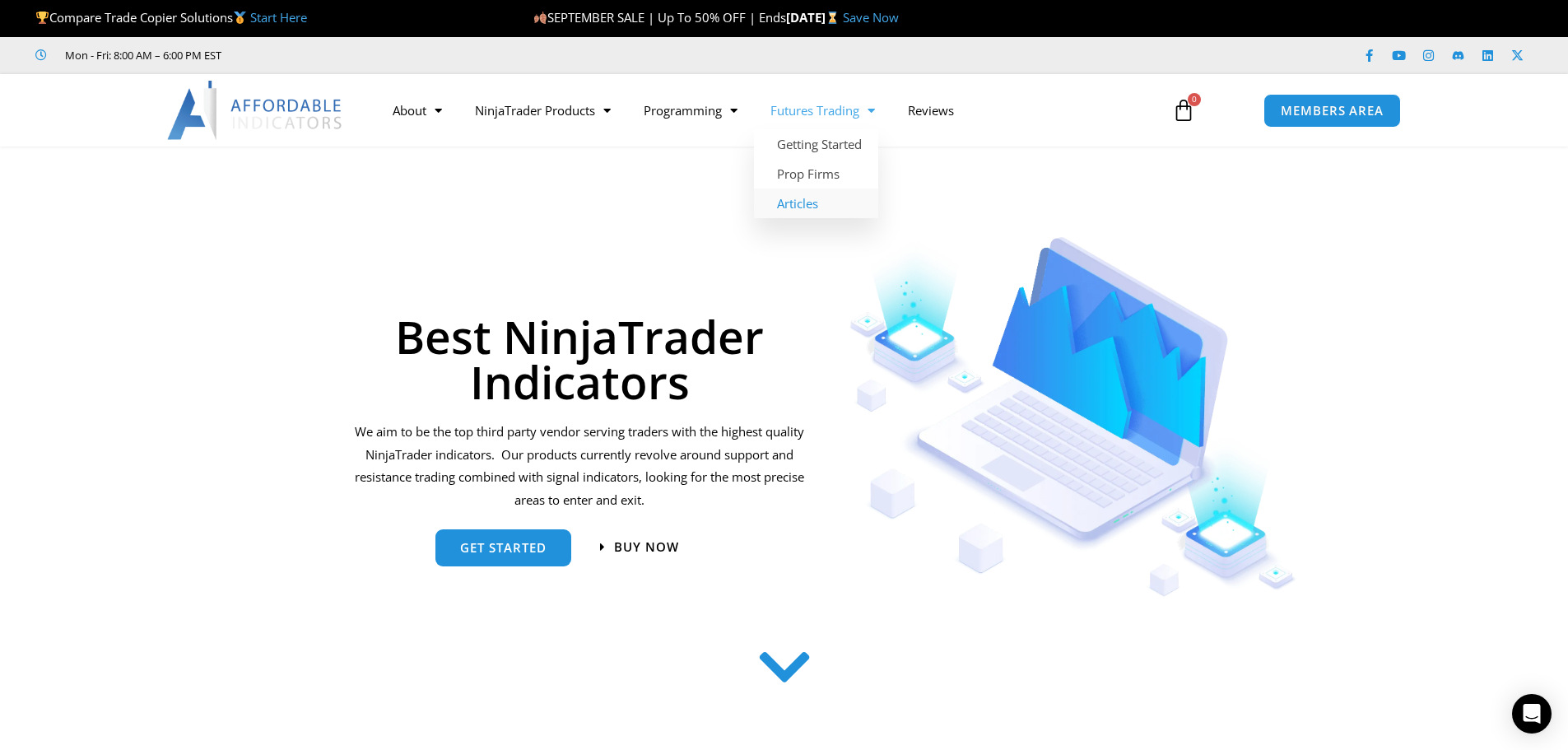
click at [797, 200] on link "Articles" at bounding box center [816, 204] width 124 height 30
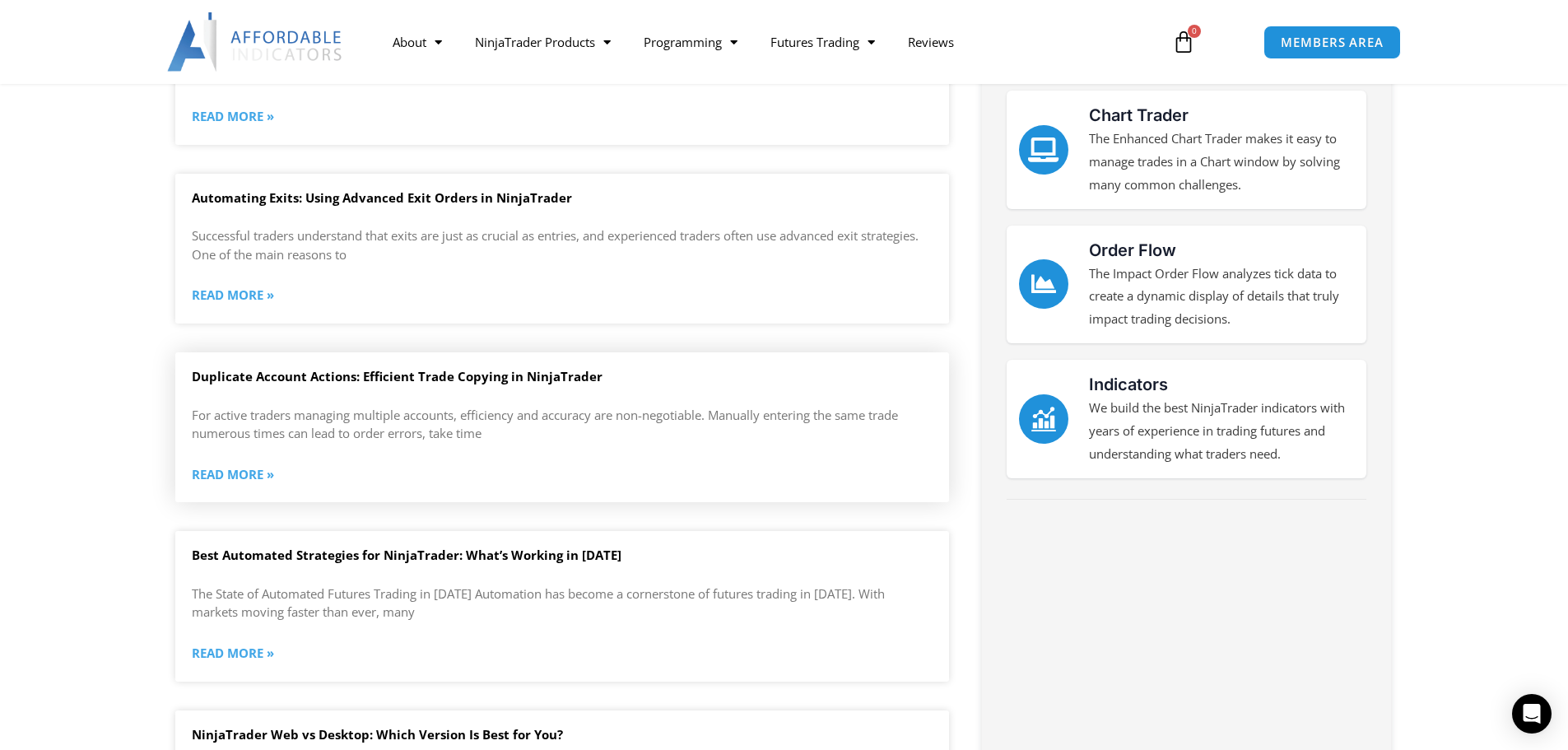
scroll to position [412, 0]
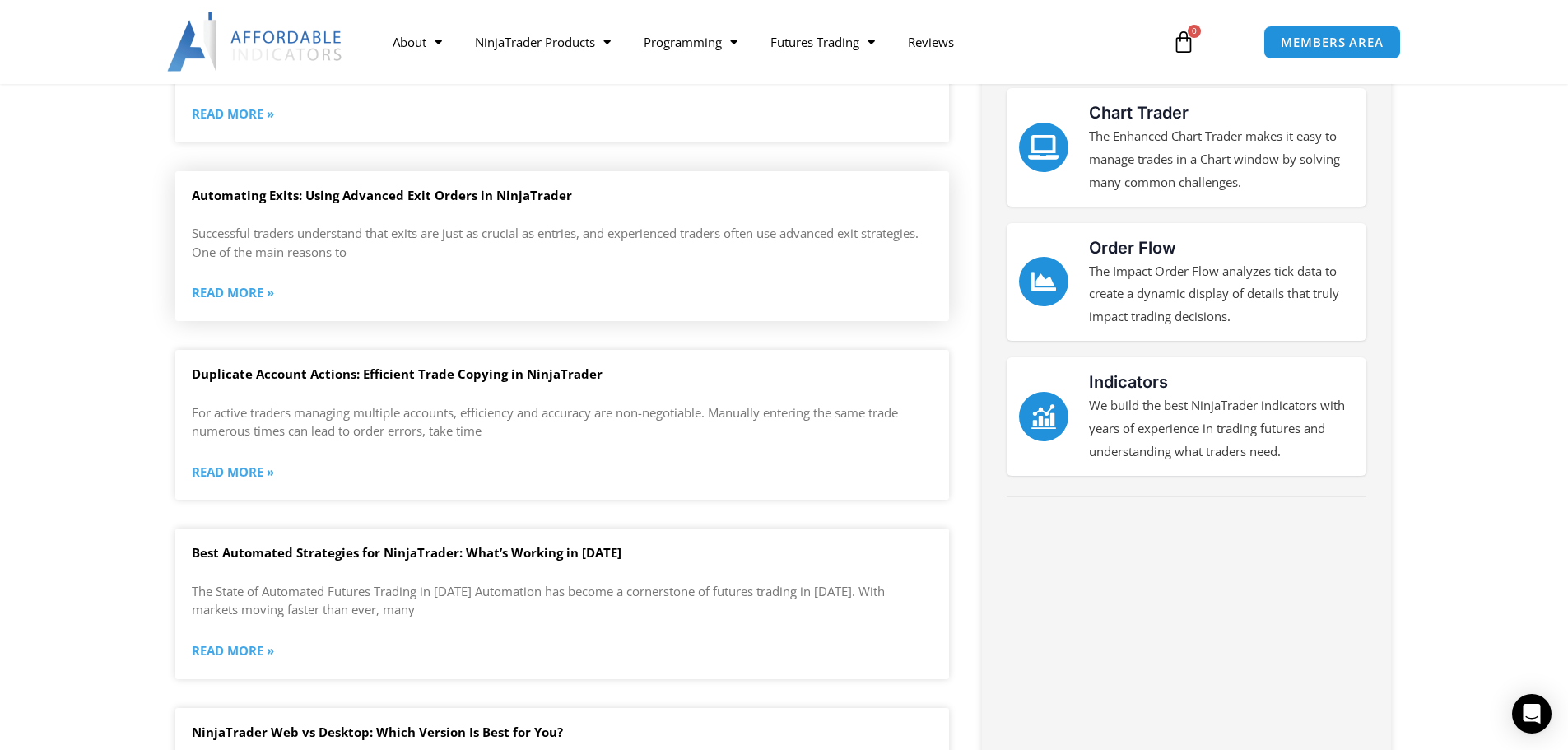
click at [210, 293] on link "Read More »" at bounding box center [233, 293] width 83 height 23
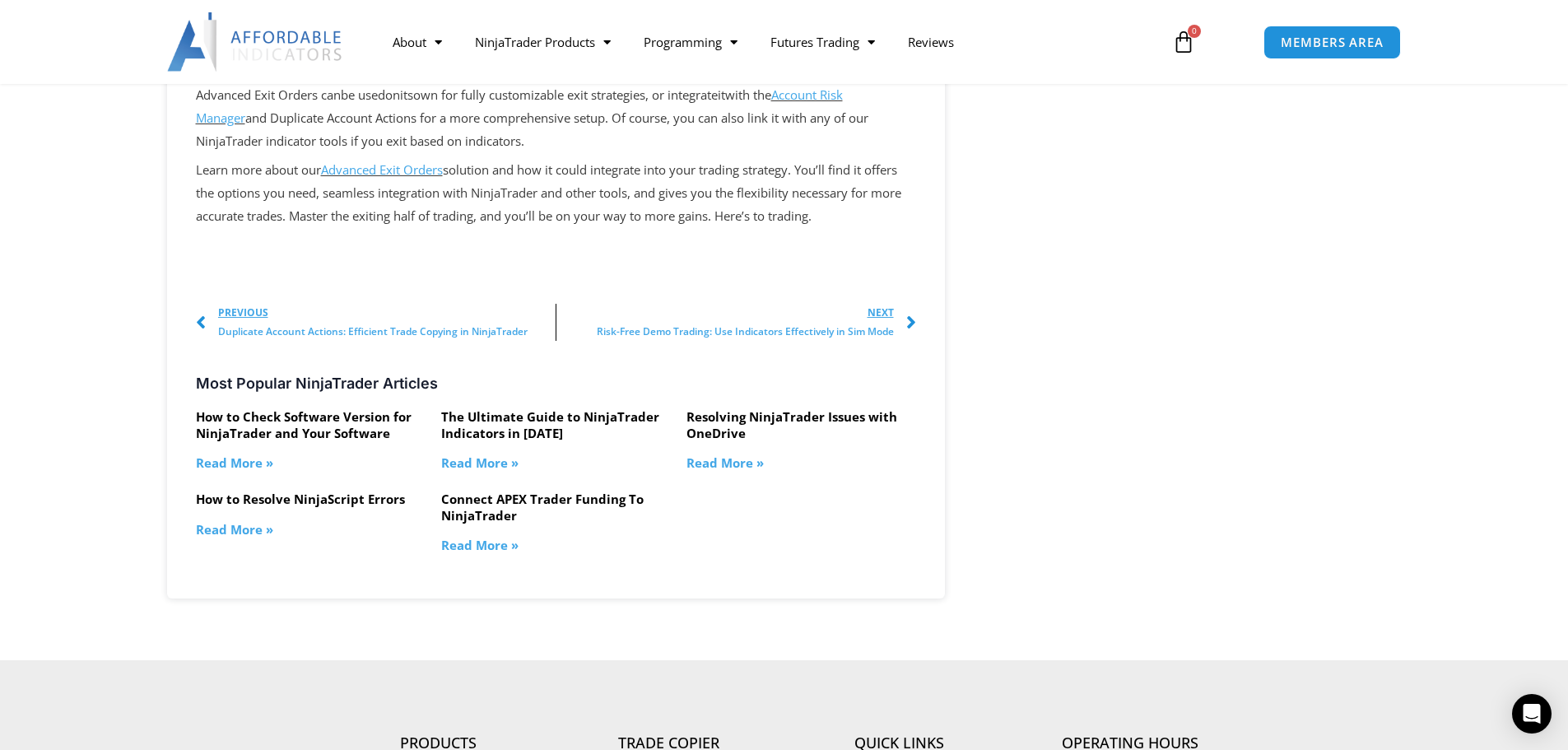
scroll to position [1977, 0]
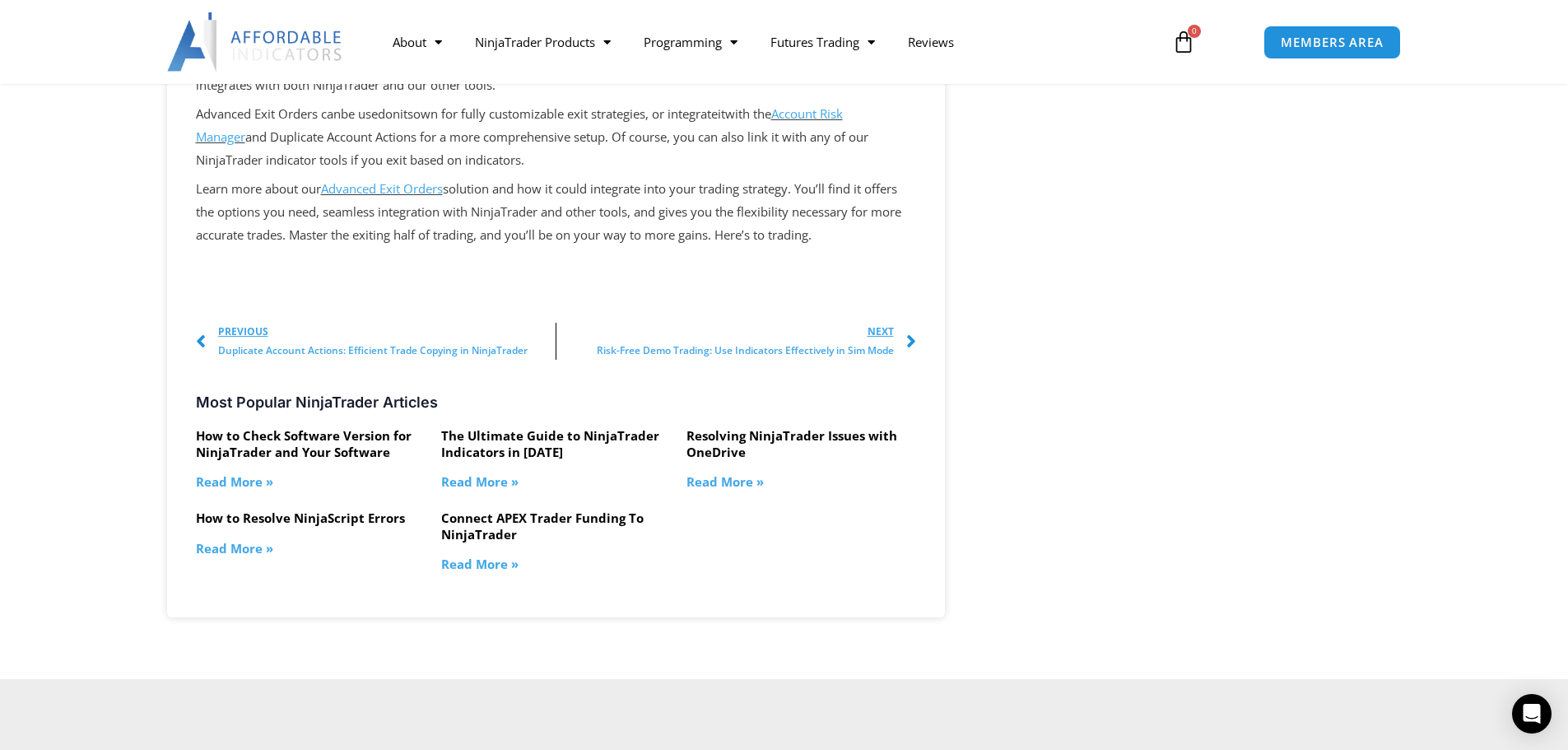
click at [486, 562] on link "Read More »" at bounding box center [479, 564] width 77 height 17
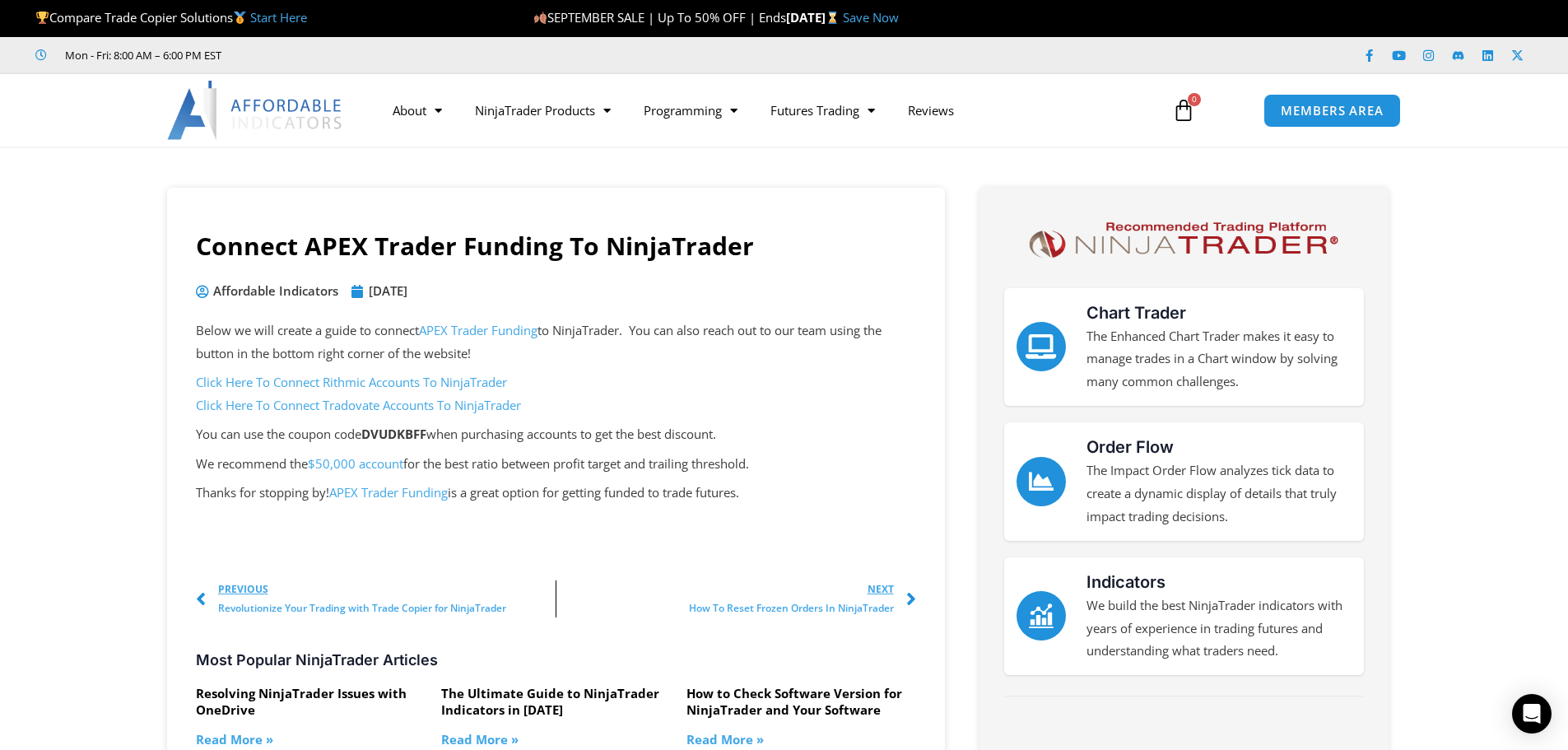
click at [367, 379] on link "Click Here To Connect Rithmic Accounts To NinjaTrader" at bounding box center [351, 382] width 311 height 17
